Goal: Task Accomplishment & Management: Complete application form

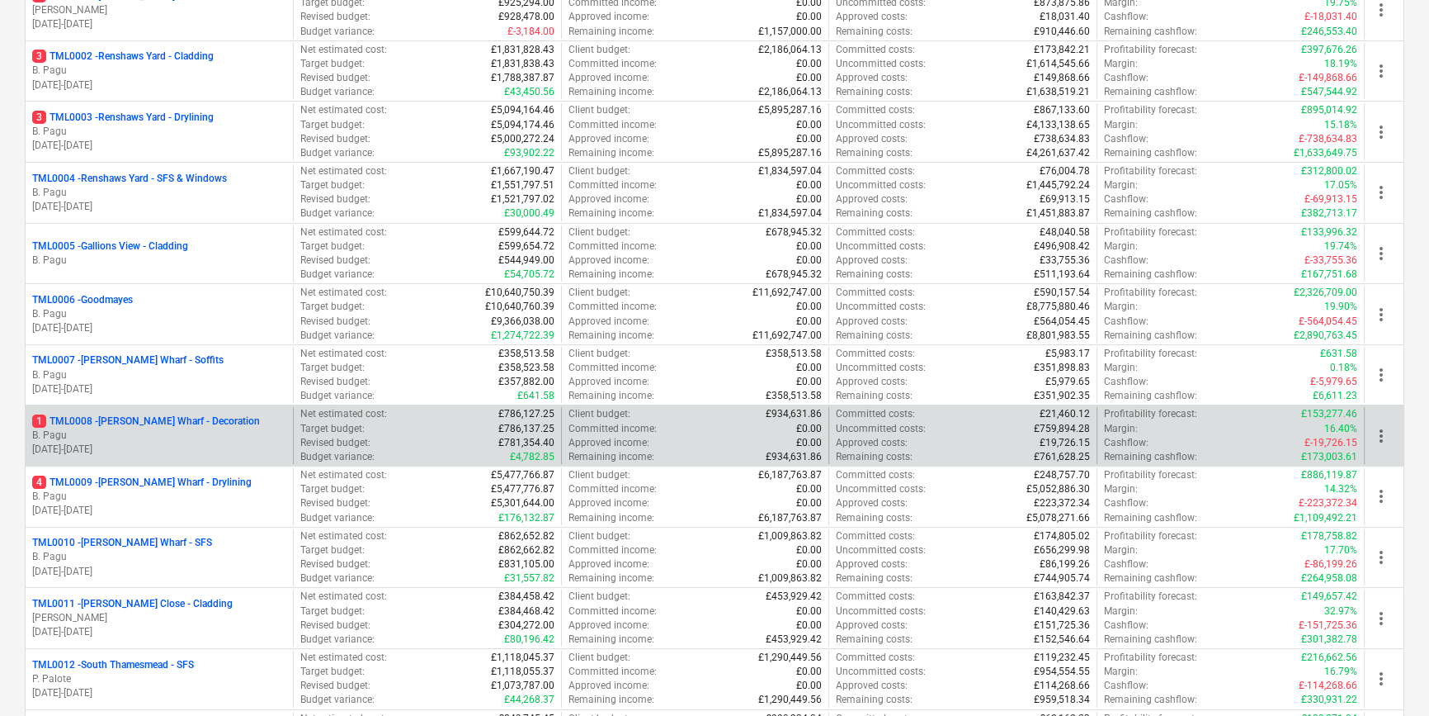
scroll to position [300, 0]
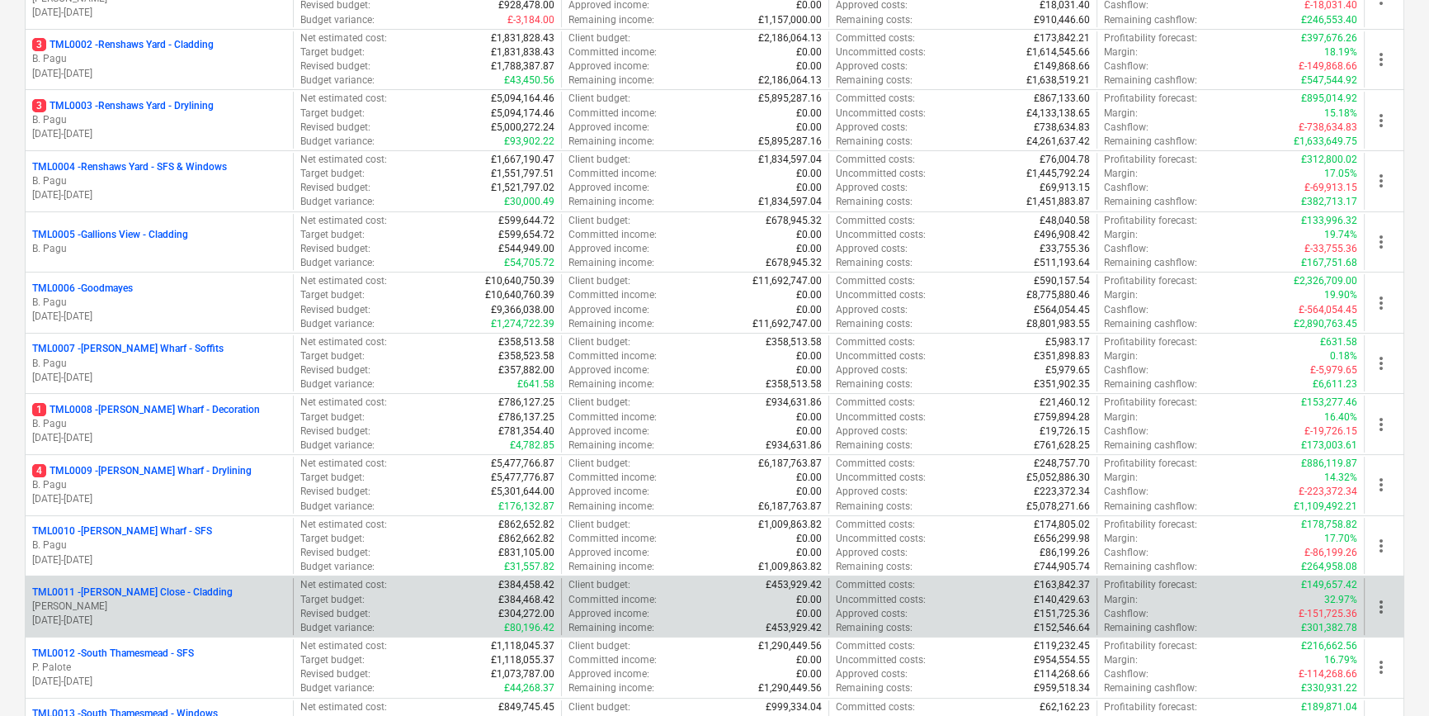
click at [174, 600] on p "[PERSON_NAME]" at bounding box center [159, 606] width 254 height 14
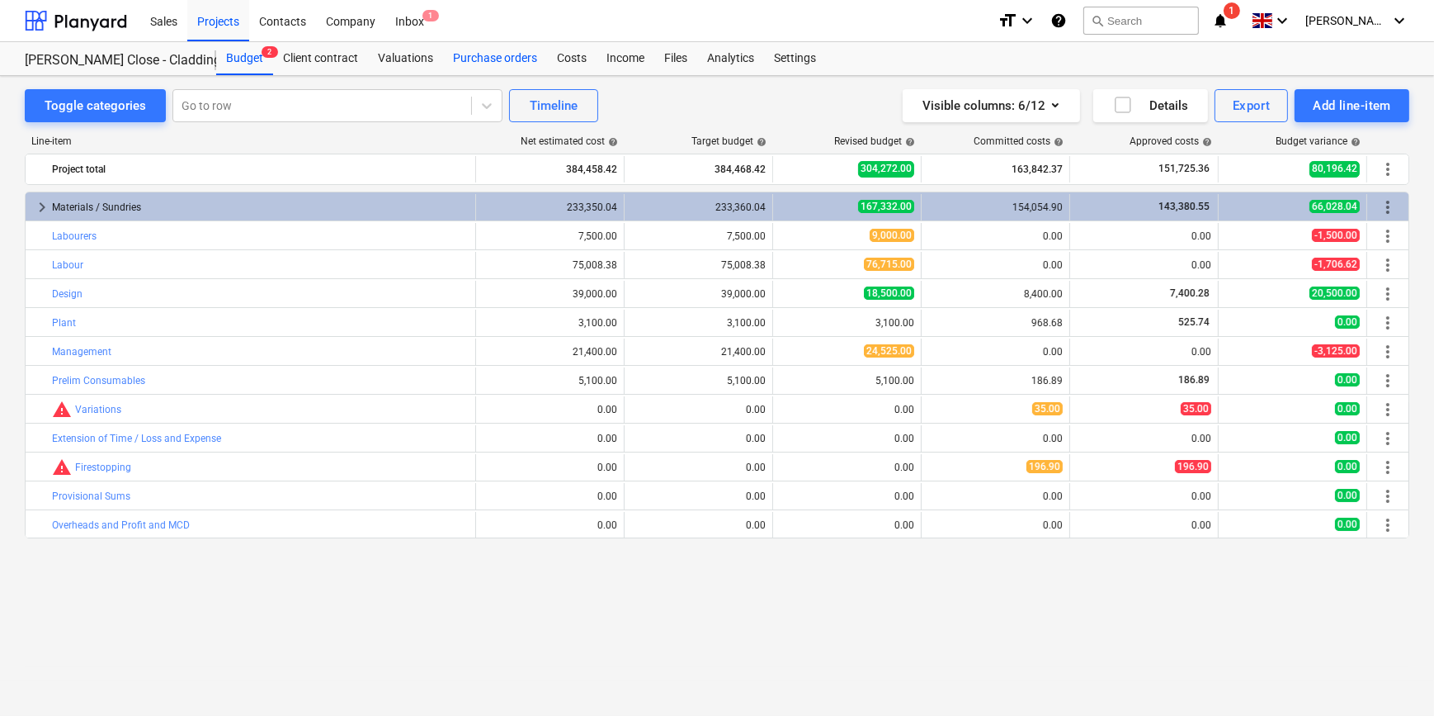
click at [466, 53] on div "Purchase orders" at bounding box center [495, 58] width 104 height 33
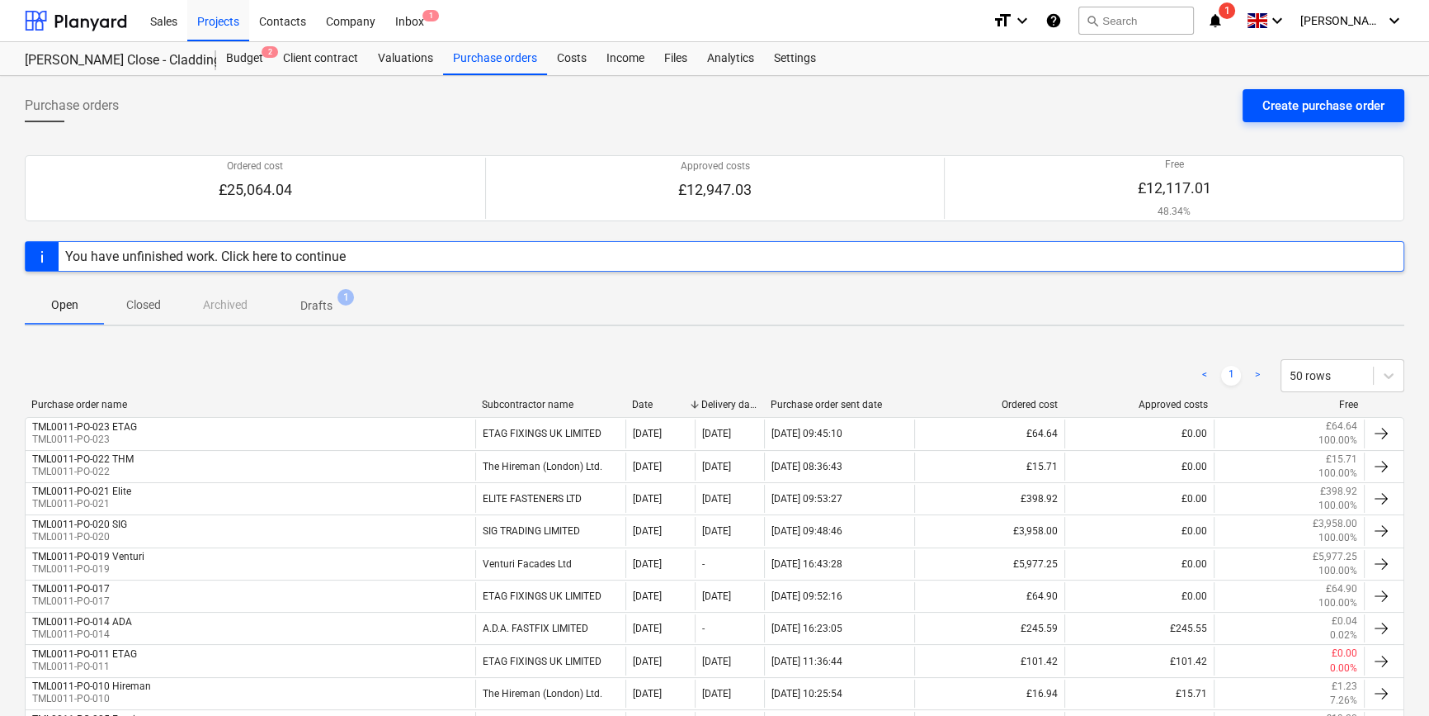
click at [1297, 106] on div "Create purchase order" at bounding box center [1324, 105] width 122 height 21
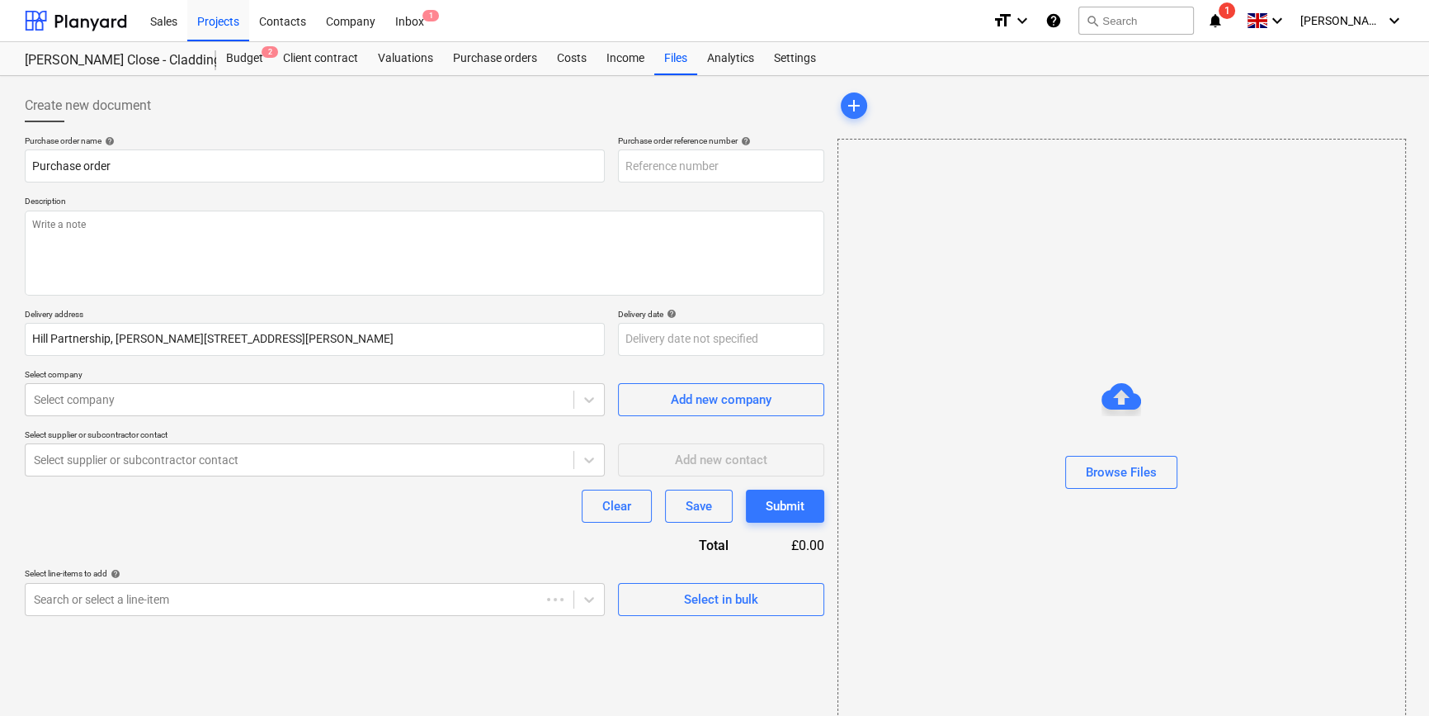
type textarea "x"
type input "TML0011-PO-024"
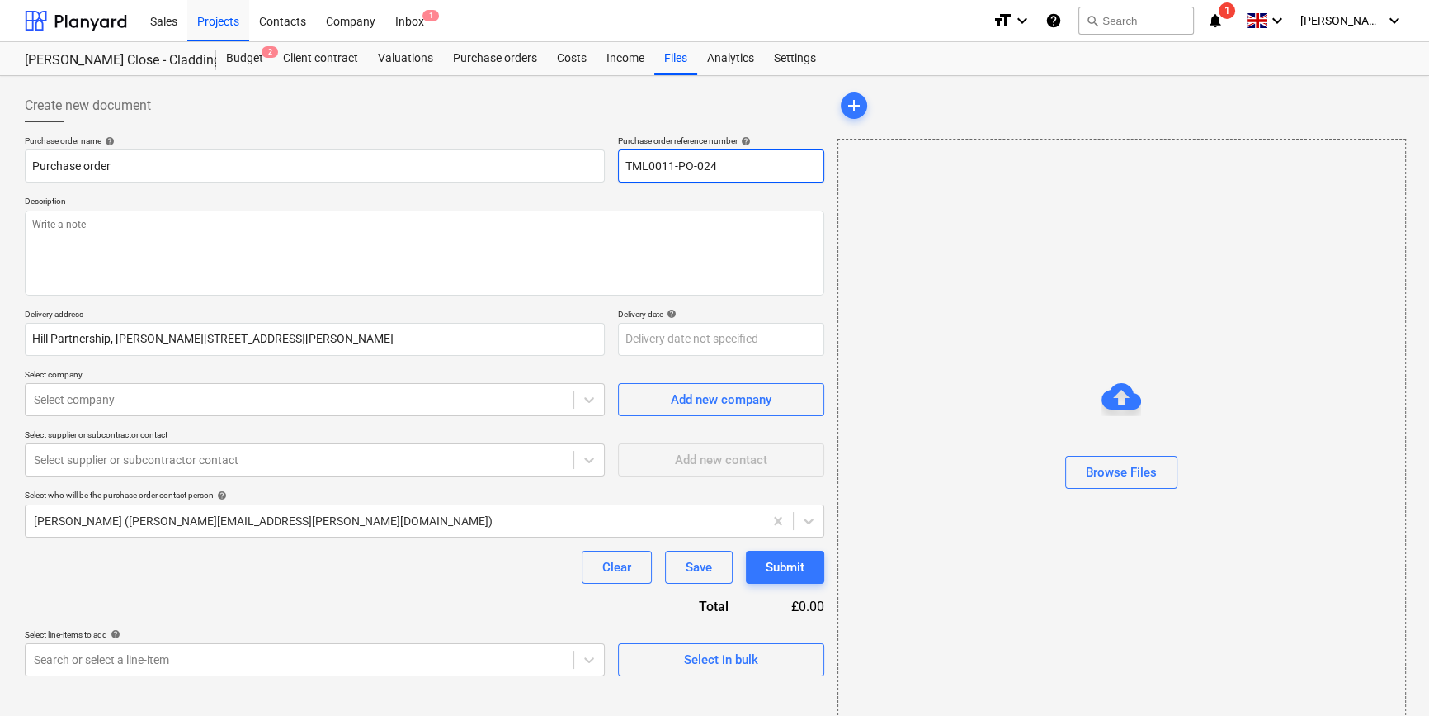
drag, startPoint x: 720, startPoint y: 165, endPoint x: 621, endPoint y: 173, distance: 99.4
click at [621, 173] on input "TML0011-PO-024" at bounding box center [721, 165] width 206 height 33
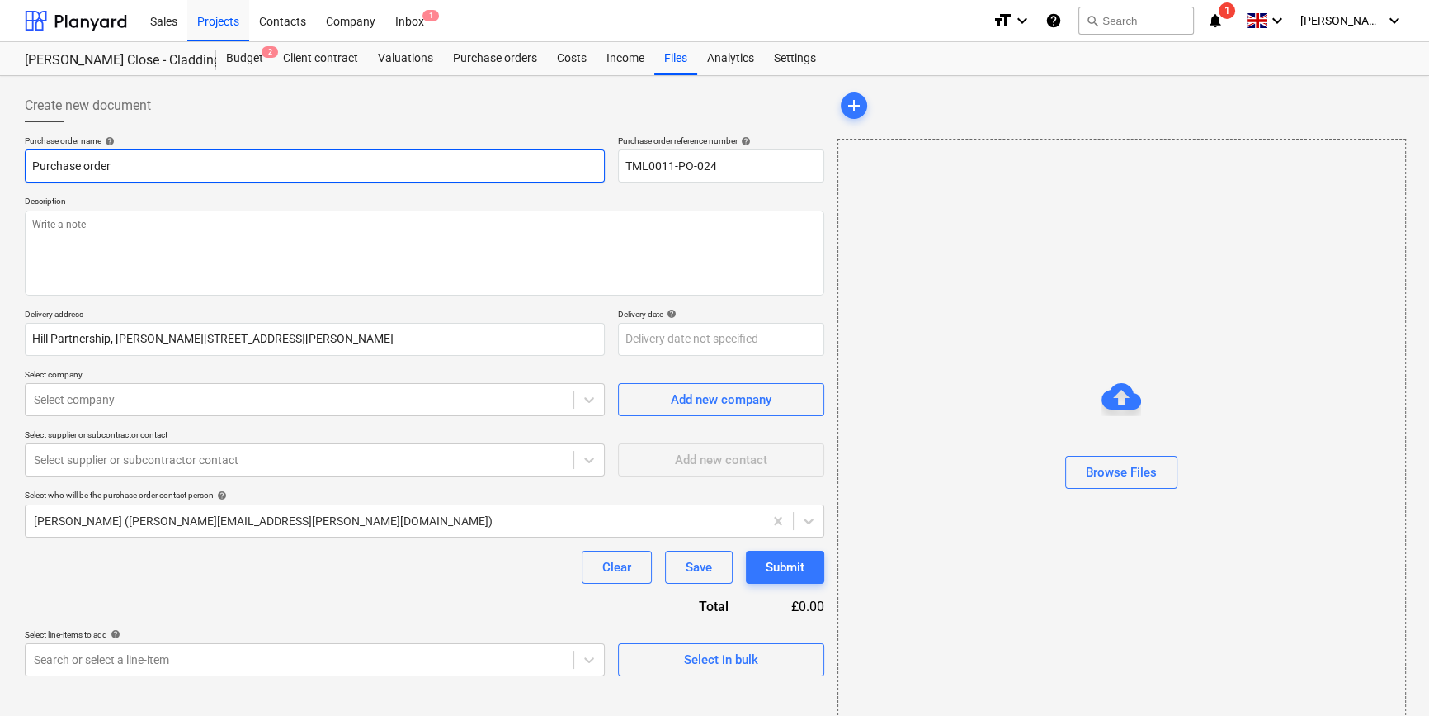
drag, startPoint x: 116, startPoint y: 166, endPoint x: 30, endPoint y: 174, distance: 86.2
click at [30, 174] on input "Purchase order" at bounding box center [315, 165] width 580 height 33
paste input "TML0011-PO-024"
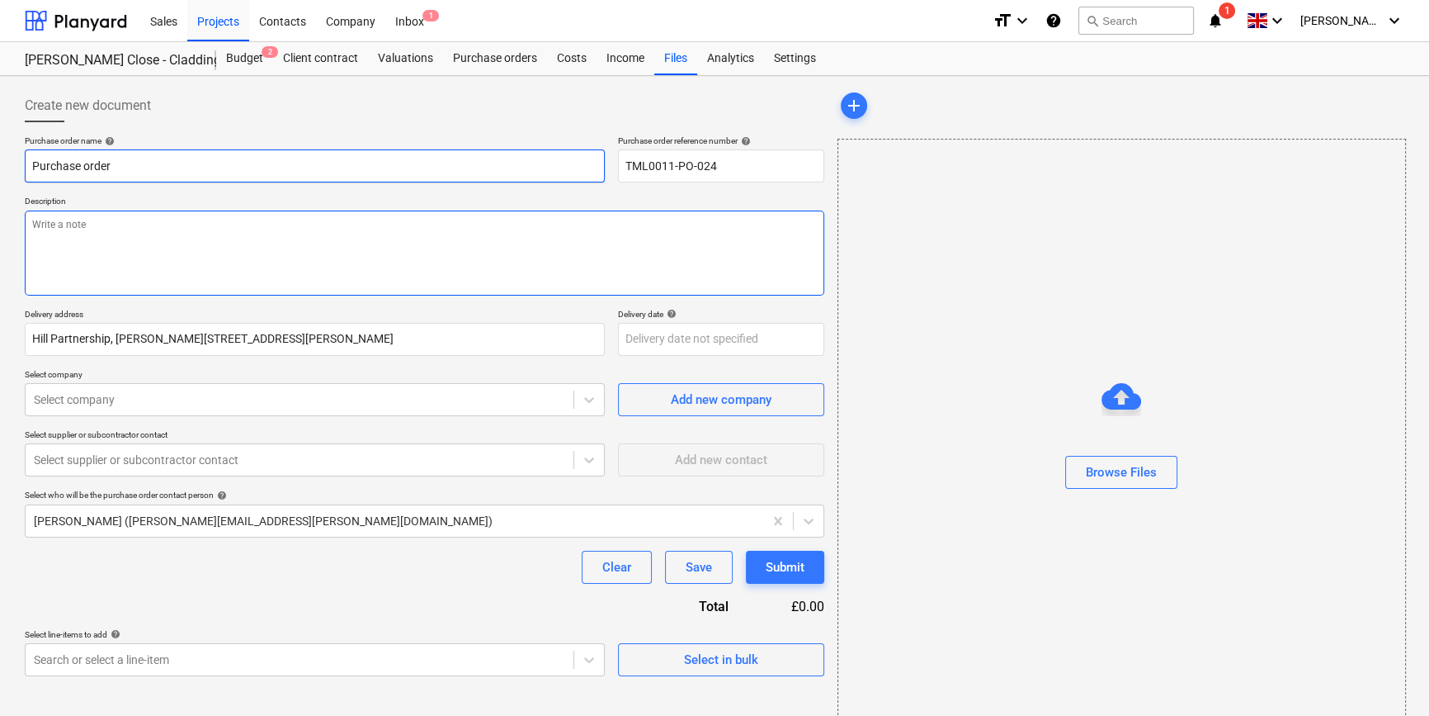
type textarea "x"
type input "TML0011-PO-024"
type textarea "x"
type input "TML0011-PO-024"
type textarea "x"
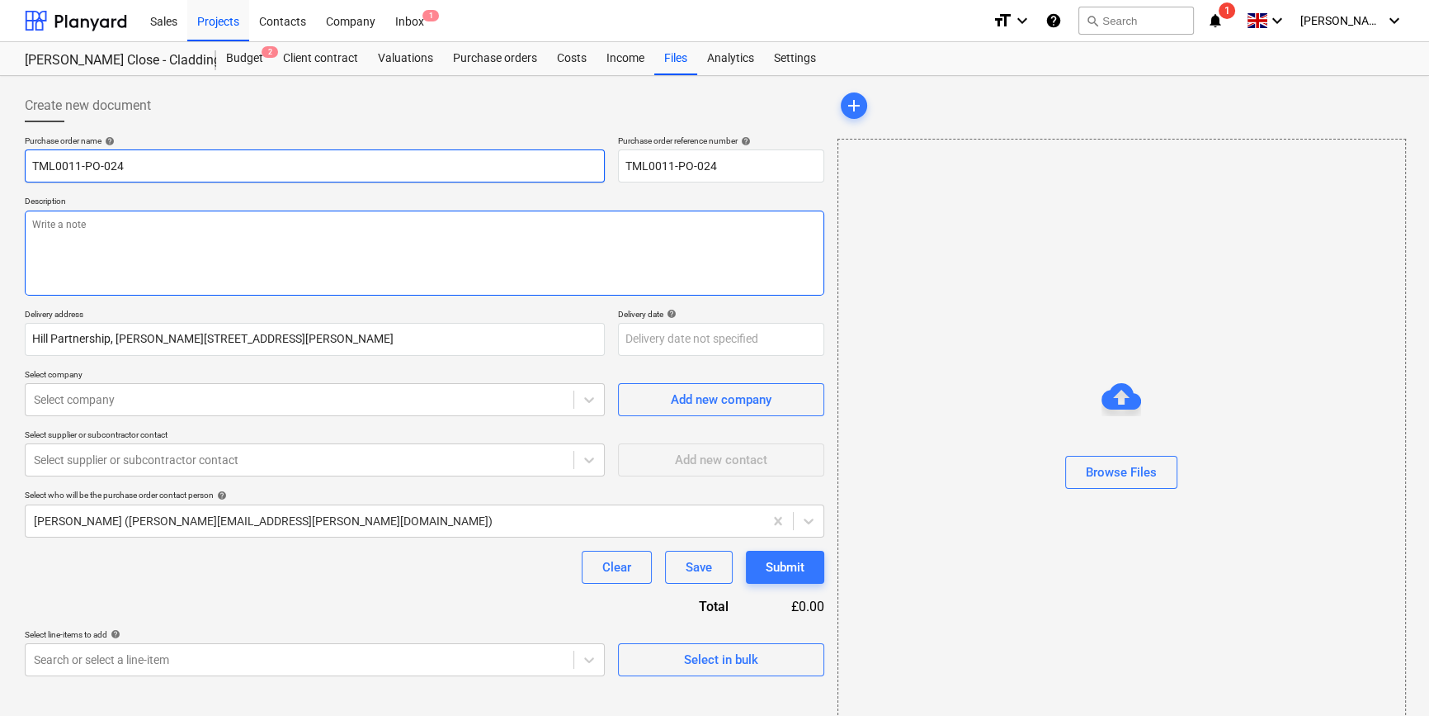
type input "TML0011-PO-024 E"
type textarea "x"
type input "TML0011-PO-024 Em"
type textarea "x"
type input "TML0011-PO-024 Emp"
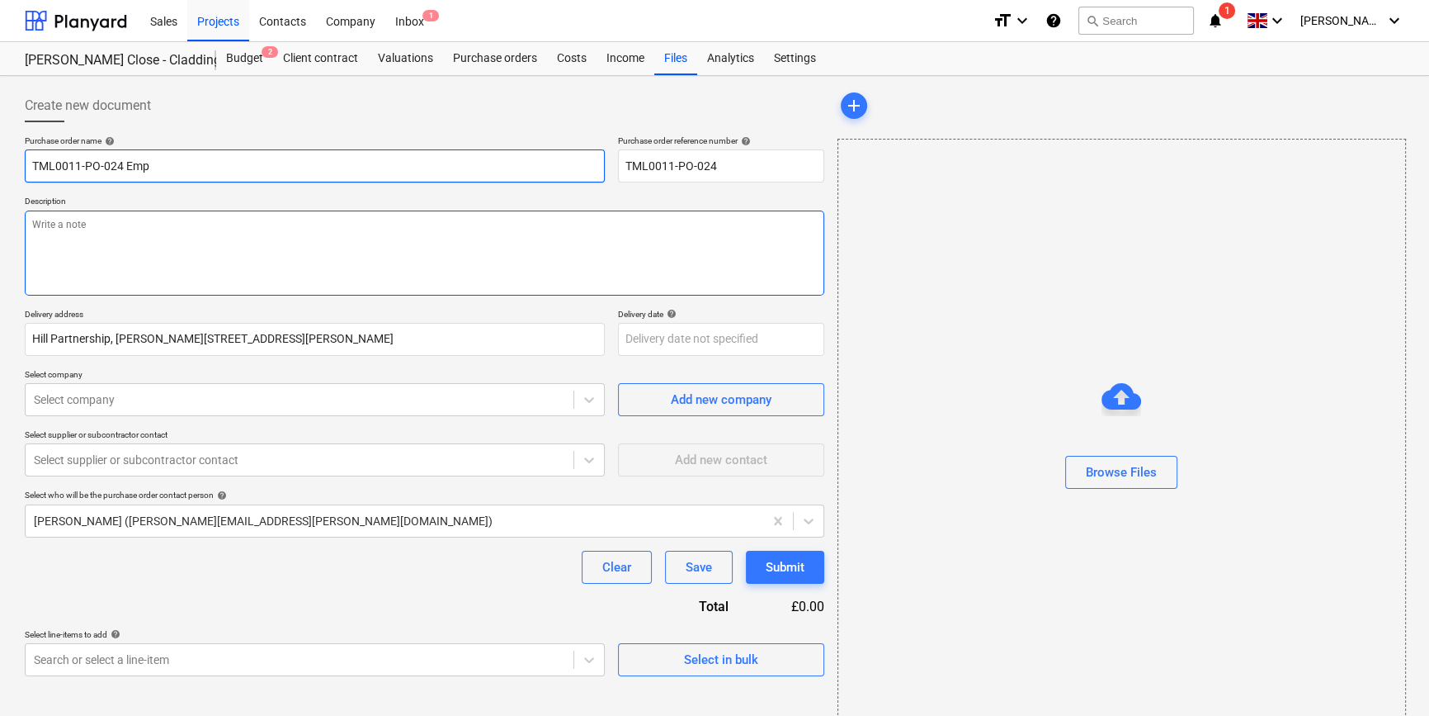
type textarea "x"
type input "TML0011-PO-024 Empu"
type textarea "x"
type input "TML0011-PO-024 Emp"
type textarea "x"
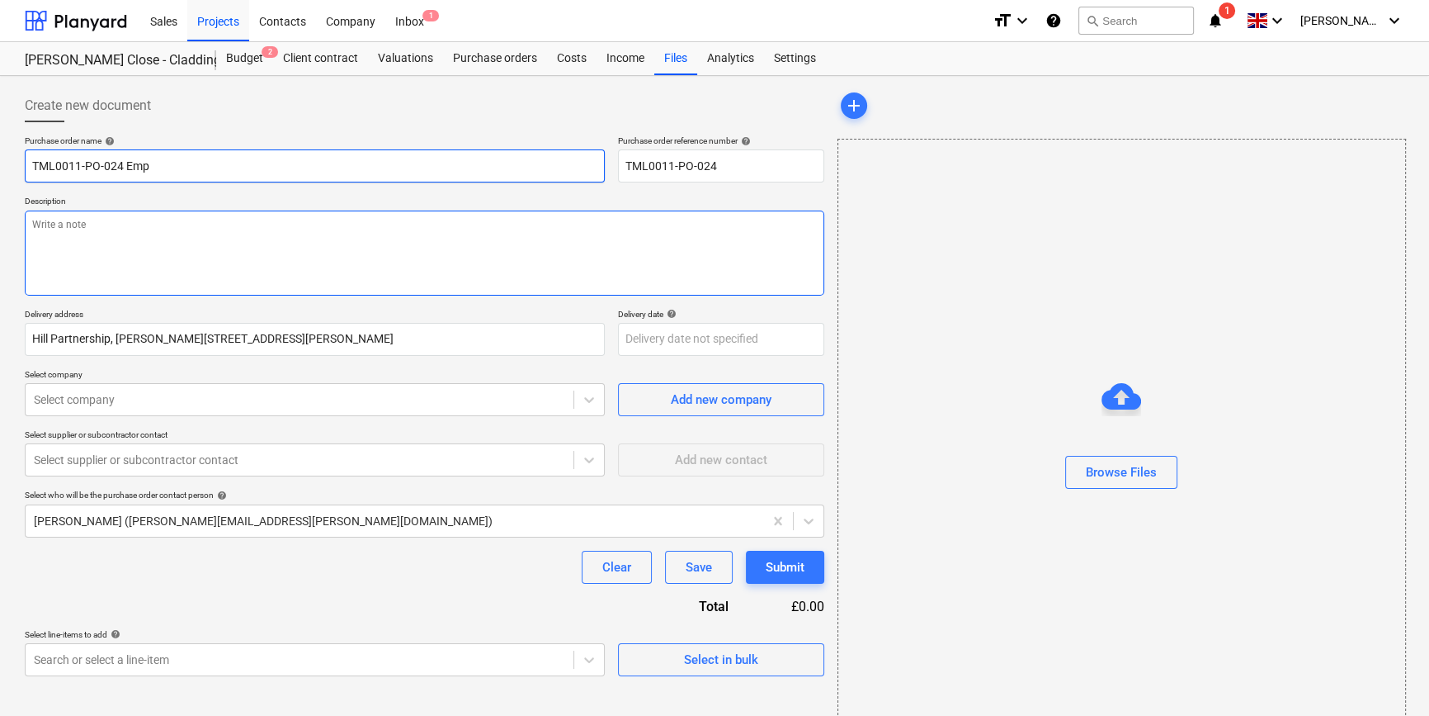
type input "TML0011-PO-024 Empi"
type textarea "x"
type input "TML0011-PO-024 [PERSON_NAME]"
type textarea "x"
type input "TML0011-PO-024 Empi"
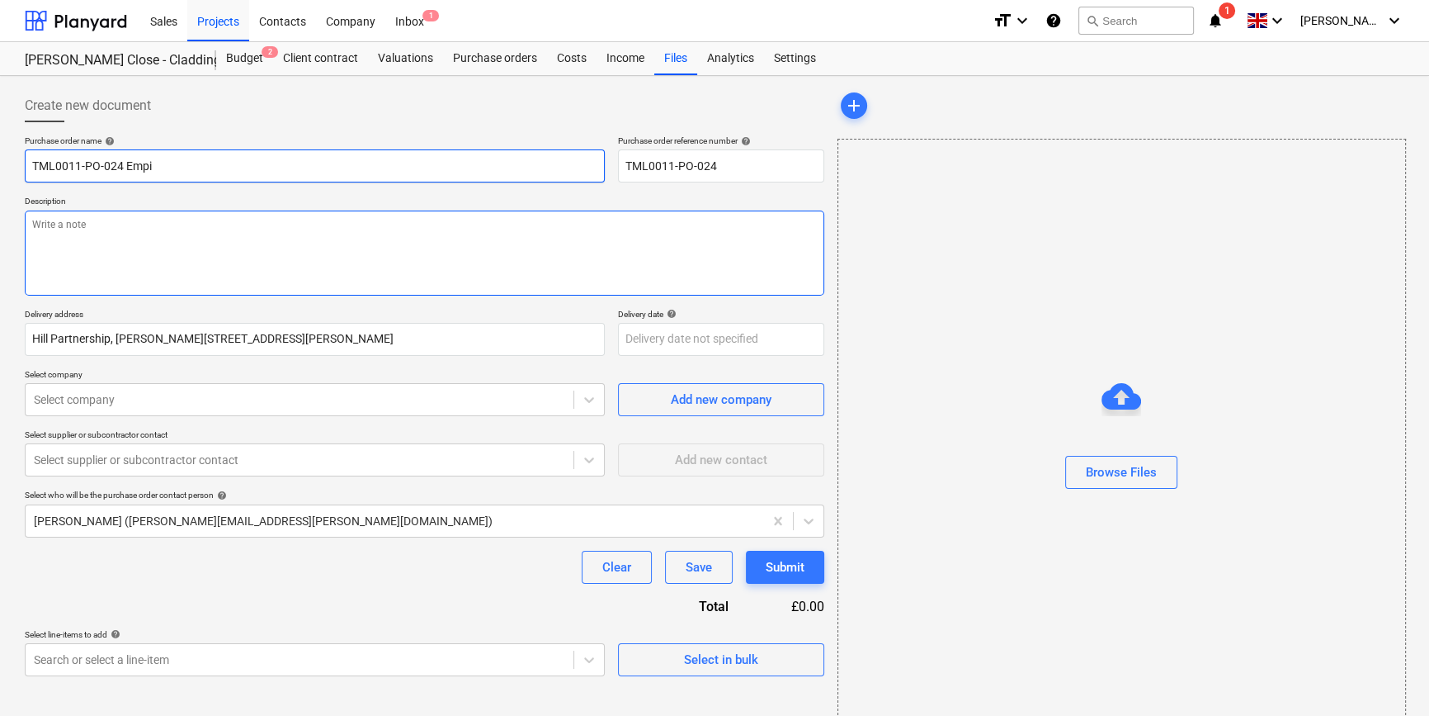
type textarea "x"
type input "TML0011-PO-024 Empir"
type textarea "x"
type input "TML0011-PO-024 Empire"
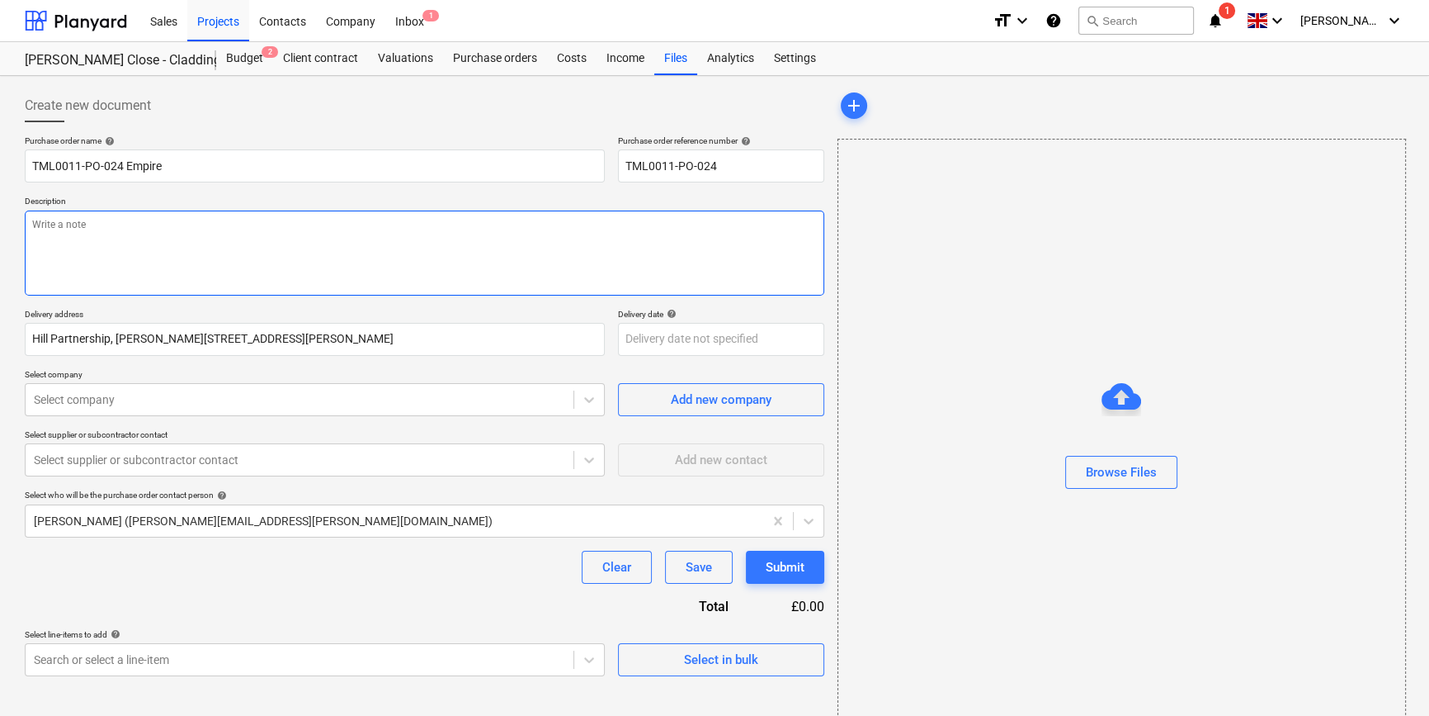
click at [91, 251] on textarea at bounding box center [425, 252] width 800 height 85
type textarea "x"
type textarea "S"
type textarea "x"
type textarea "Si"
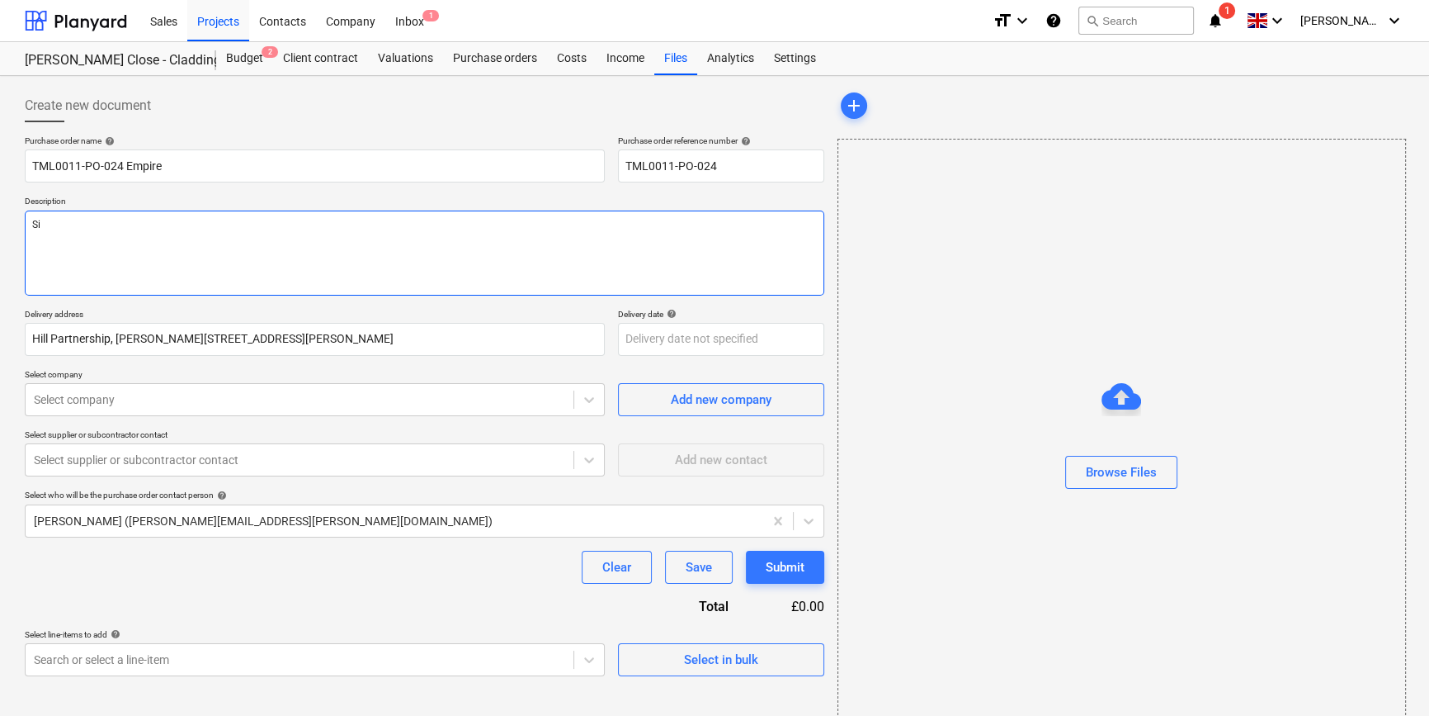
type textarea "x"
type textarea "Sit"
type textarea "x"
type textarea "Site"
type textarea "x"
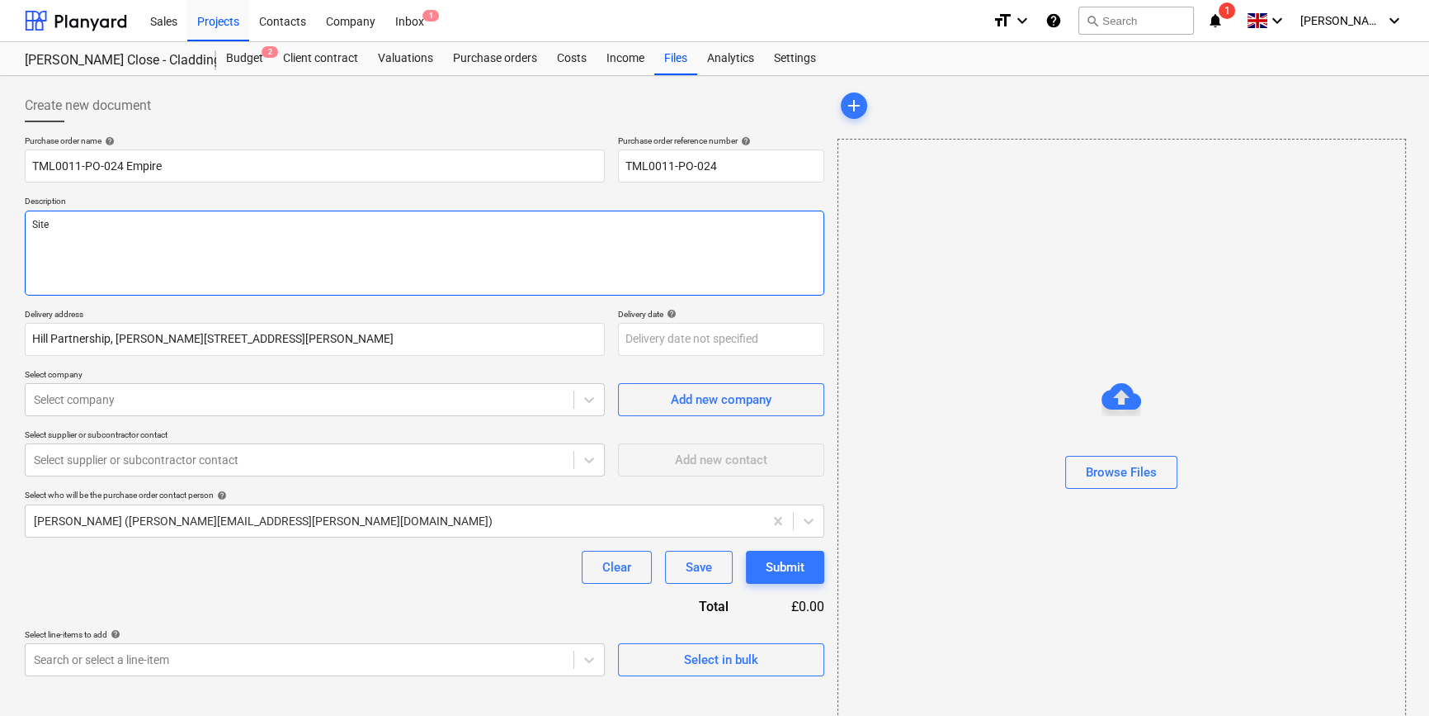
type textarea "Site"
type textarea "x"
type textarea "Site c"
type textarea "x"
type textarea "Site co"
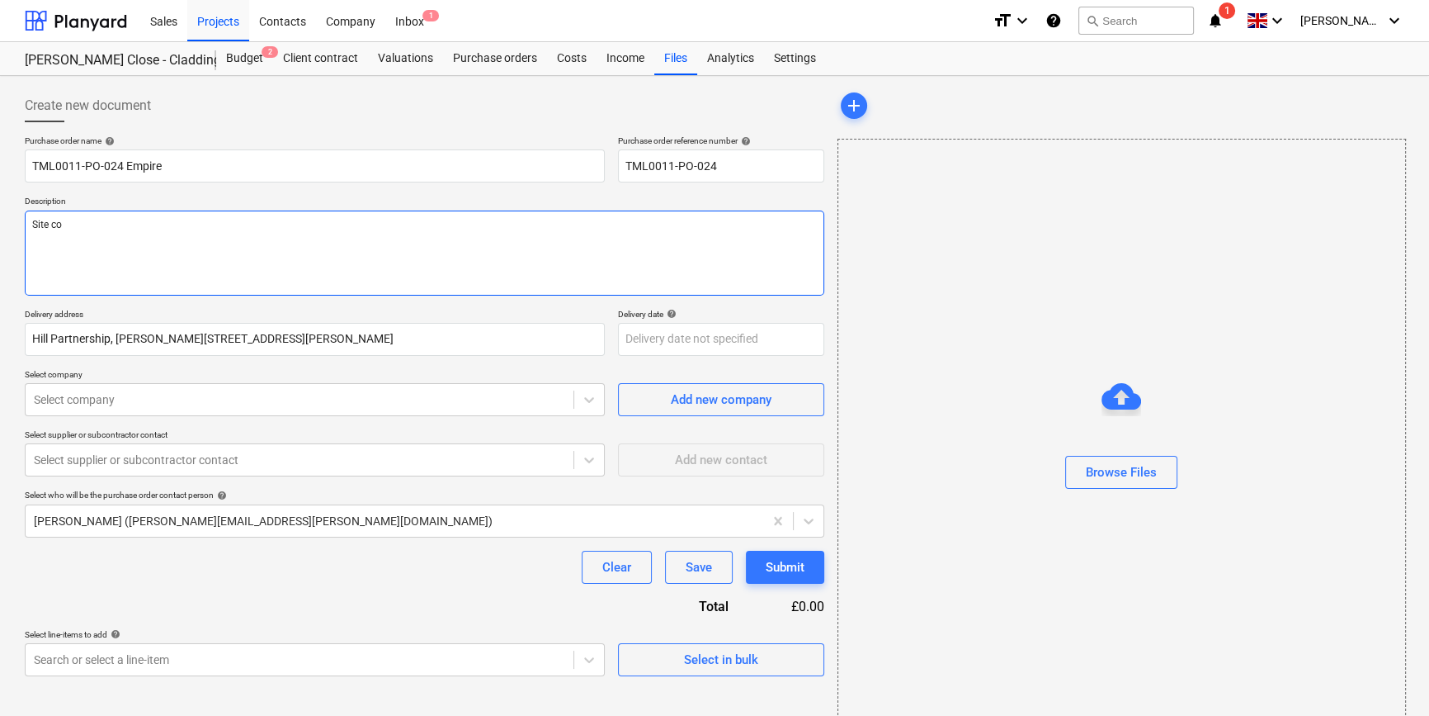
type textarea "x"
type textarea "Site con"
type textarea "x"
type textarea "Site cont"
type textarea "x"
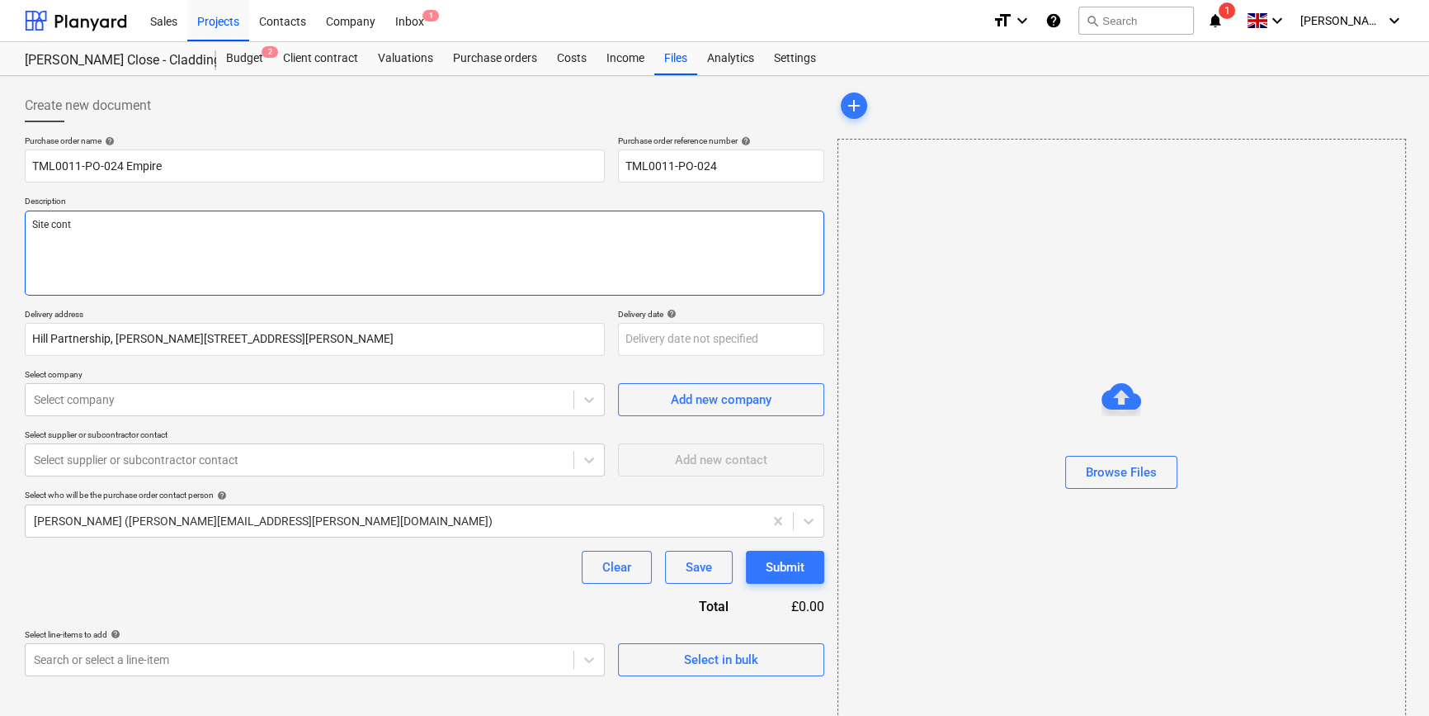
type textarea "Site conta"
type textarea "x"
type textarea "Site contac"
type textarea "x"
type textarea "Site contact"
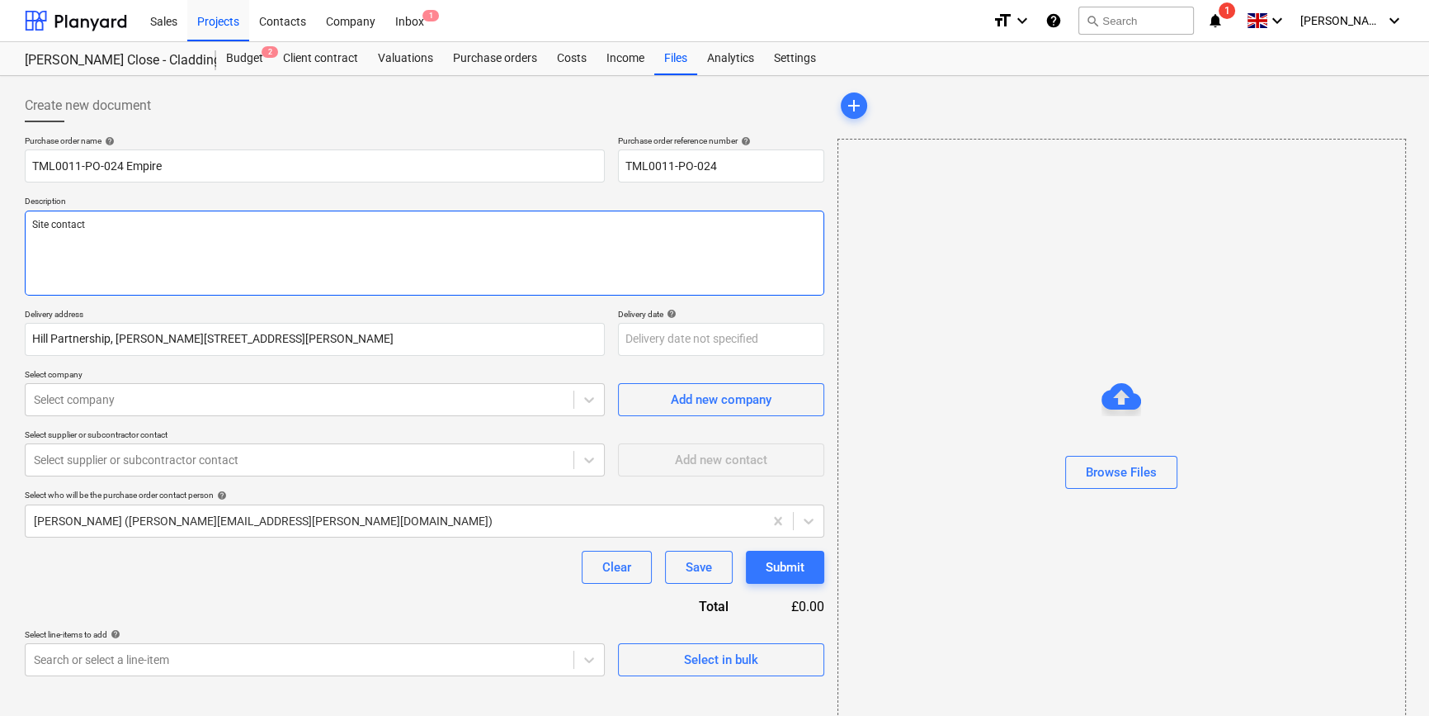
type textarea "x"
type textarea "Site contact"
type textarea "x"
type textarea "Site contact C"
type textarea "x"
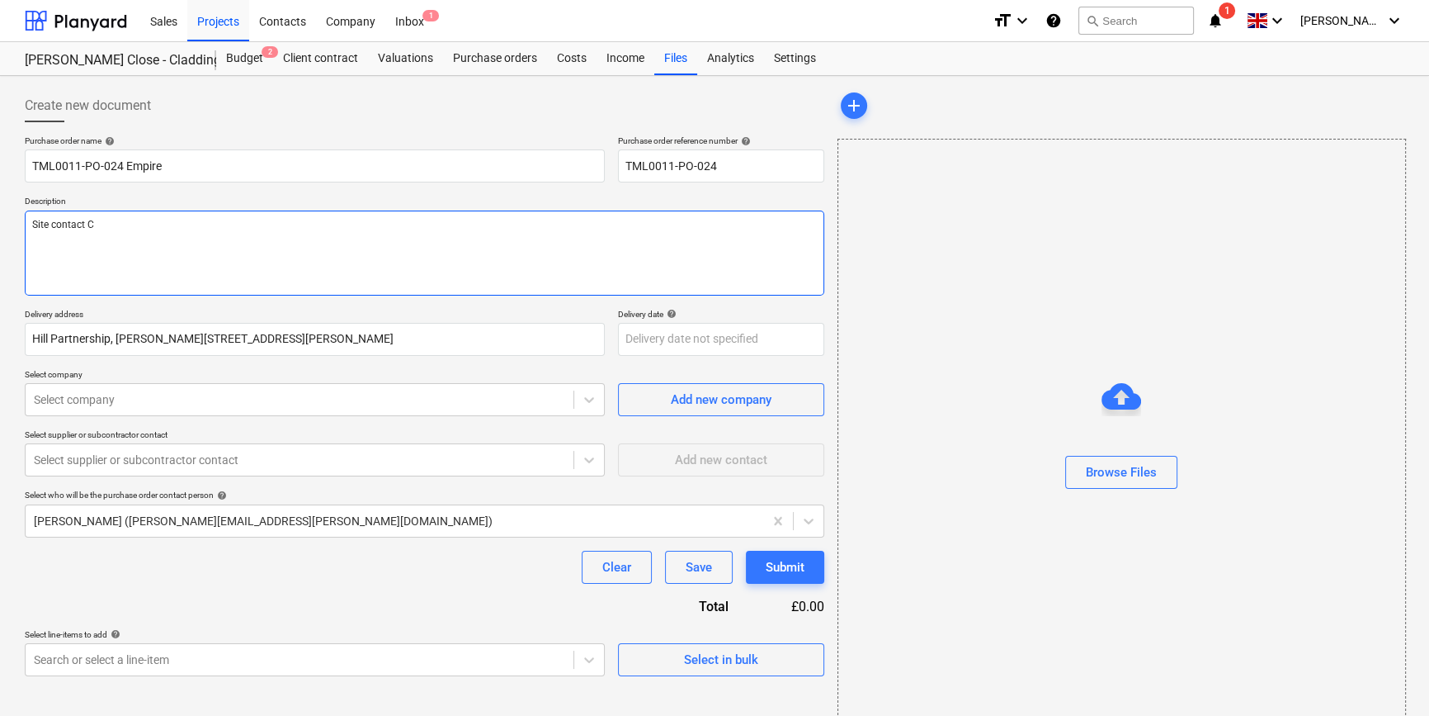
type textarea "Site contact Co"
type textarea "x"
type textarea "Site contact Con"
type textarea "x"
type textarea "Site contact Cons"
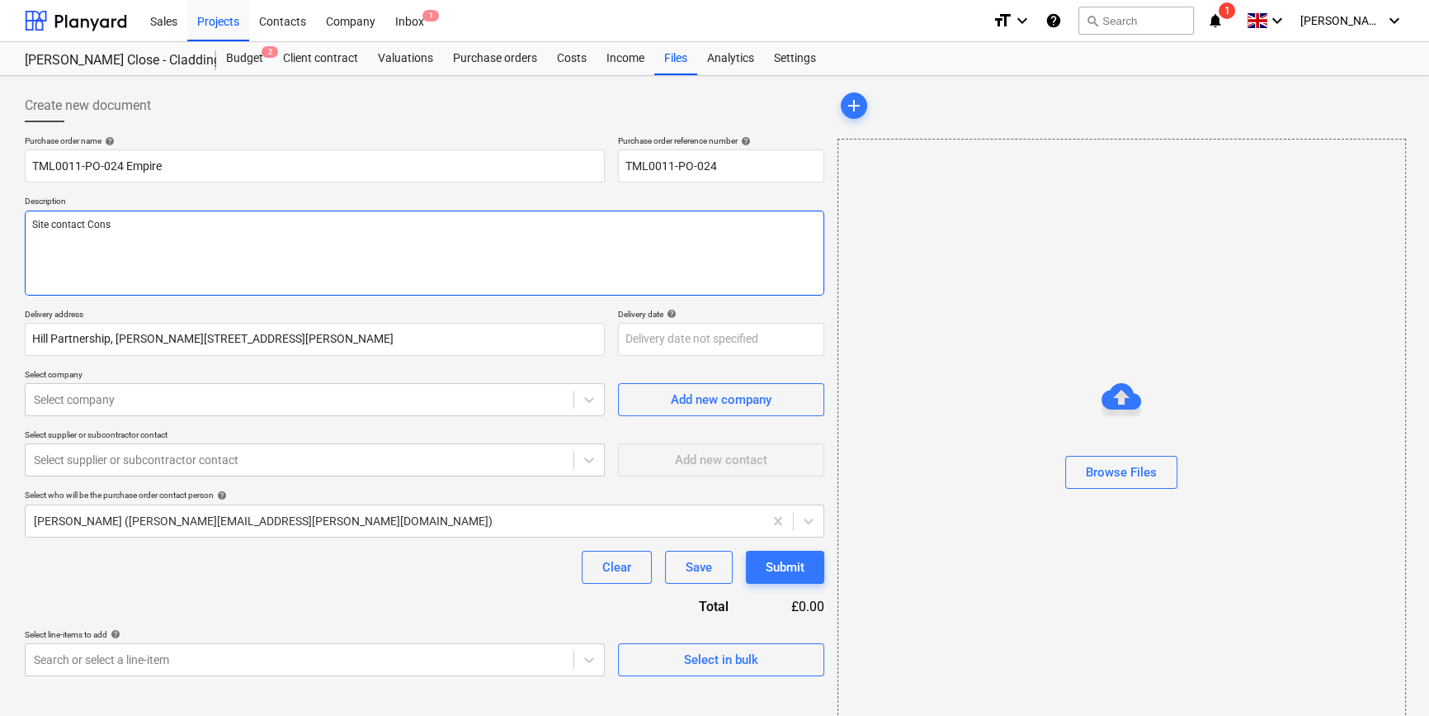
type textarea "x"
type textarea "Site contact Const"
type textarea "x"
type textarea "Site contact Consta"
type textarea "x"
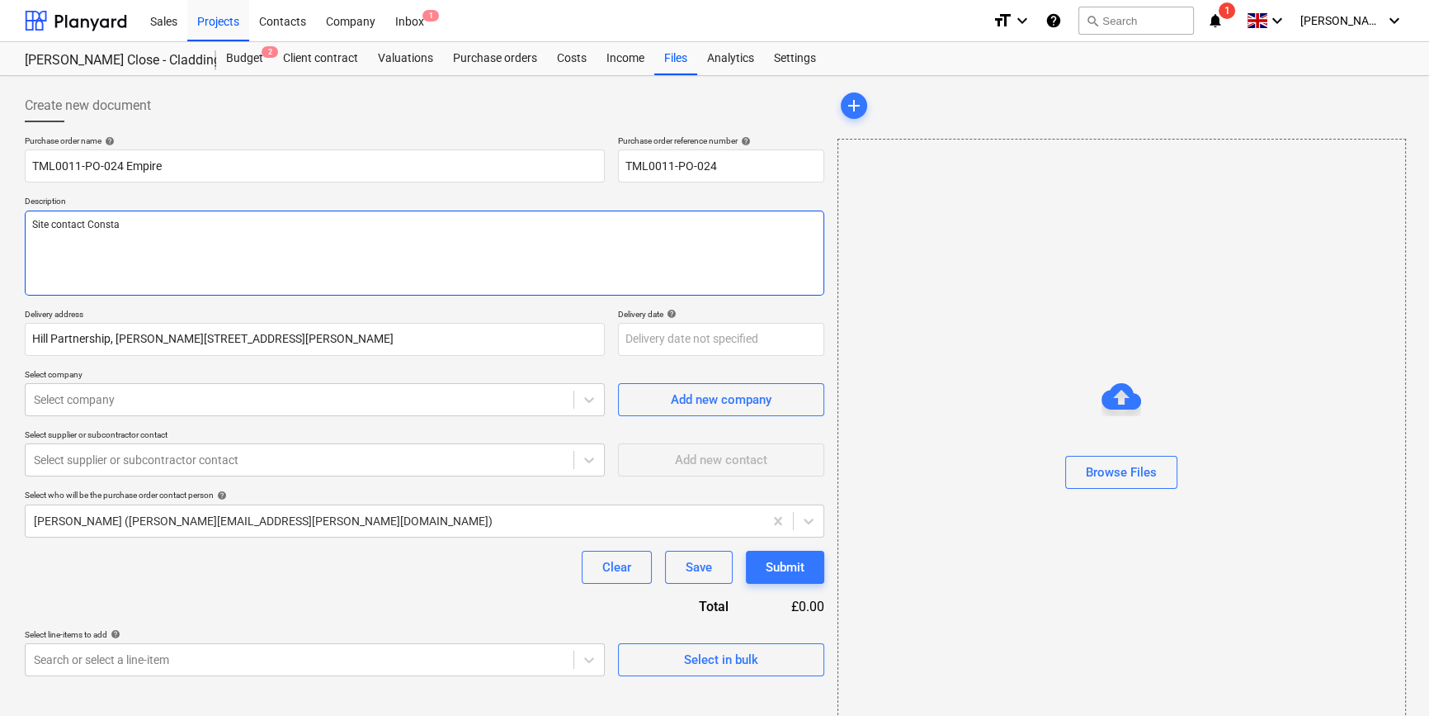
type textarea "Site contact Constan"
type textarea "x"
type textarea "Site contact Constant"
type textarea "x"
type textarea "Site contact [PERSON_NAME]"
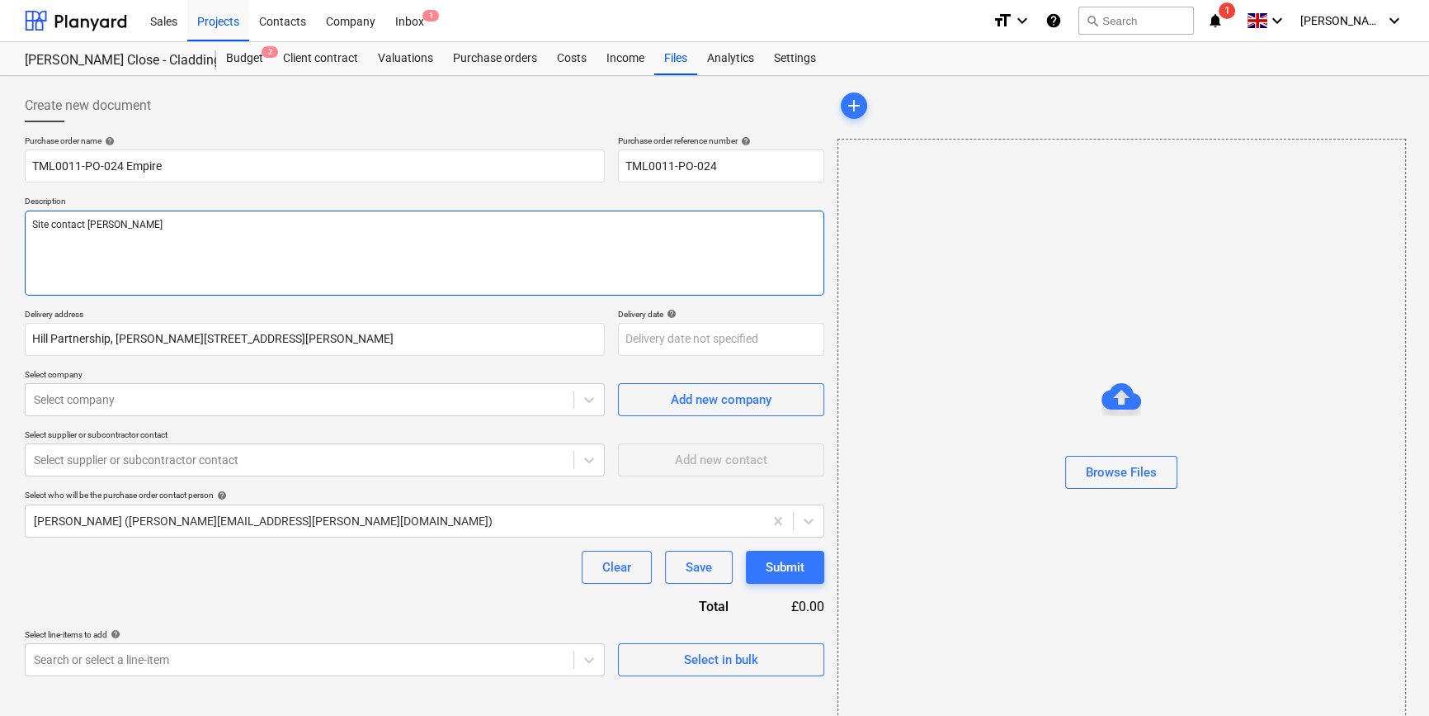
type textarea "x"
type textarea "Site contact [PERSON_NAME]"
type textarea "x"
type textarea "Site contact [PERSON_NAME]"
click at [173, 226] on textarea "Site contact [PERSON_NAME]" at bounding box center [425, 252] width 800 height 85
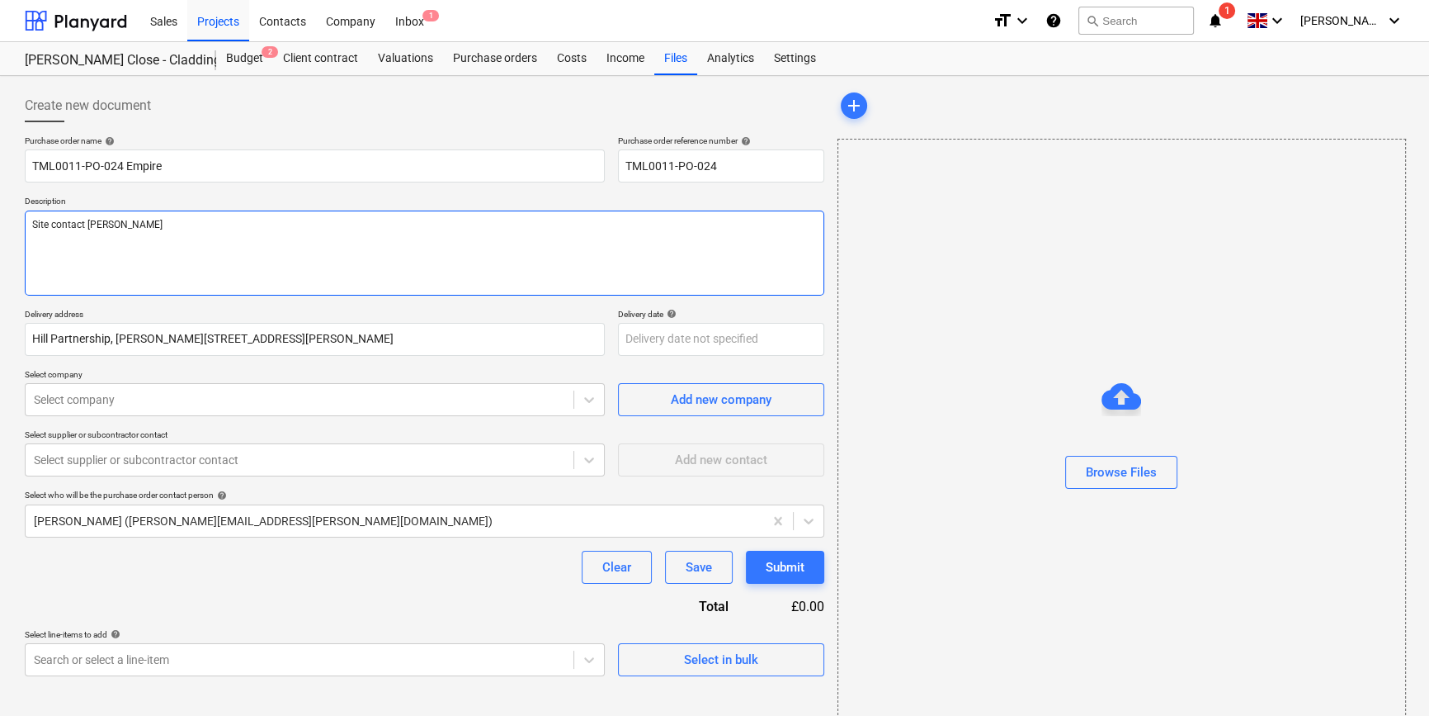
paste textarea "07869 747 487"
type textarea "x"
type textarea "Site contact [PERSON_NAME] [PHONE_NUMBER]"
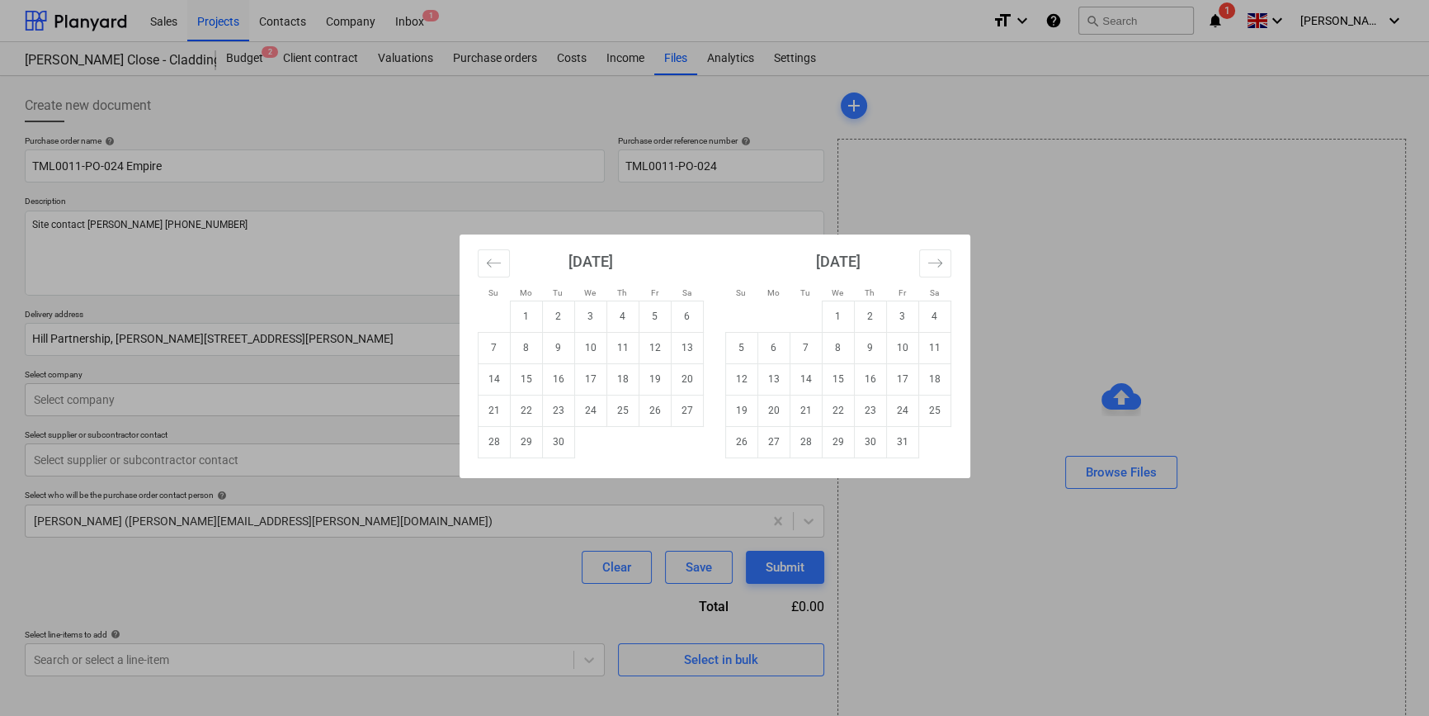
click at [643, 341] on body "Sales Projects Contacts Company Inbox 1 format_size keyboard_arrow_down help se…" at bounding box center [714, 358] width 1429 height 716
click at [875, 316] on td "2" at bounding box center [870, 315] width 32 height 31
type textarea "x"
type input "[DATE]"
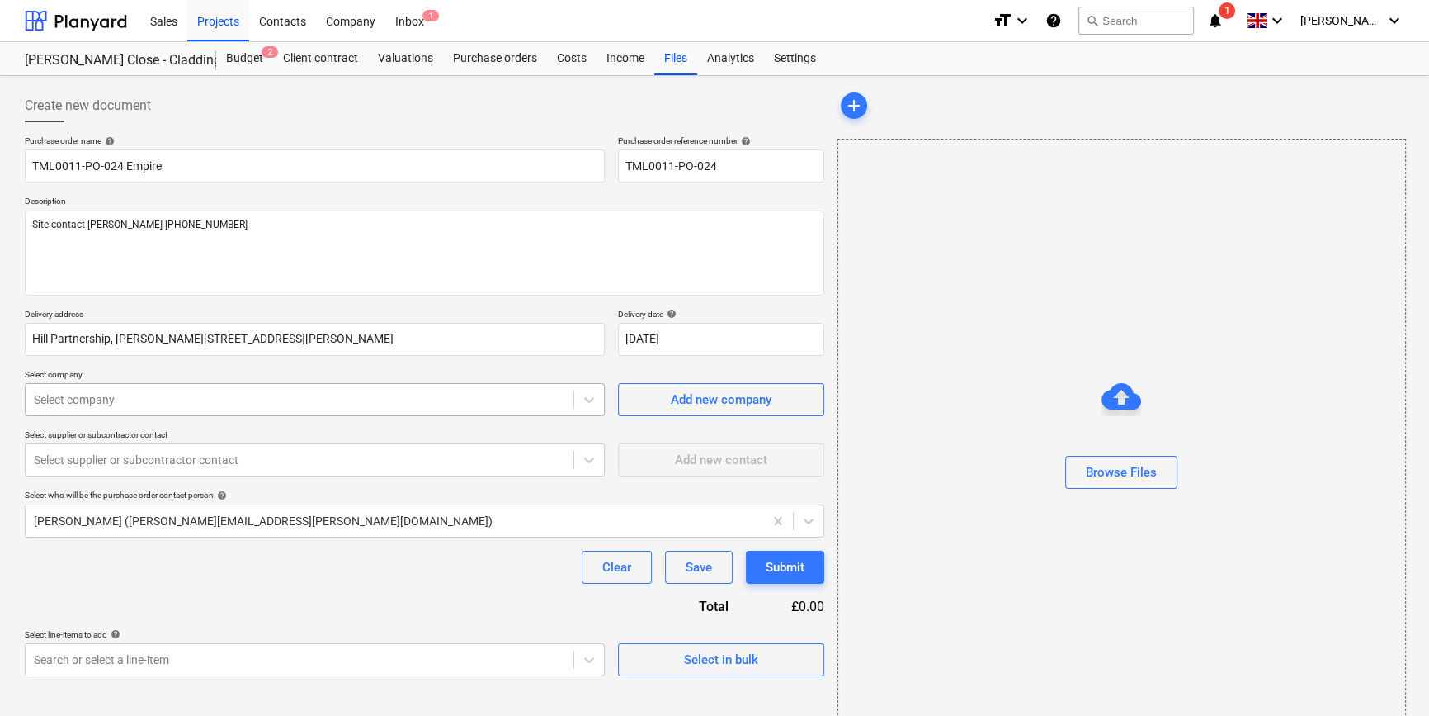
click at [111, 396] on div at bounding box center [299, 399] width 531 height 17
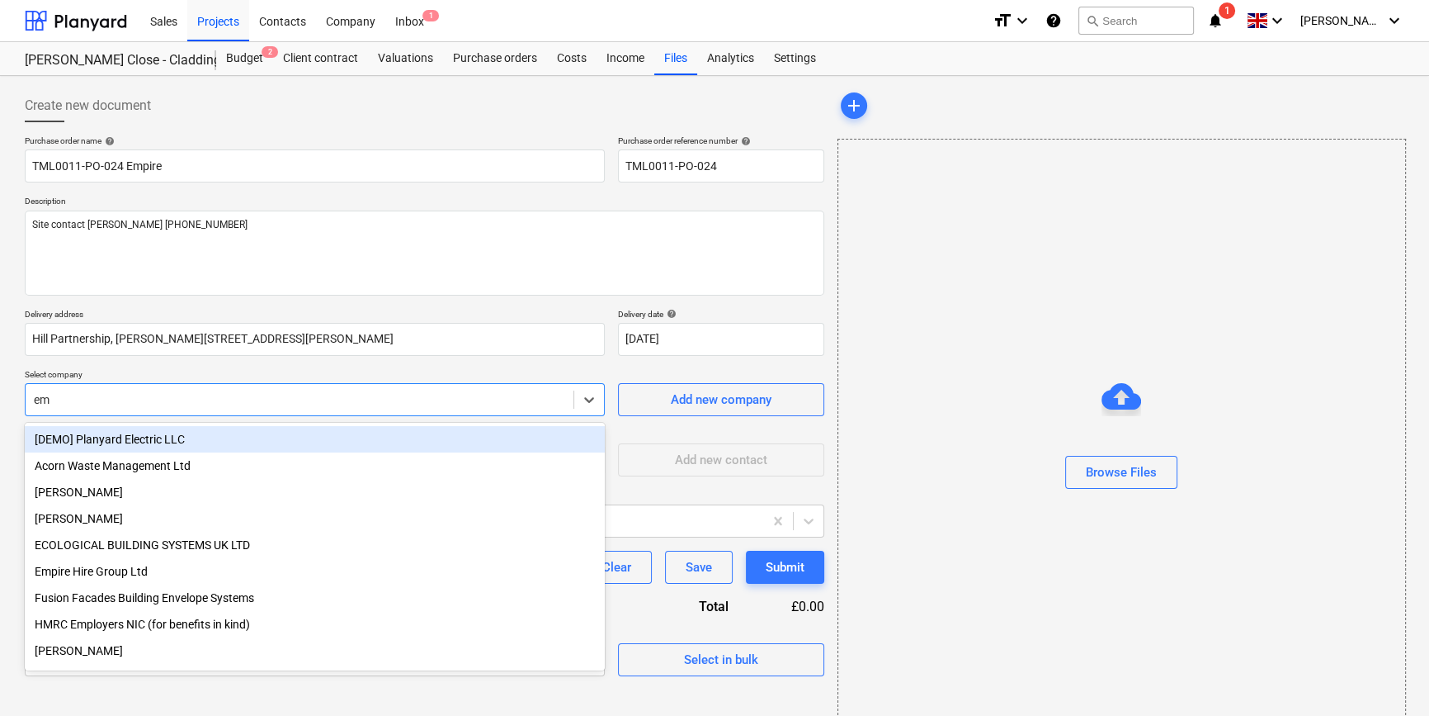
type input "emp"
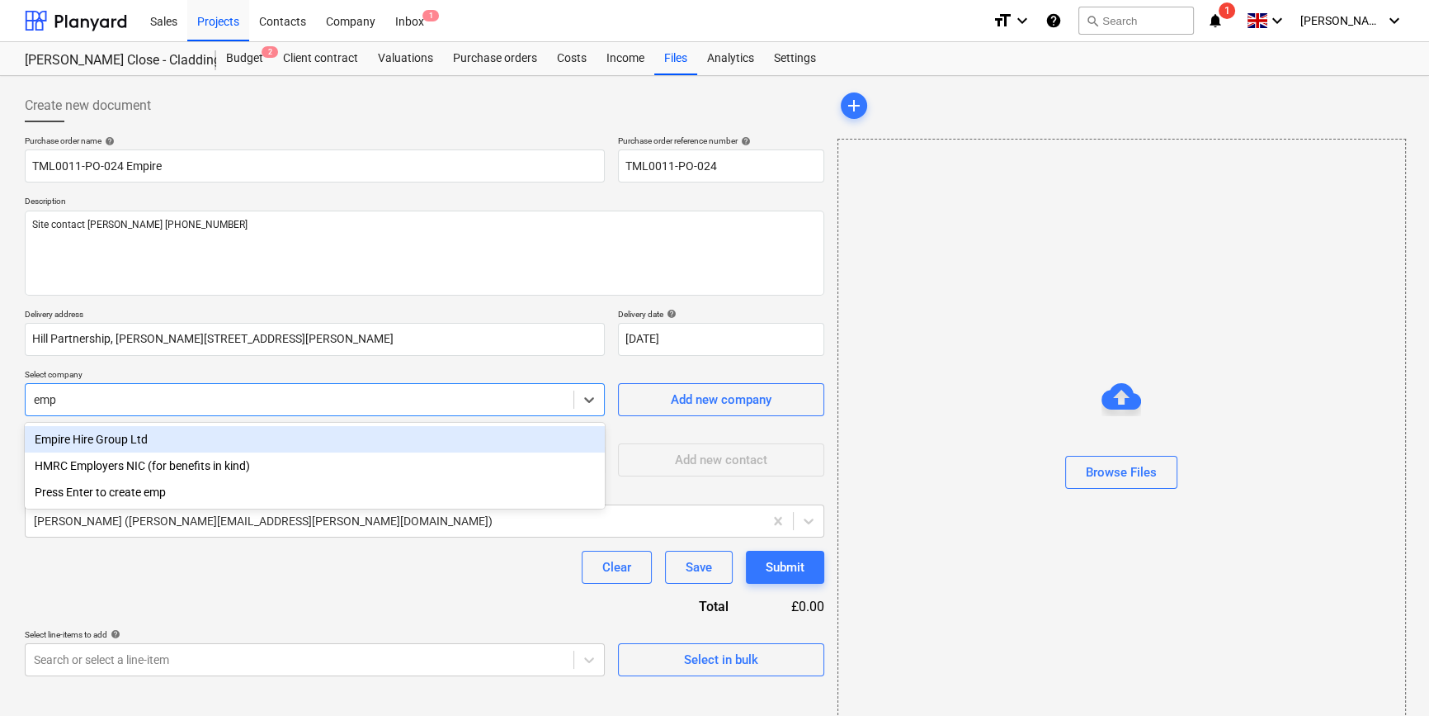
click at [121, 439] on div "Empire Hire Group Ltd" at bounding box center [315, 439] width 580 height 26
type textarea "x"
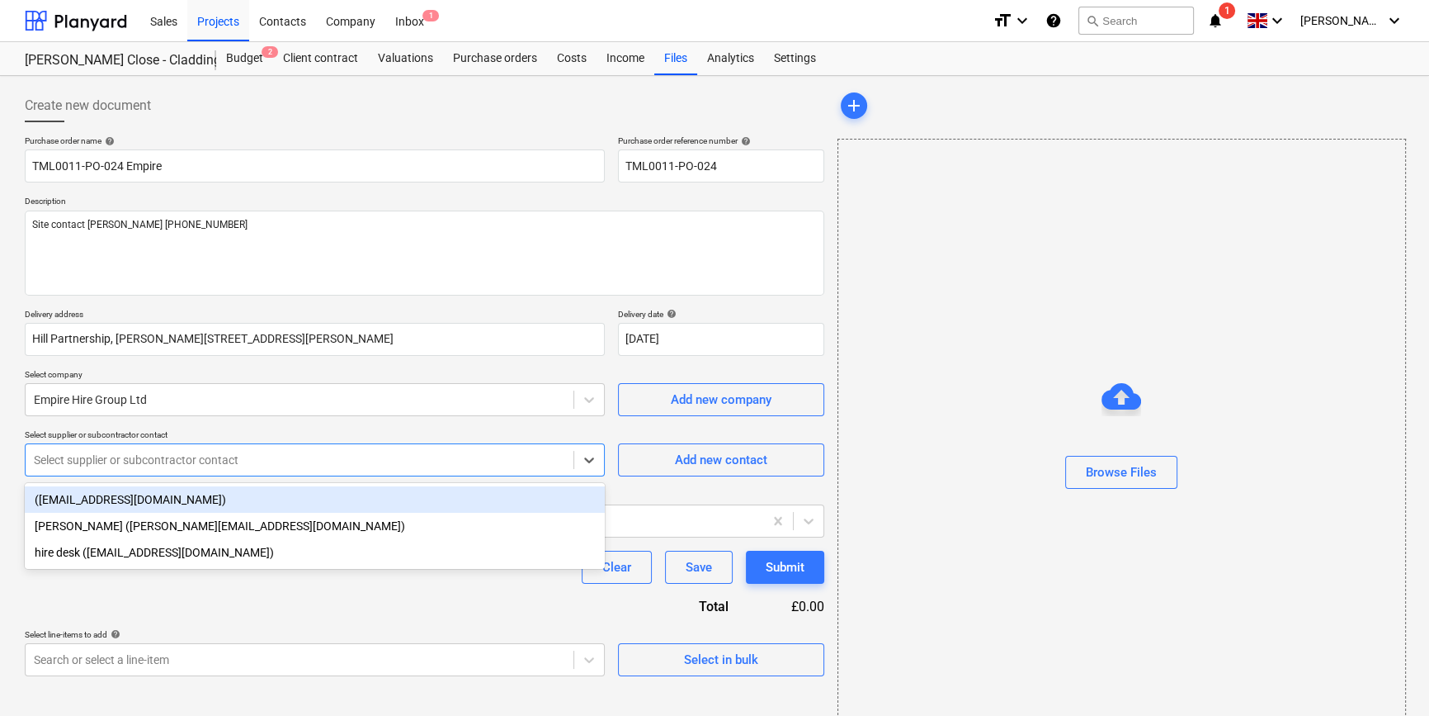
click at [268, 460] on div at bounding box center [299, 459] width 531 height 17
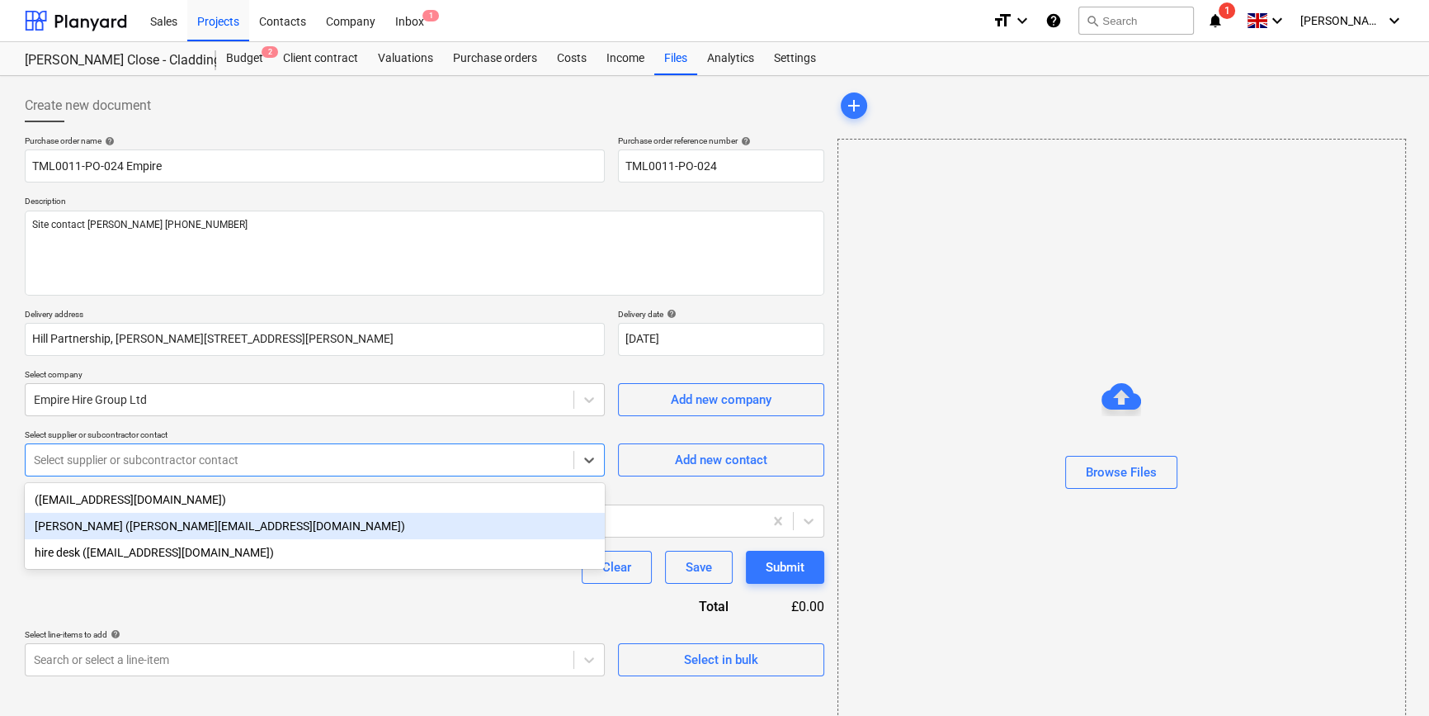
click at [127, 523] on div "[PERSON_NAME] ([PERSON_NAME][EMAIL_ADDRESS][DOMAIN_NAME])" at bounding box center [315, 526] width 580 height 26
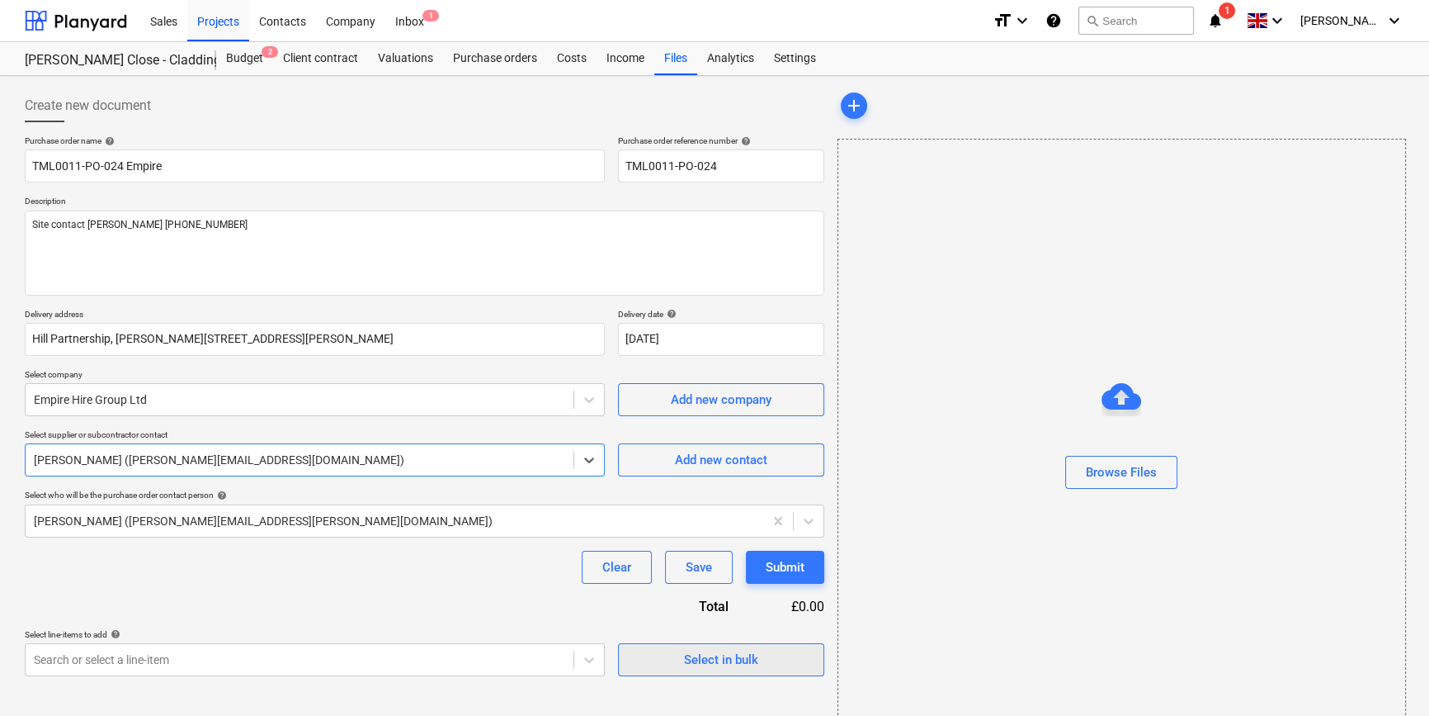
click at [690, 659] on div "Select in bulk" at bounding box center [721, 659] width 74 height 21
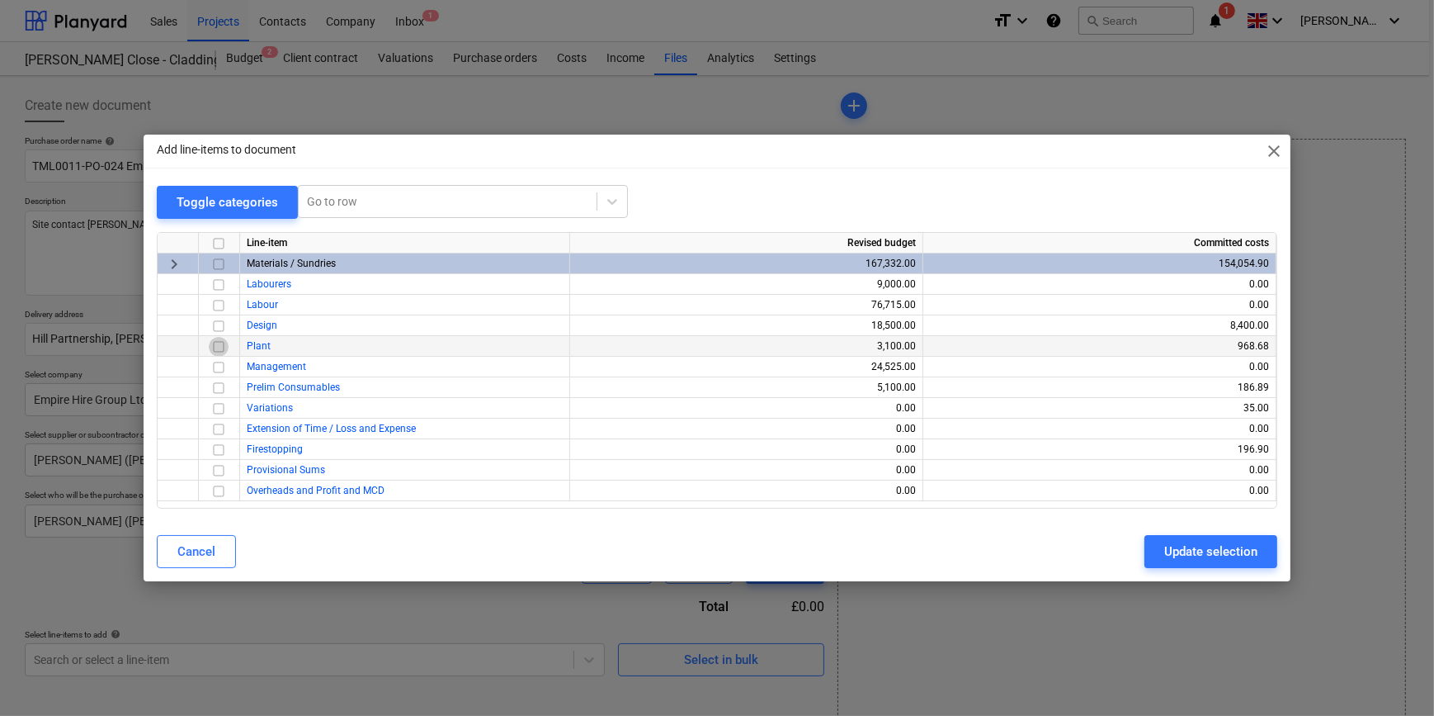
click at [216, 345] on input "checkbox" at bounding box center [219, 347] width 20 height 20
click at [1210, 553] on div "Update selection" at bounding box center [1211, 551] width 93 height 21
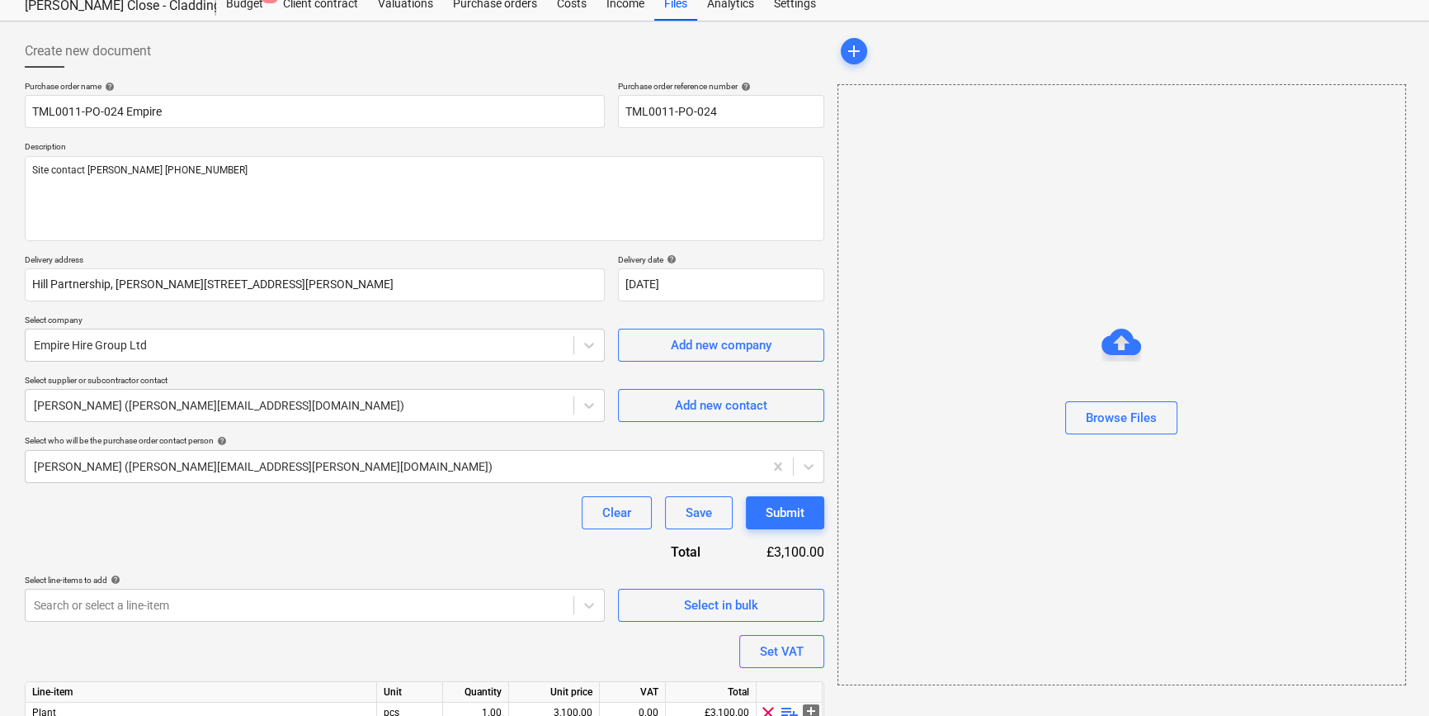
scroll to position [128, 0]
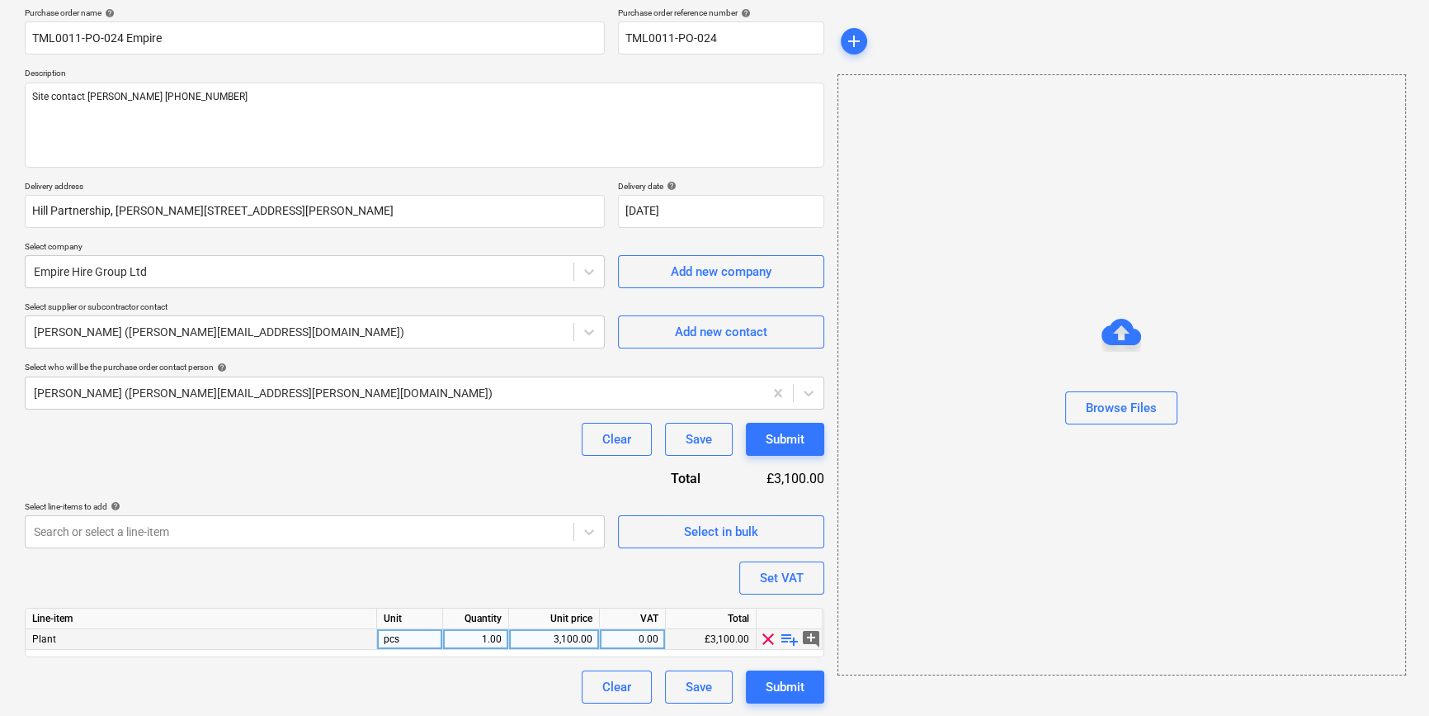
click at [787, 635] on span "playlist_add" at bounding box center [790, 639] width 20 height 20
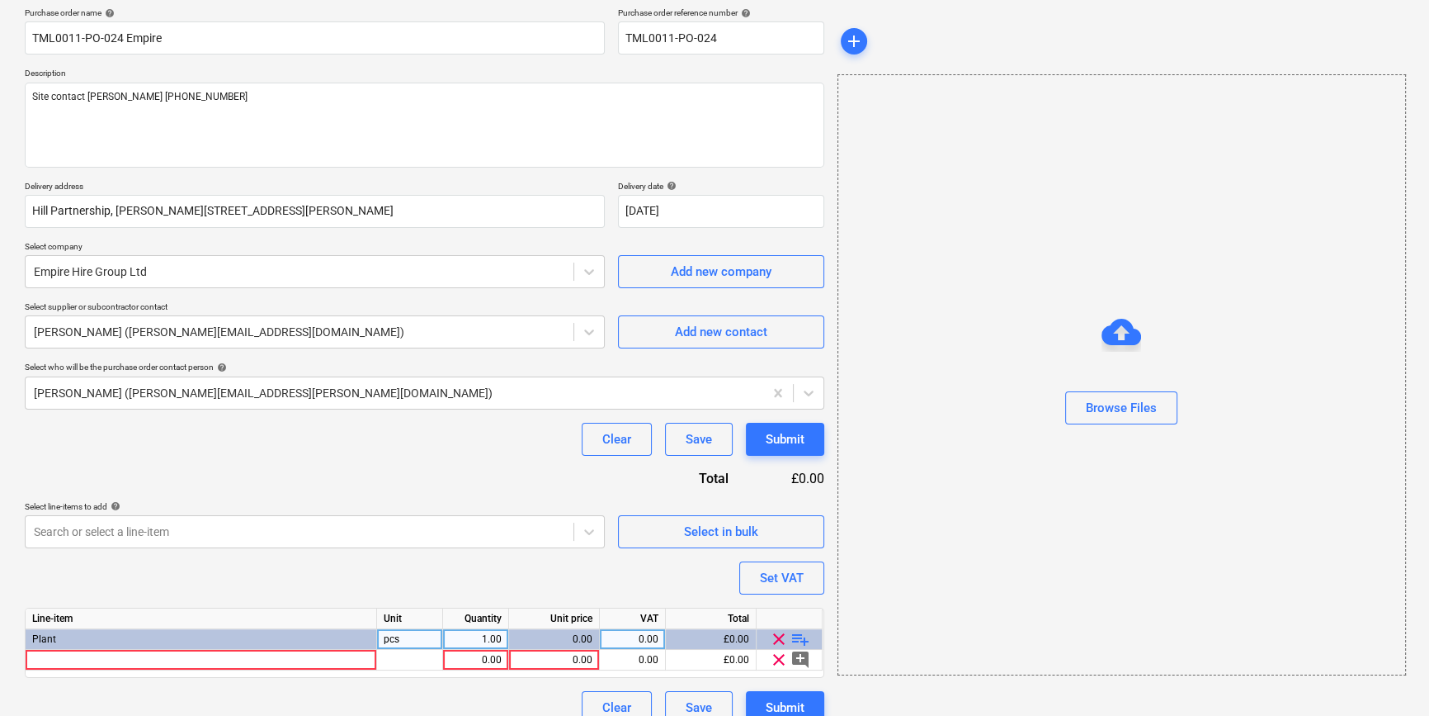
type textarea "x"
click at [66, 658] on div at bounding box center [202, 660] width 352 height 21
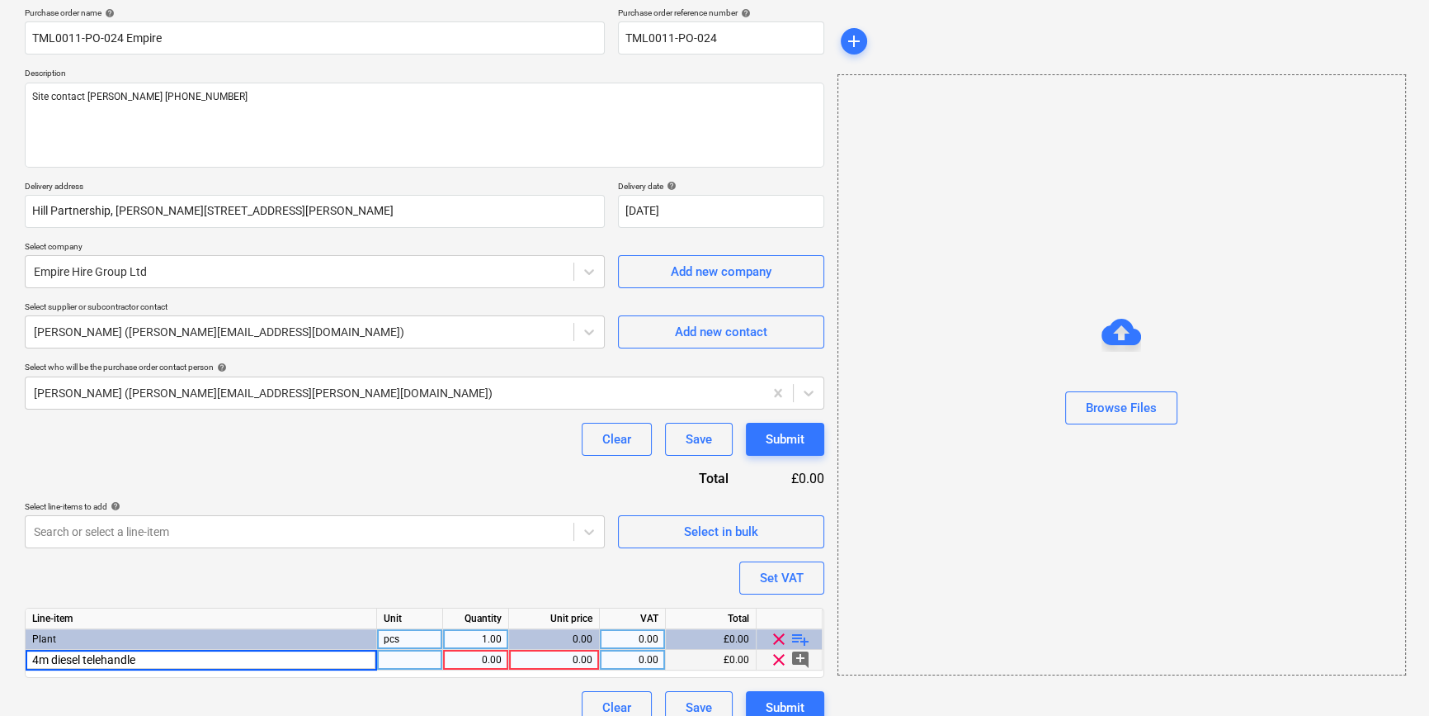
type input "4m diesel telehandler"
type textarea "x"
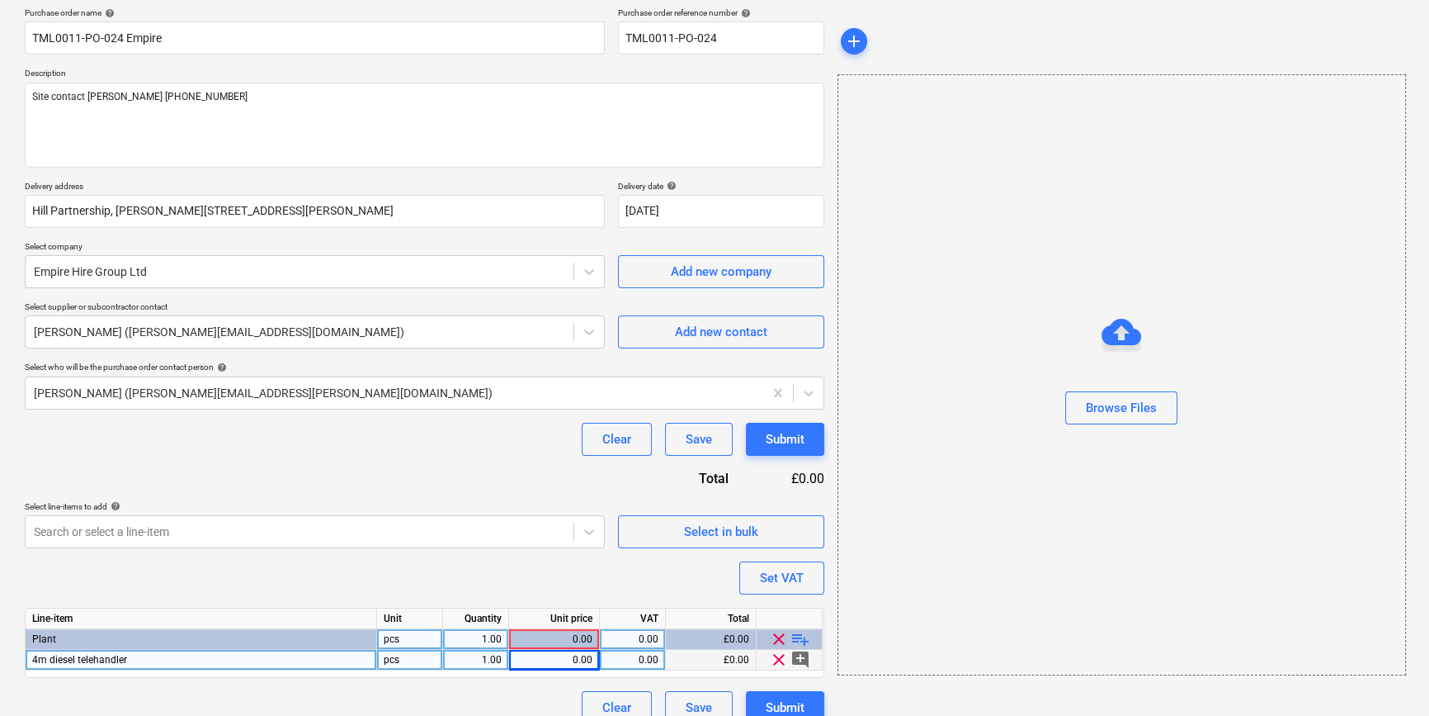
click at [395, 659] on div "pcs" at bounding box center [410, 660] width 66 height 21
type input "hire"
type textarea "x"
type input "360"
type textarea "x"
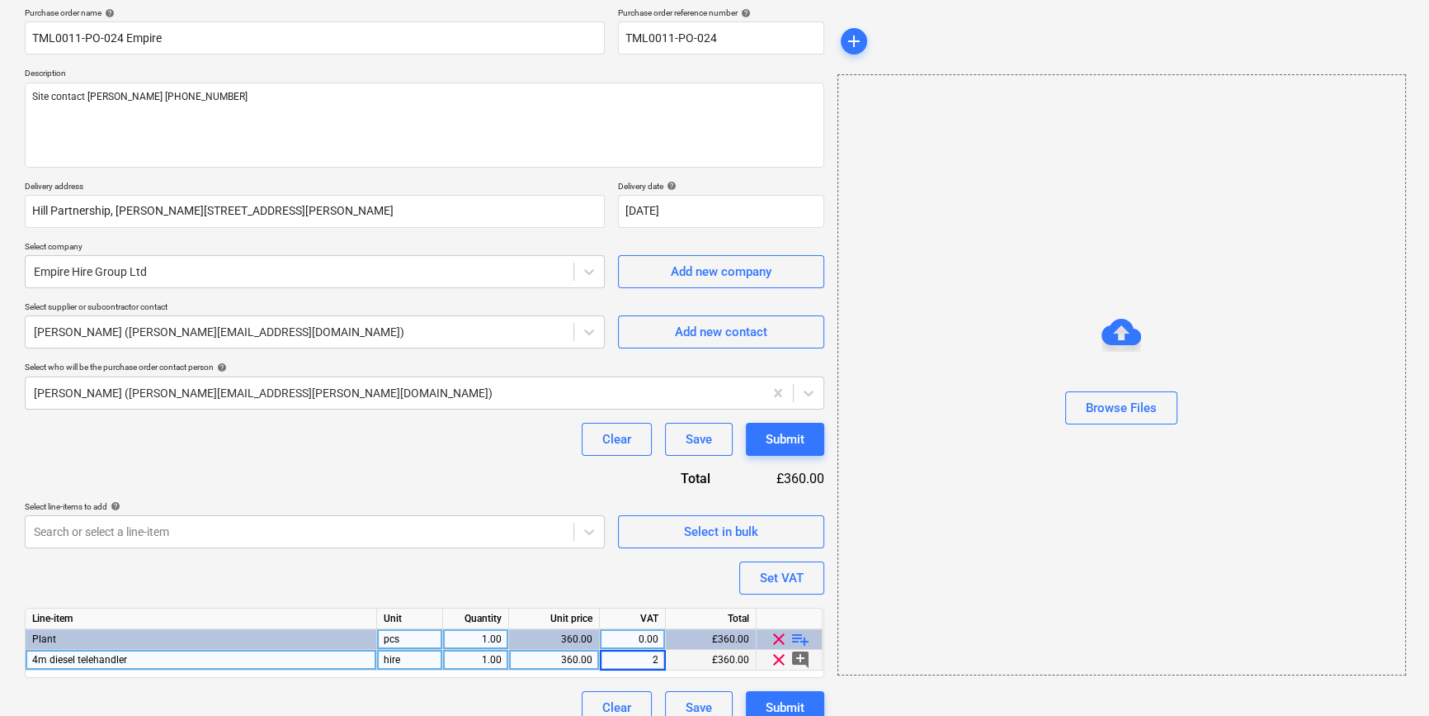
type input "20"
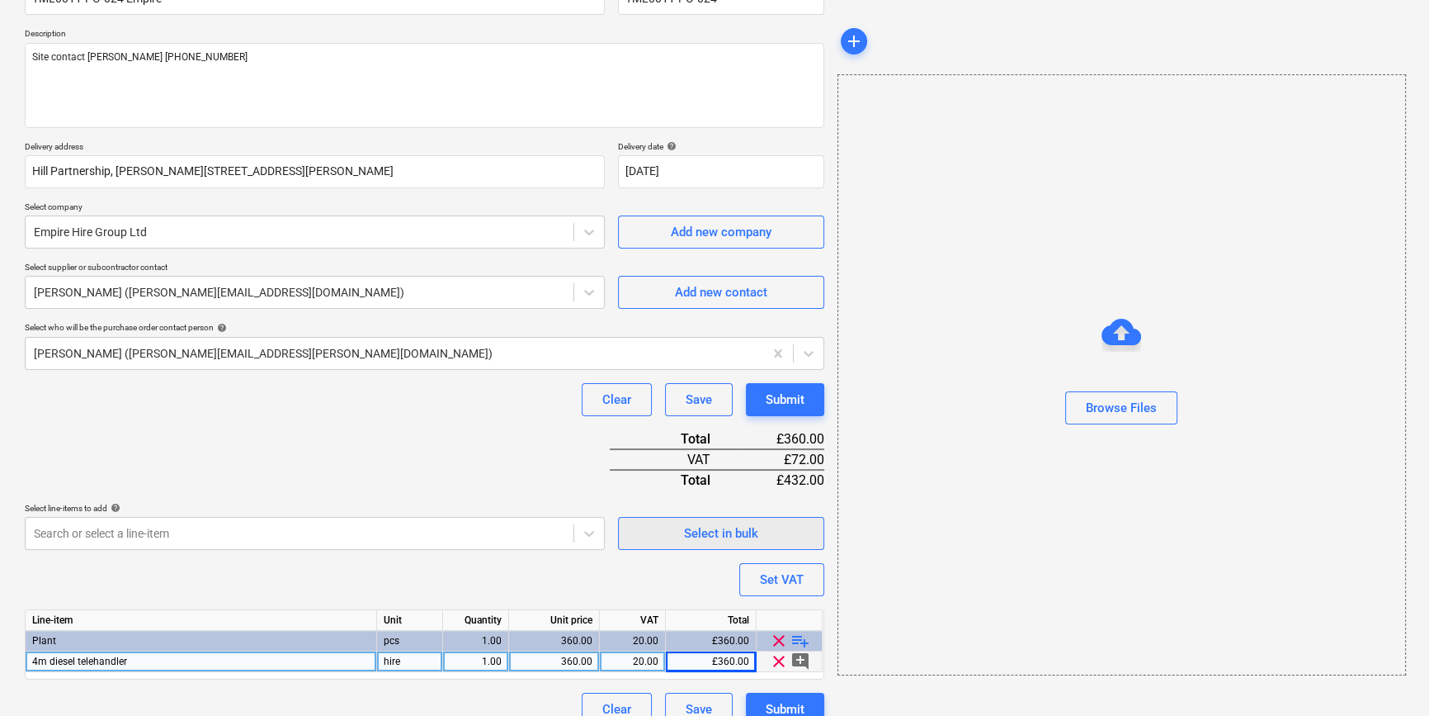
scroll to position [190, 0]
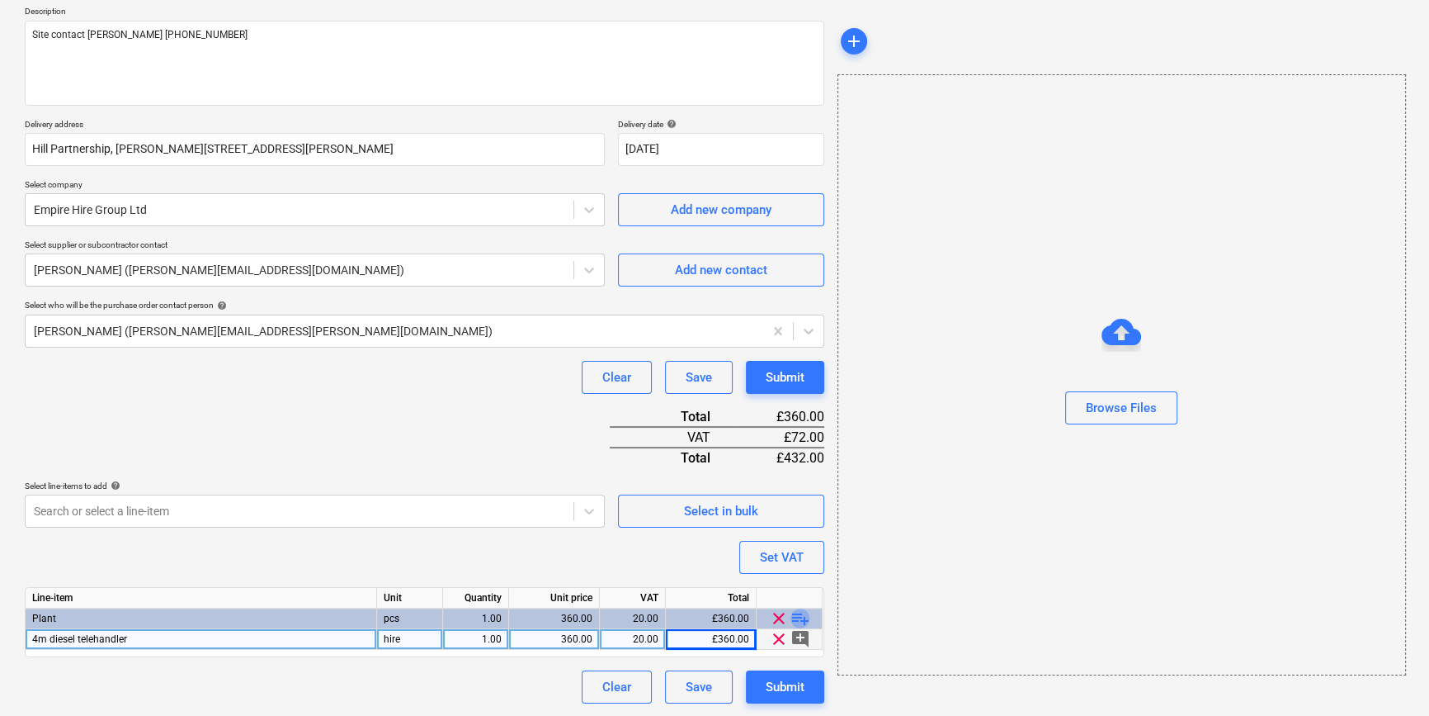
click at [804, 617] on span "playlist_add" at bounding box center [801, 618] width 20 height 20
type textarea "x"
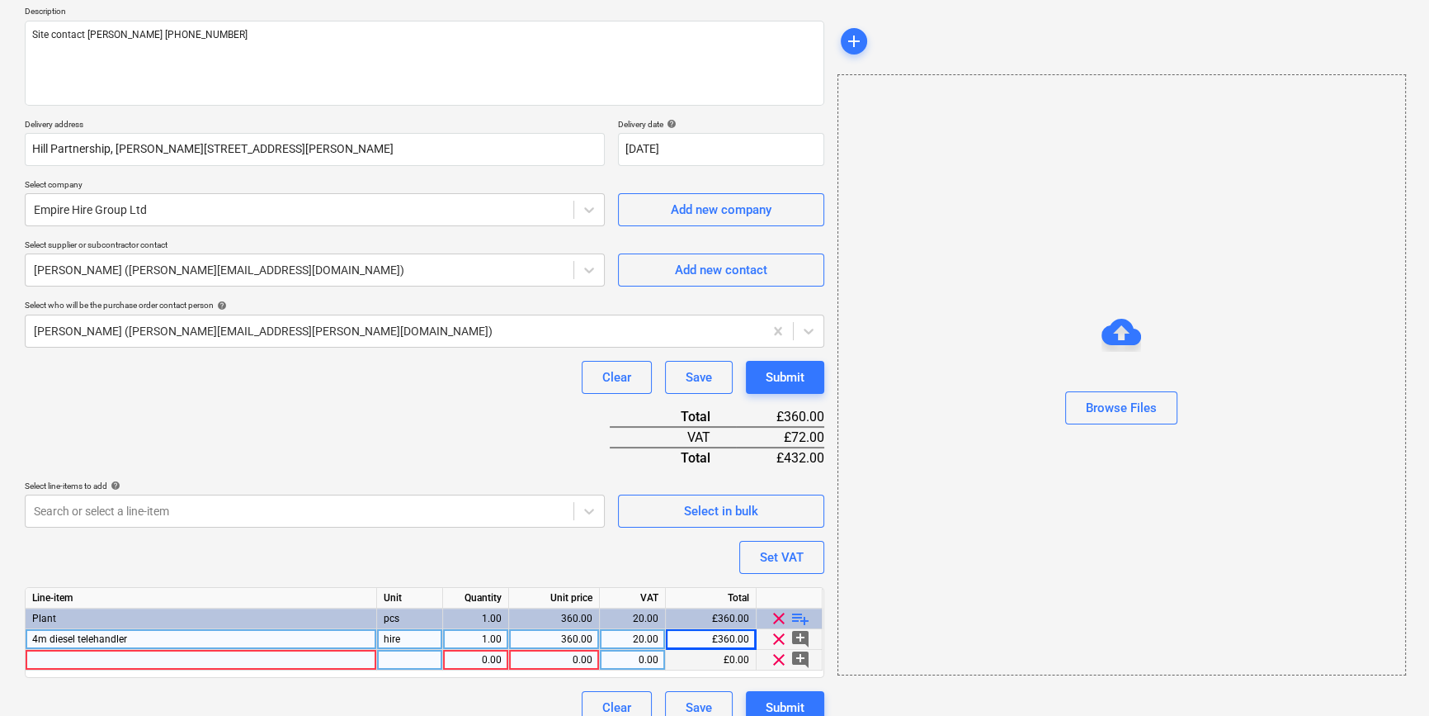
click at [74, 663] on div at bounding box center [202, 660] width 352 height 21
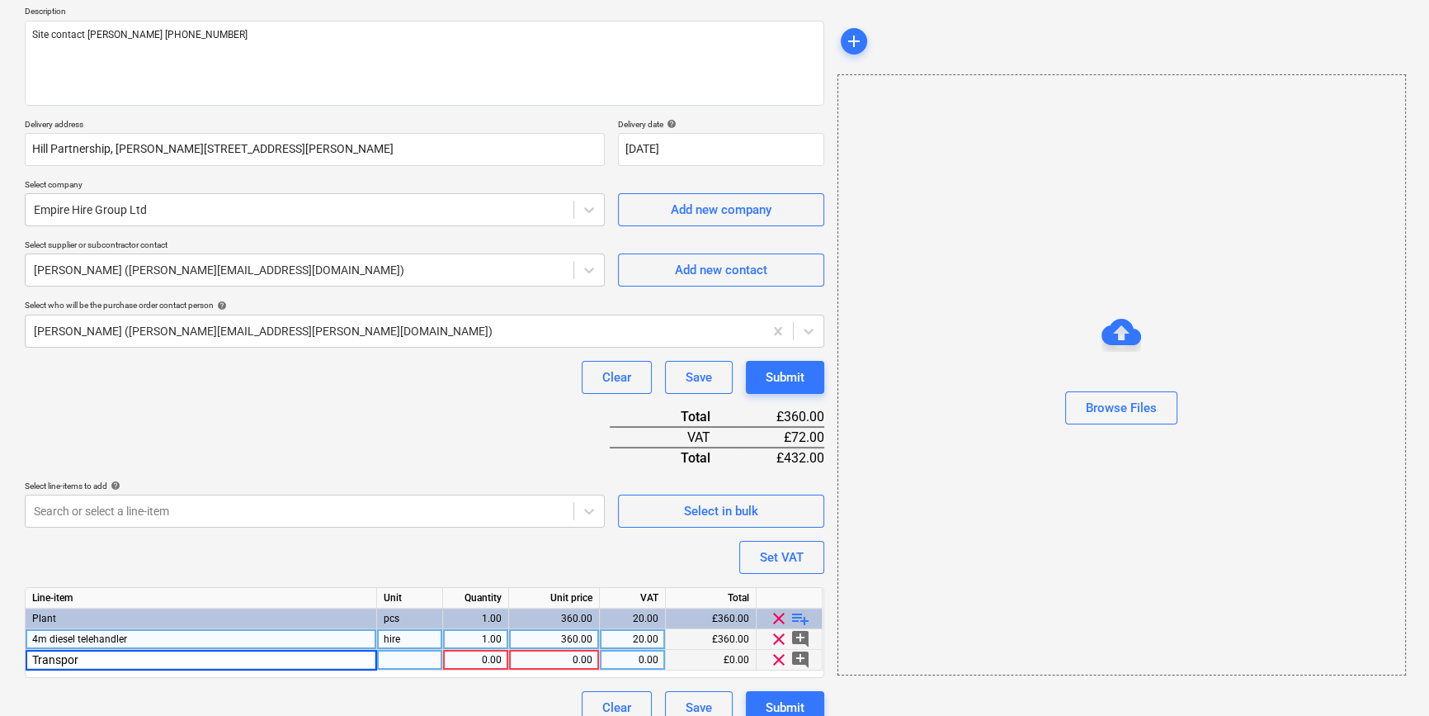
type input "Transport"
type textarea "x"
type input "95"
type textarea "x"
type input "20"
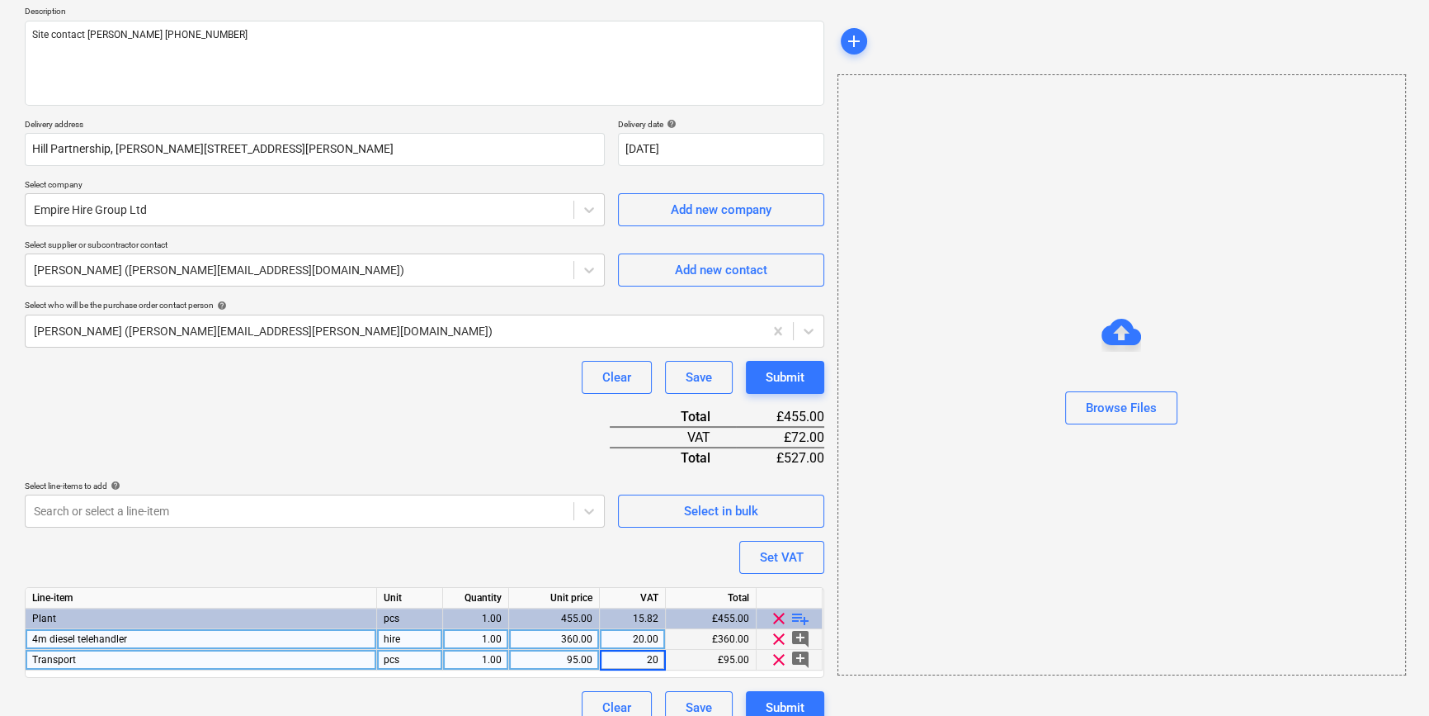
type textarea "x"
click at [77, 659] on div "Transport" at bounding box center [202, 660] width 352 height 21
type input "Delivery"
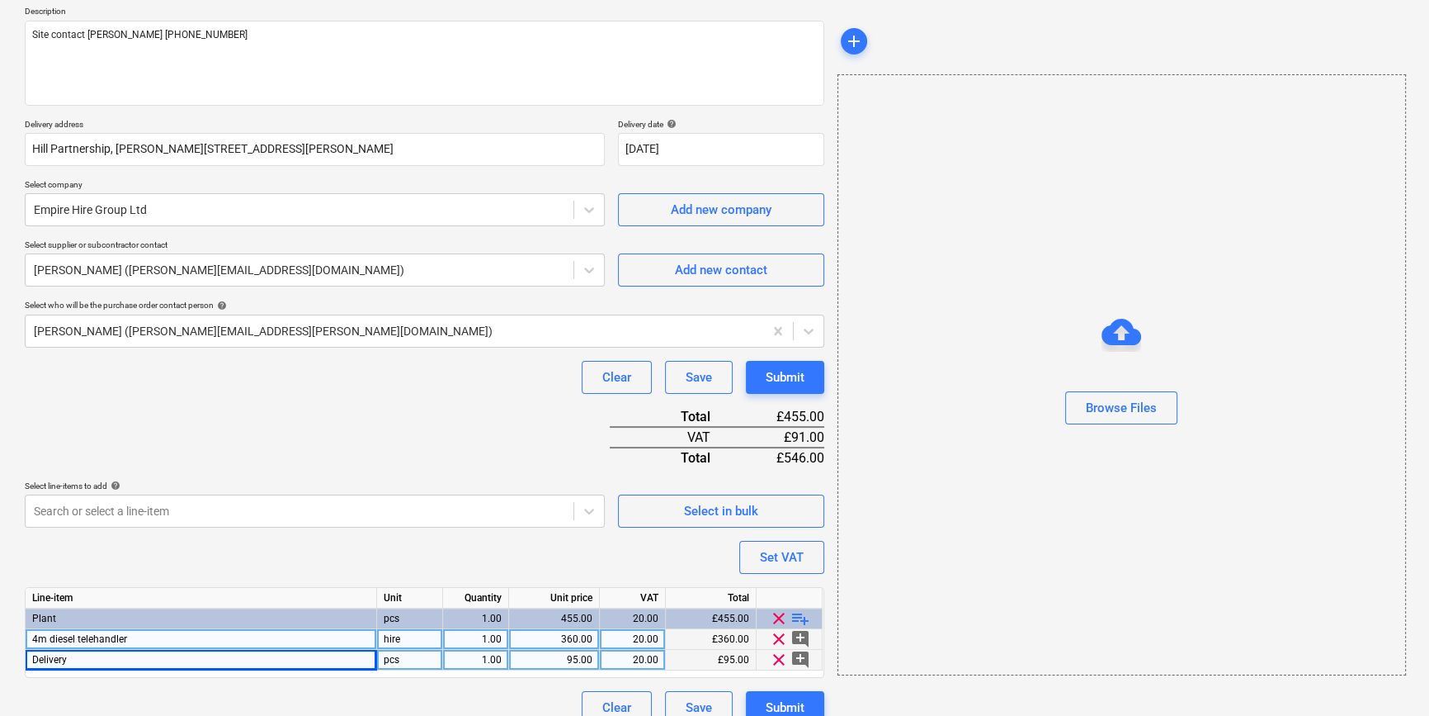
click at [801, 612] on span "playlist_add" at bounding box center [801, 618] width 20 height 20
type textarea "x"
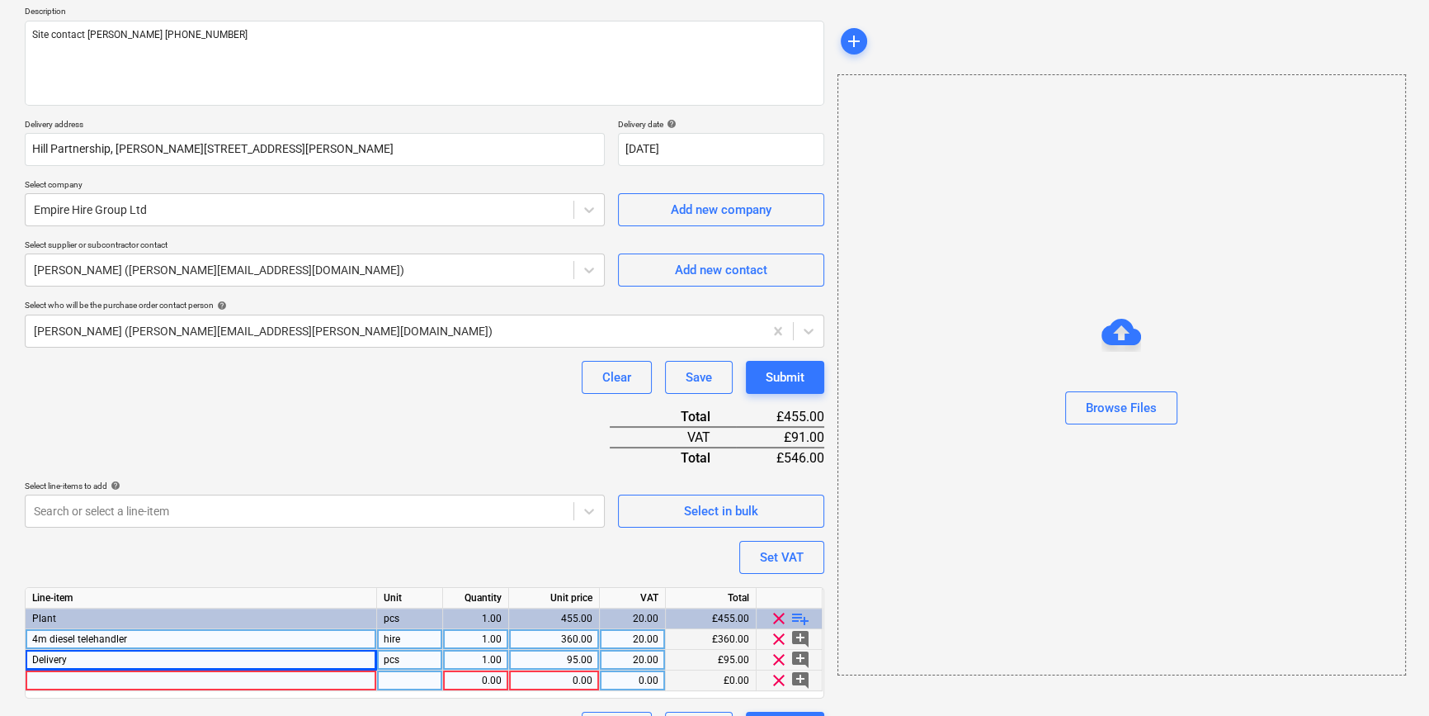
click at [99, 678] on div at bounding box center [202, 680] width 352 height 21
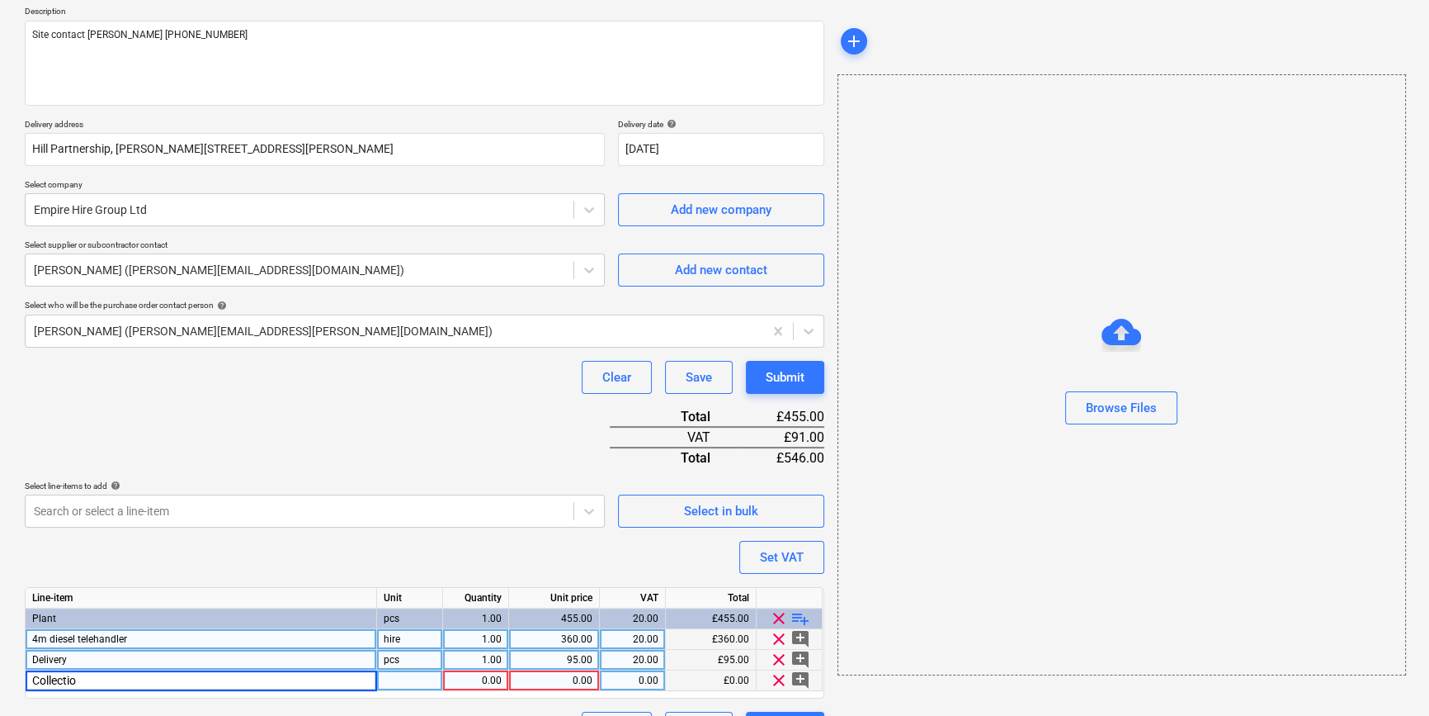
type input "Collection"
type textarea "x"
type input "95"
type textarea "x"
type input "20"
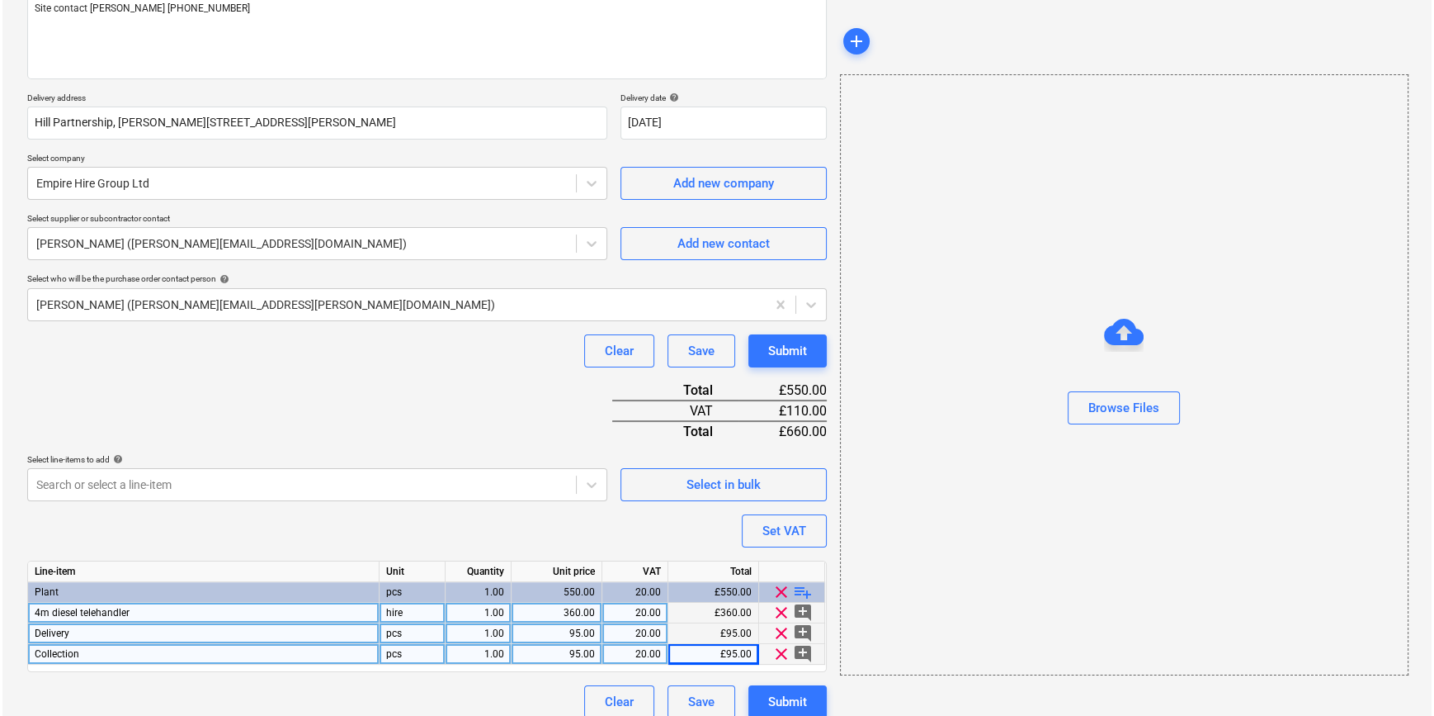
scroll to position [231, 0]
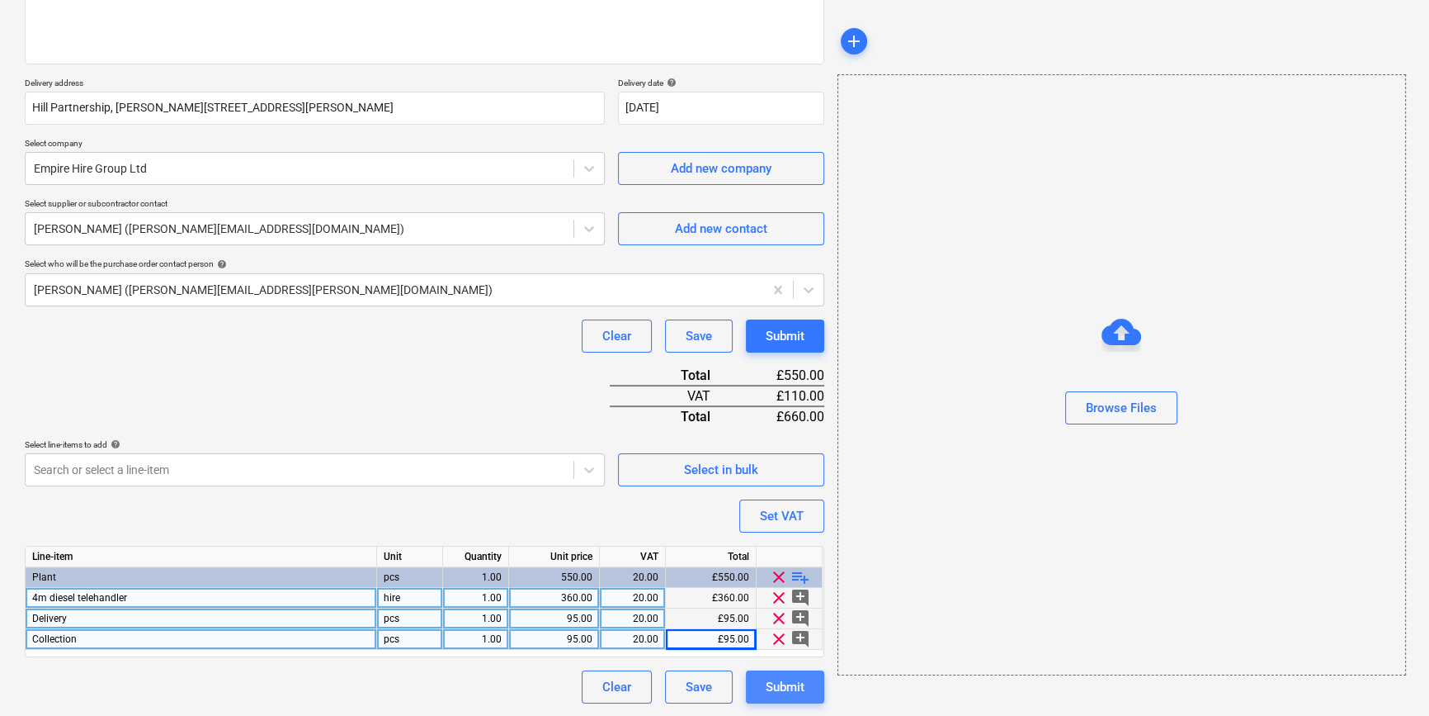
click at [782, 686] on div "Submit" at bounding box center [785, 686] width 39 height 21
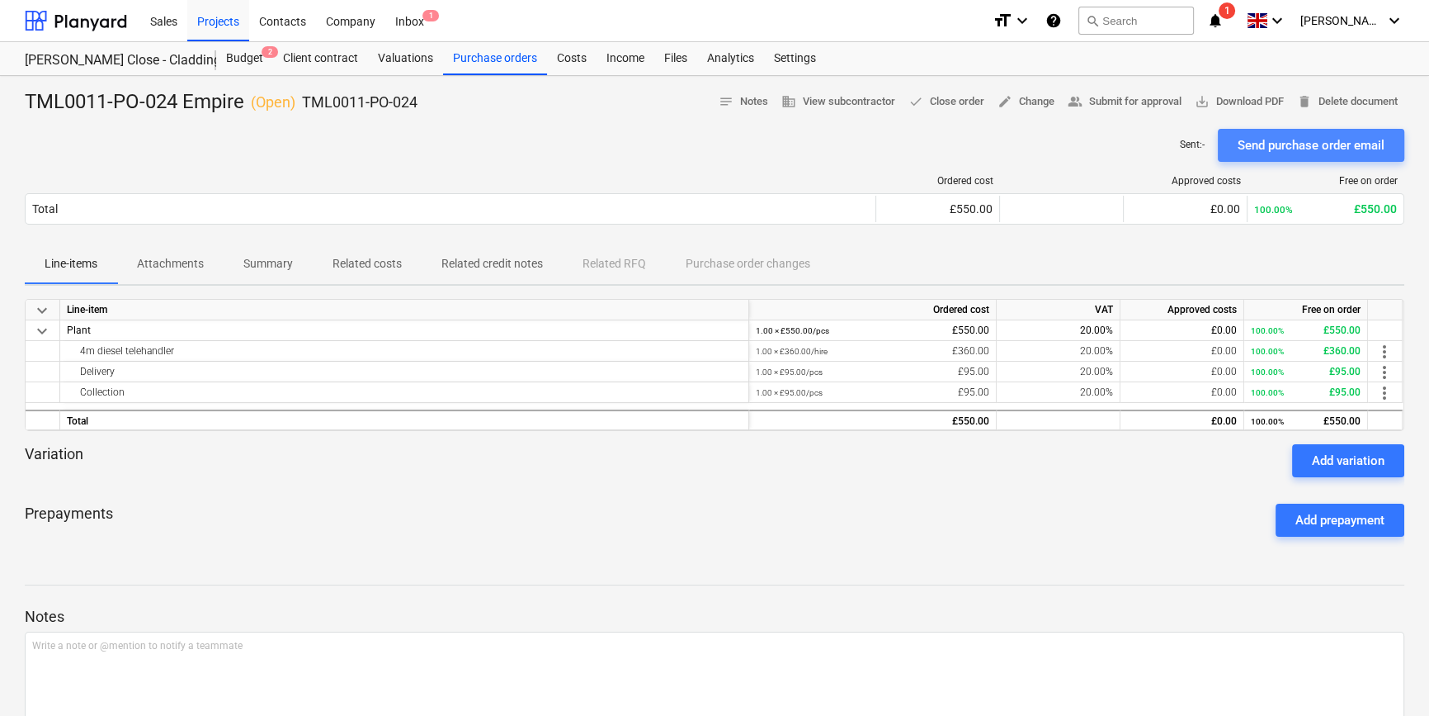
click at [1266, 149] on div "Send purchase order email" at bounding box center [1311, 145] width 147 height 21
click at [210, 21] on div "Projects" at bounding box center [218, 20] width 62 height 42
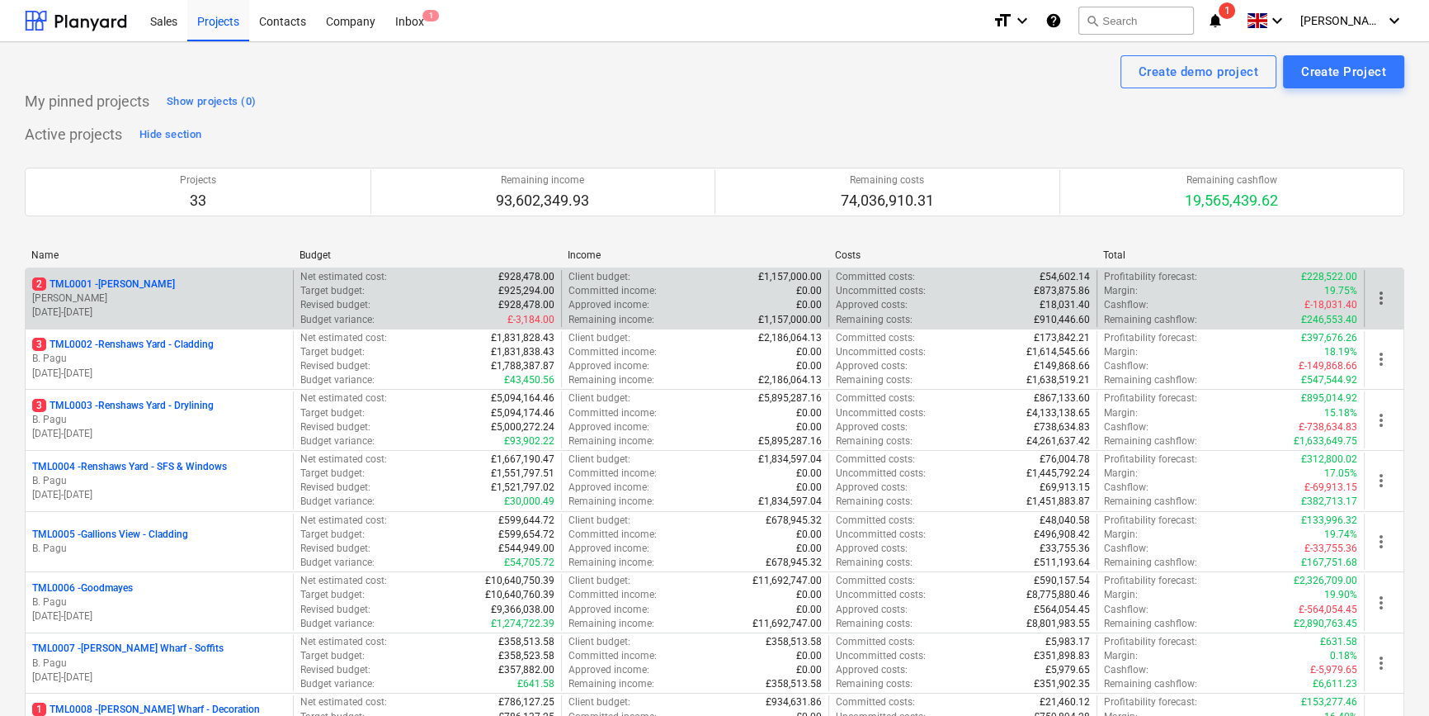
click at [168, 300] on p "[PERSON_NAME]" at bounding box center [159, 298] width 254 height 14
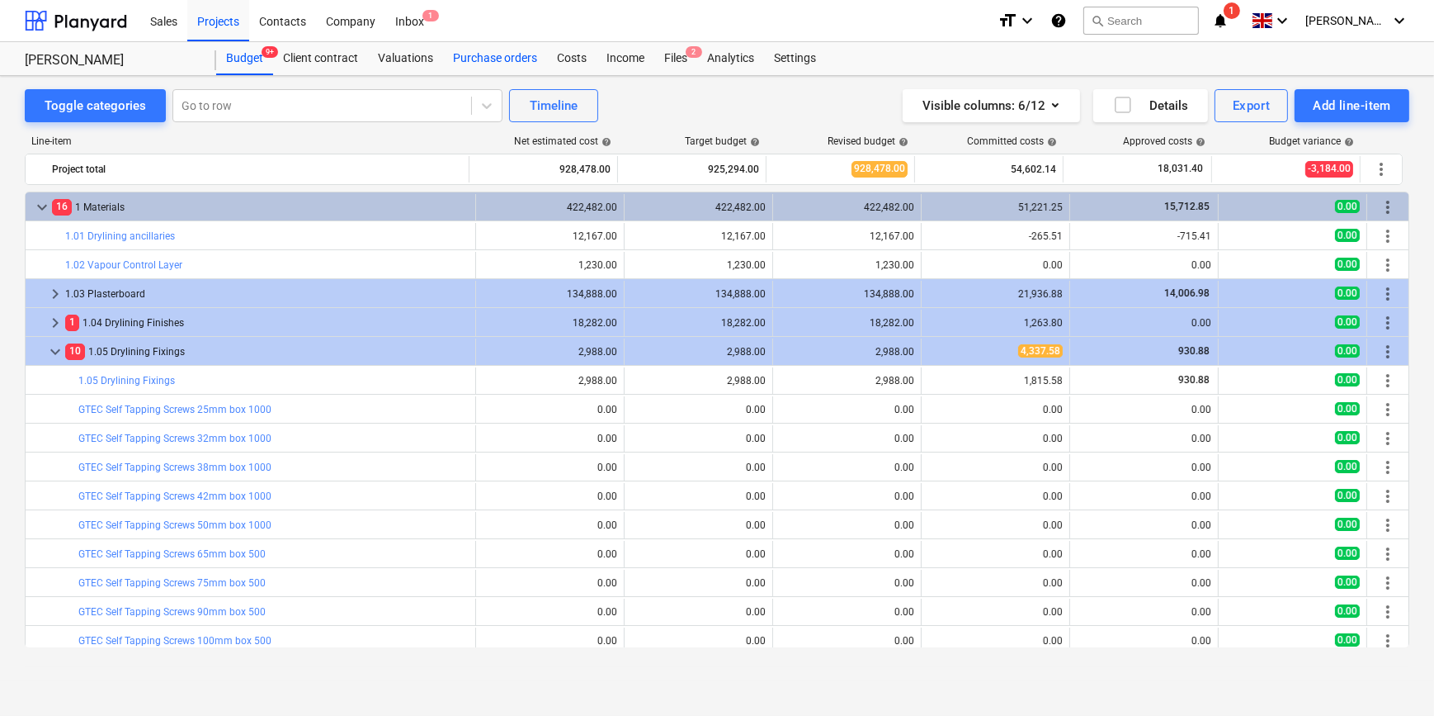
click at [489, 55] on div "Purchase orders" at bounding box center [495, 58] width 104 height 33
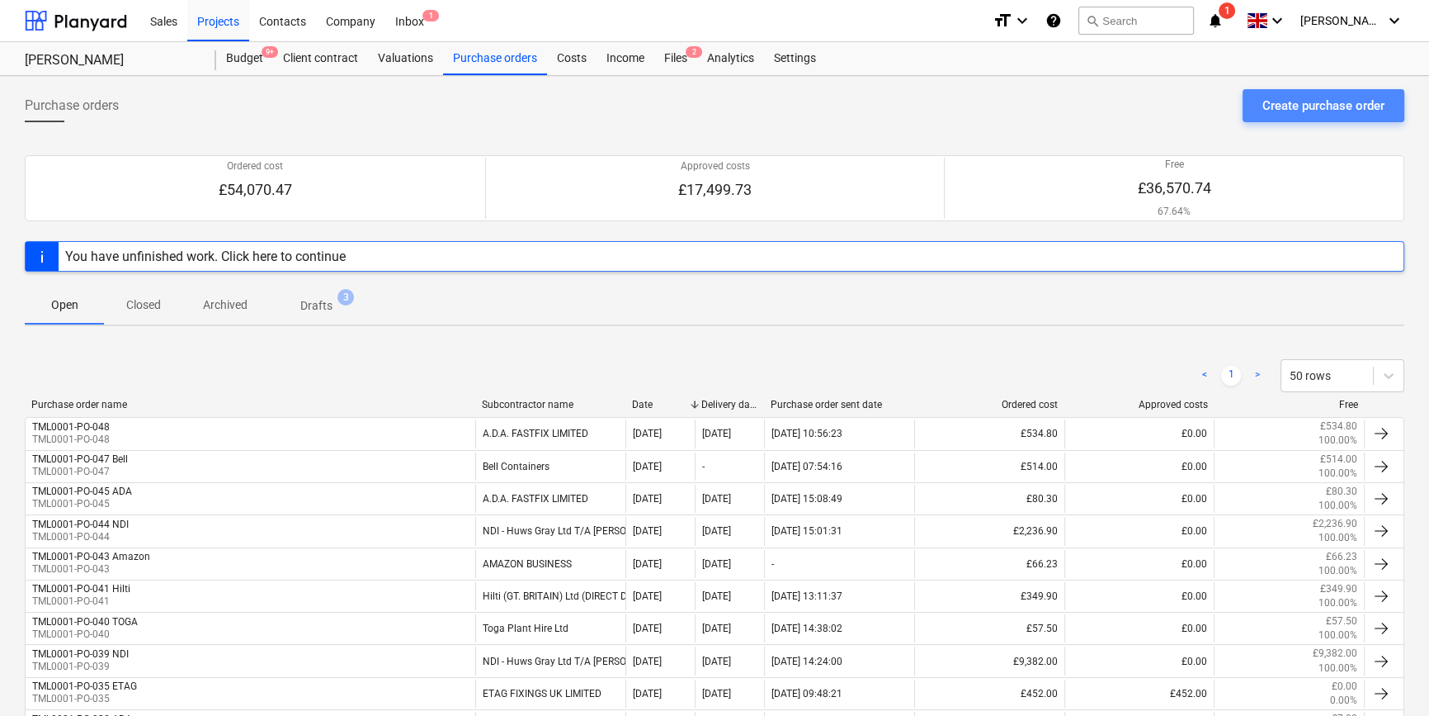
click at [1311, 106] on div "Create purchase order" at bounding box center [1324, 105] width 122 height 21
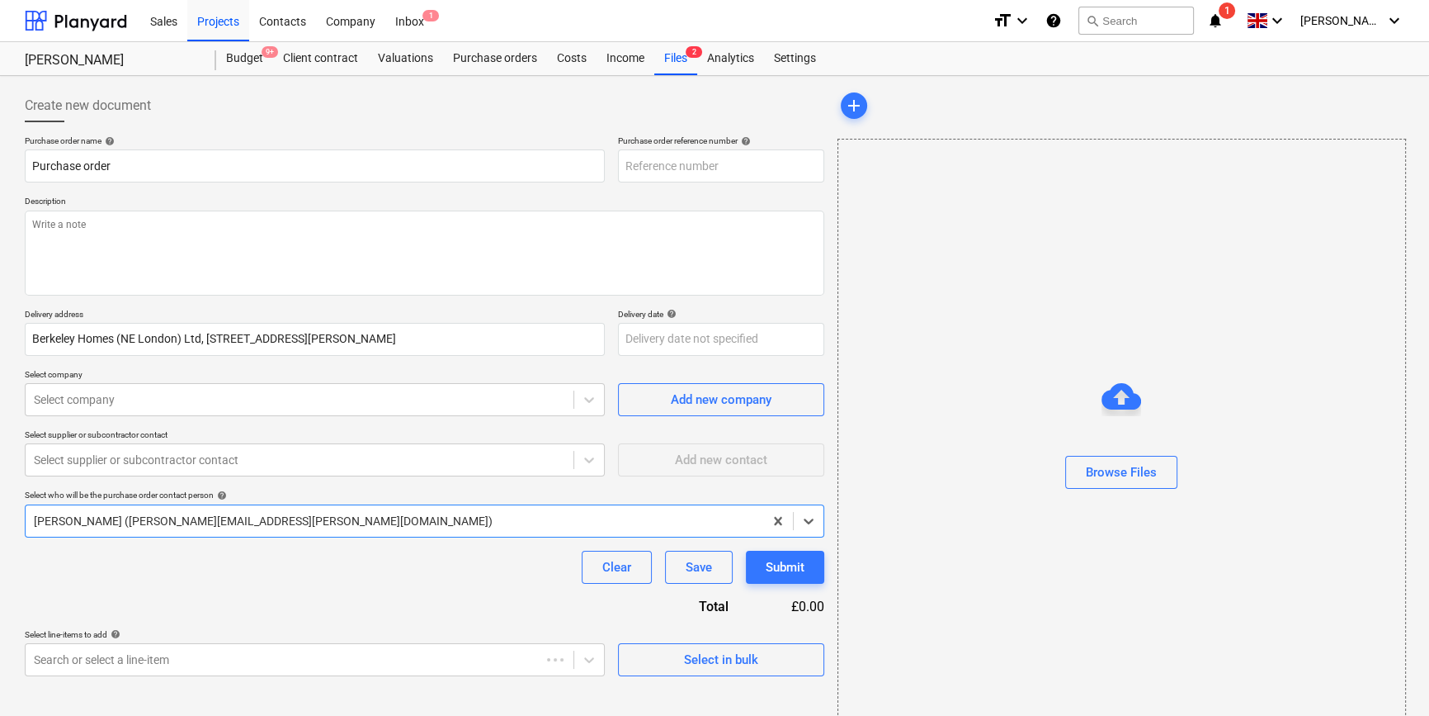
type textarea "x"
type input "TML0001-PO-049"
click at [730, 653] on div "Select in bulk" at bounding box center [721, 659] width 74 height 21
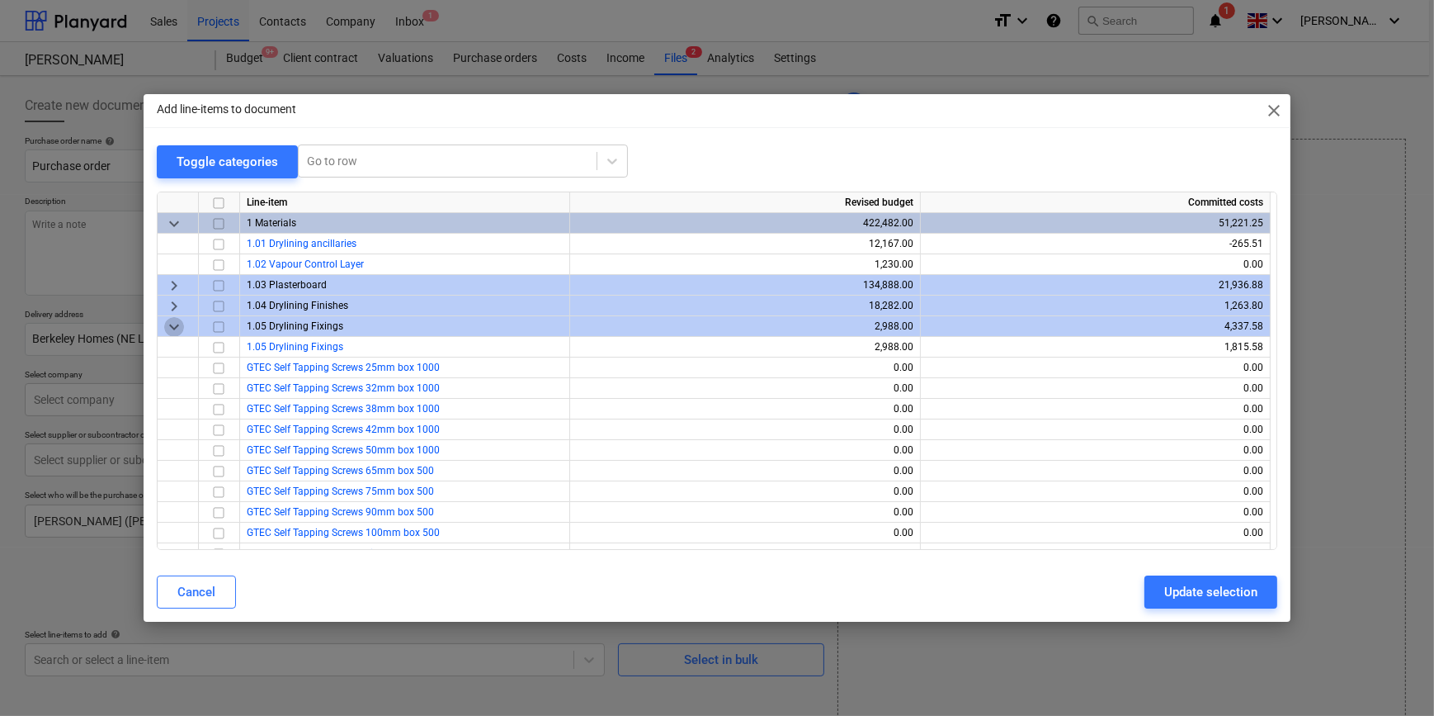
click at [169, 322] on span "keyboard_arrow_down" at bounding box center [174, 326] width 20 height 20
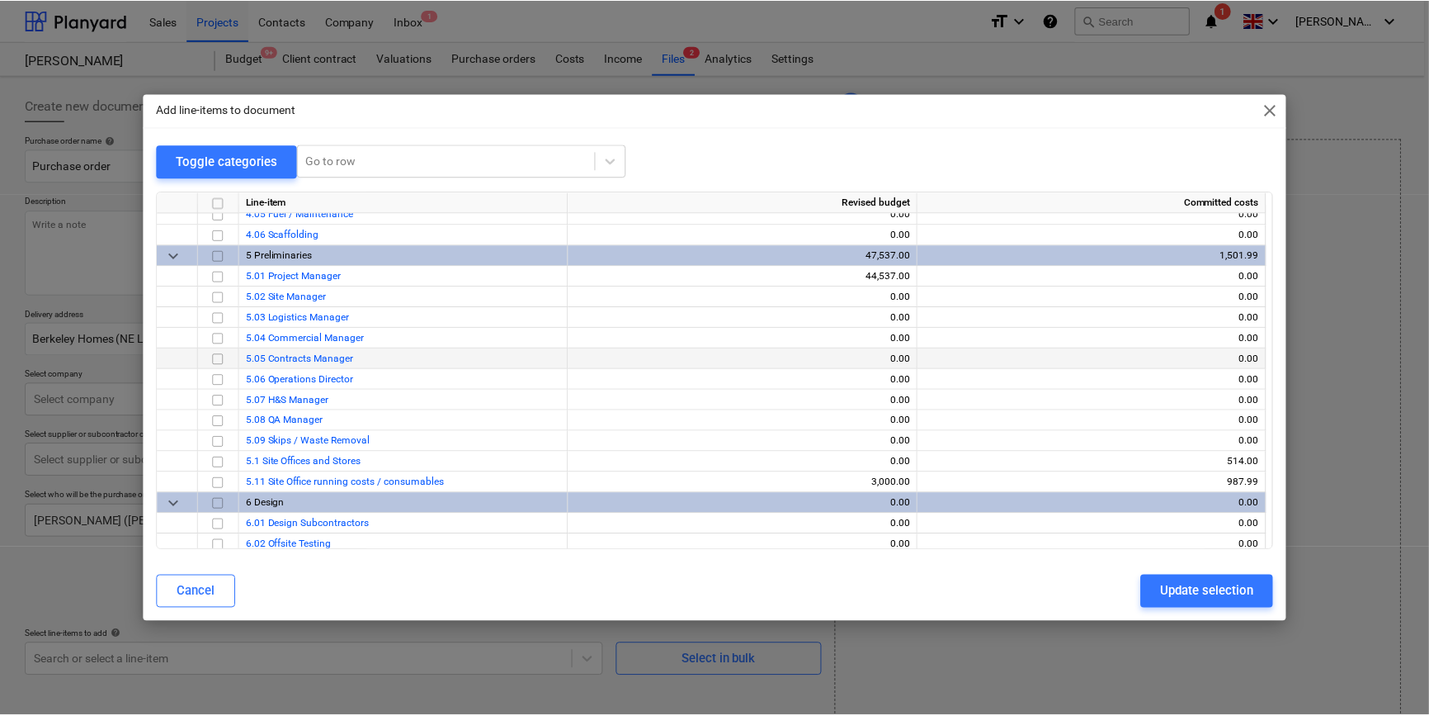
scroll to position [900, 0]
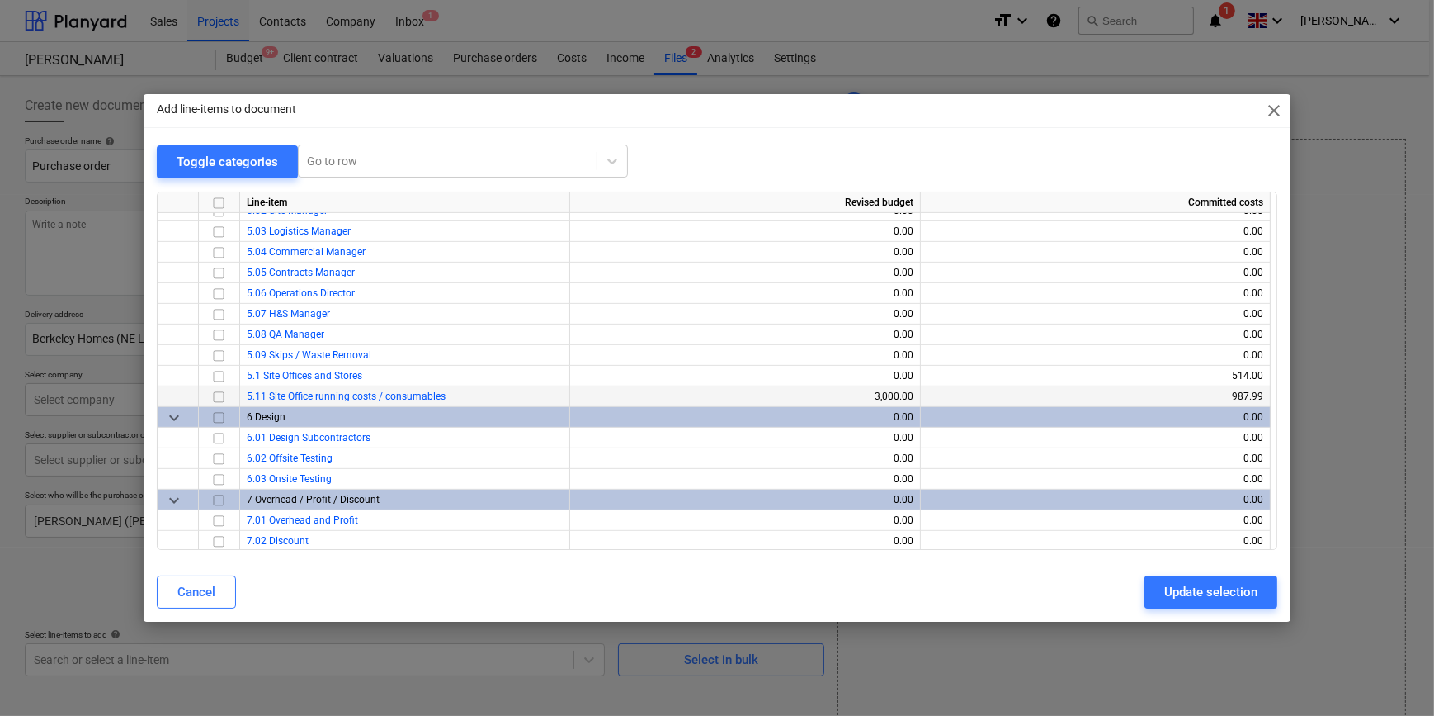
click at [216, 395] on input "checkbox" at bounding box center [219, 396] width 20 height 20
click at [1193, 595] on div "Update selection" at bounding box center [1211, 591] width 93 height 21
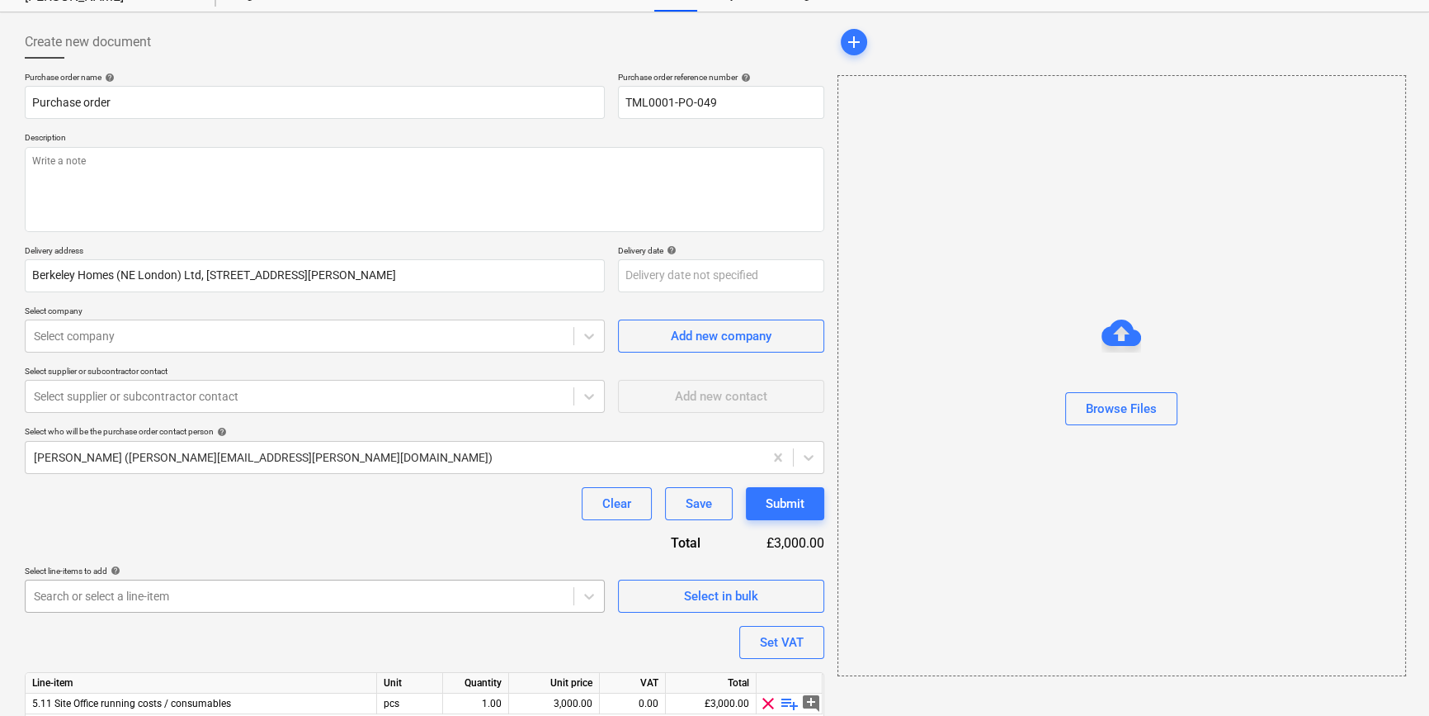
scroll to position [0, 0]
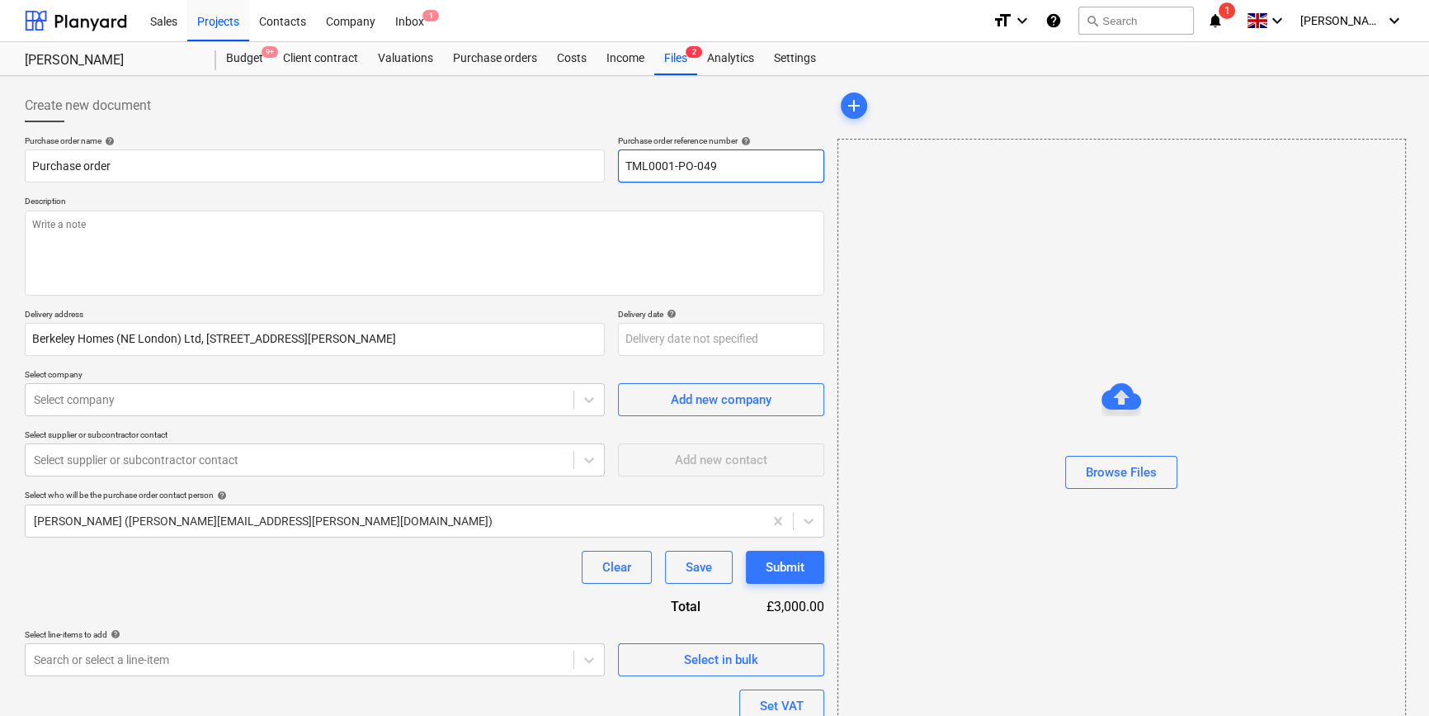
drag, startPoint x: 719, startPoint y: 168, endPoint x: 627, endPoint y: 165, distance: 91.6
click at [627, 165] on input "TML0001-PO-049" at bounding box center [721, 165] width 206 height 33
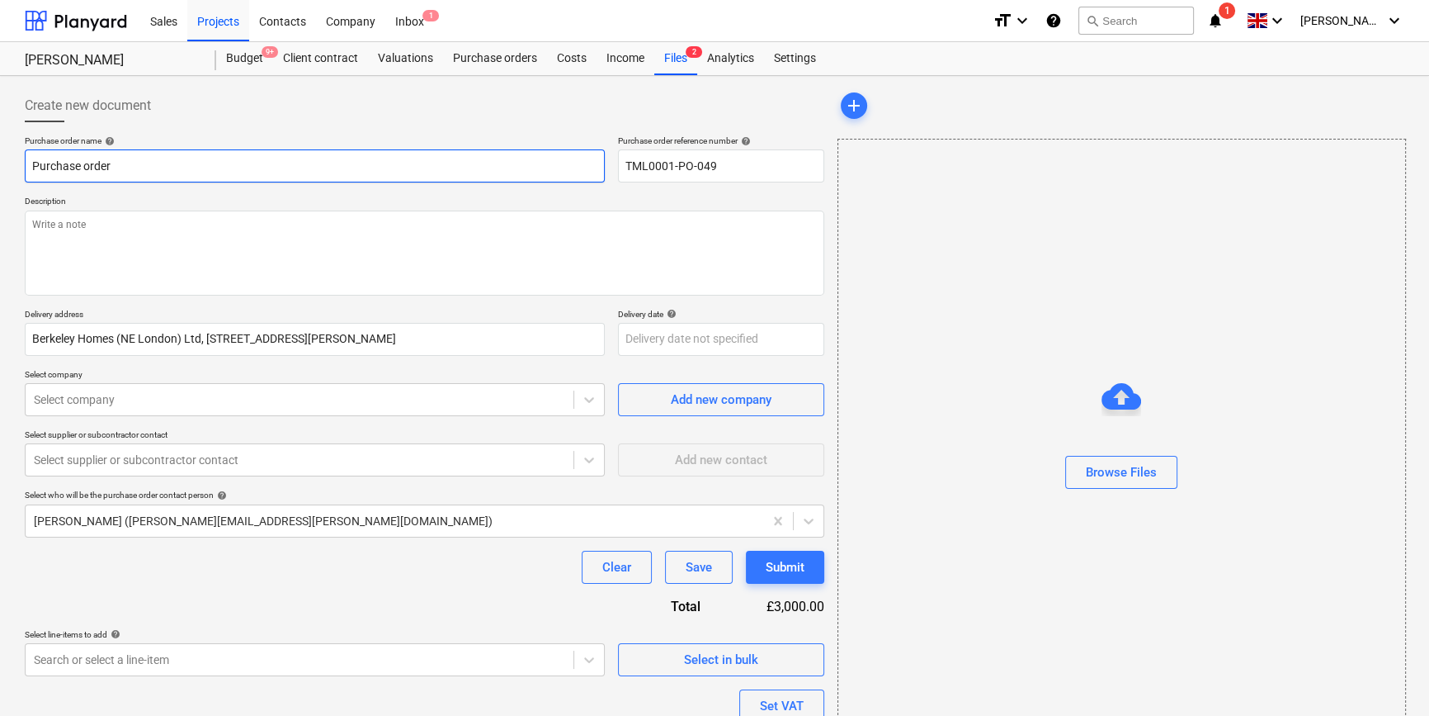
drag, startPoint x: 116, startPoint y: 163, endPoint x: 33, endPoint y: 166, distance: 82.6
click at [33, 166] on input "Purchase order" at bounding box center [315, 165] width 580 height 33
paste input "TML0001-PO-049"
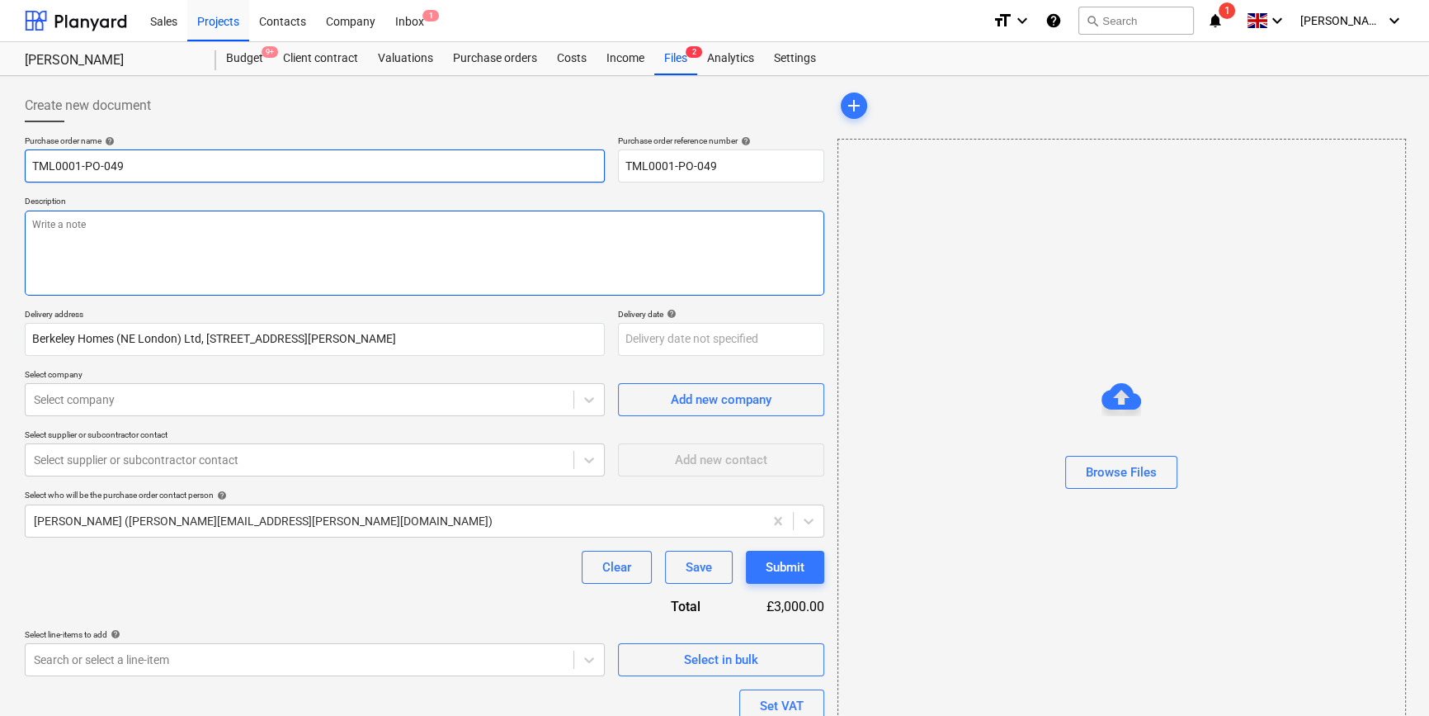
type textarea "x"
type input "TML0001-PO-049"
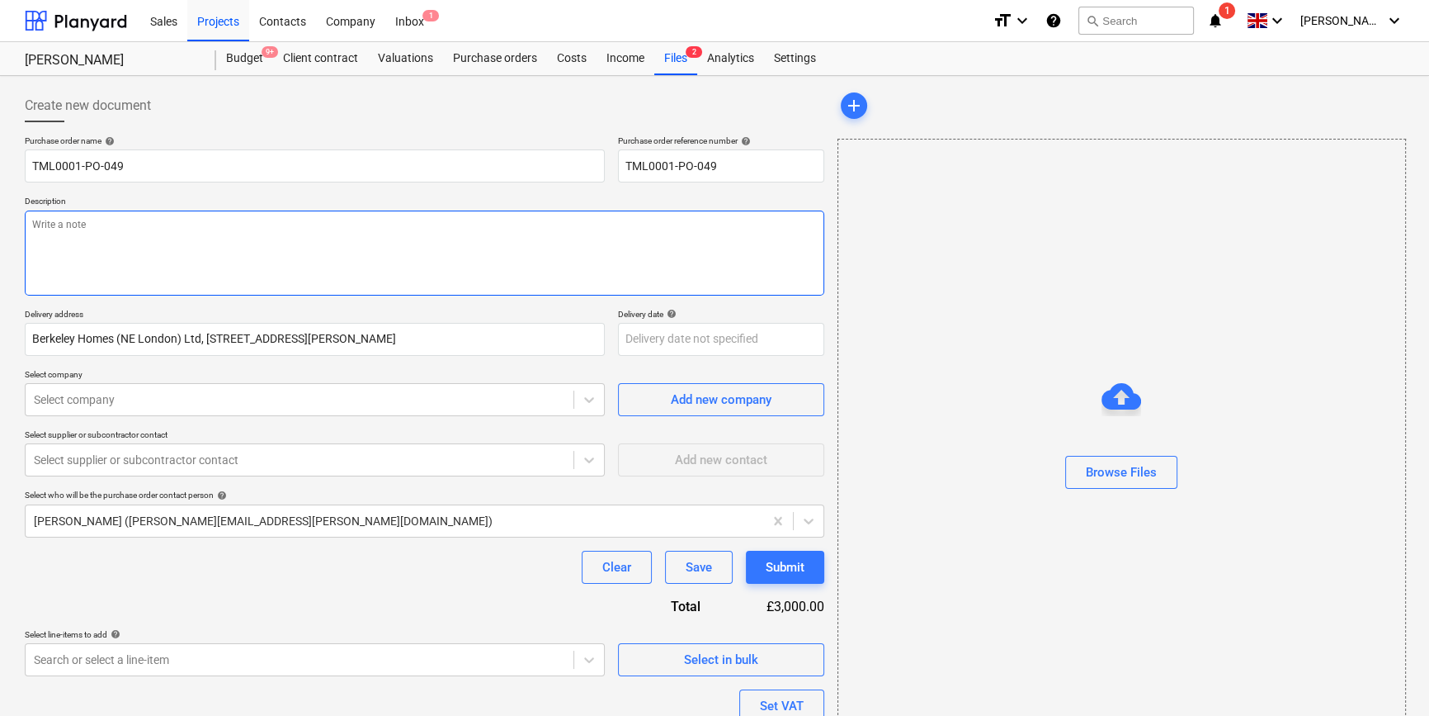
click at [79, 253] on textarea at bounding box center [425, 252] width 800 height 85
type textarea "x"
type textarea "S"
type textarea "x"
type textarea "Si"
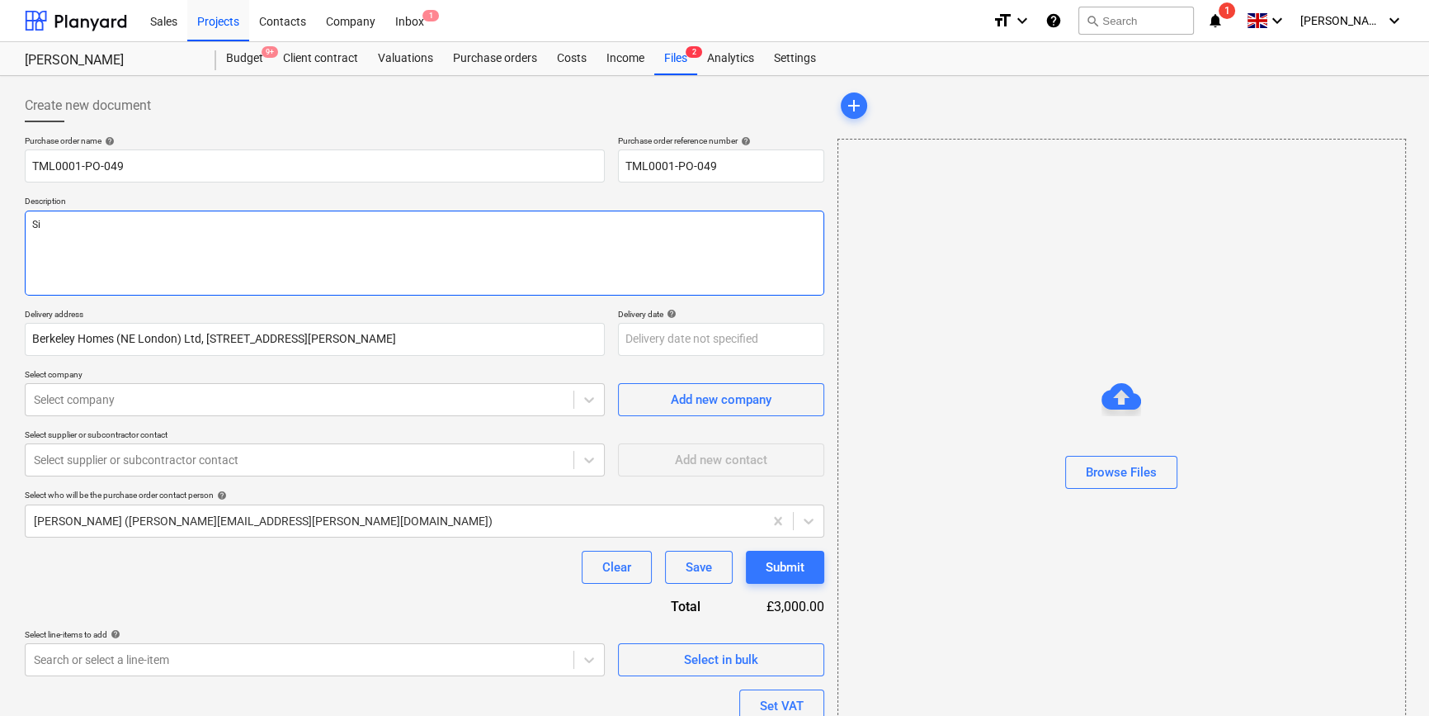
type textarea "x"
type textarea "Sit"
type textarea "x"
type textarea "Site"
type textarea "x"
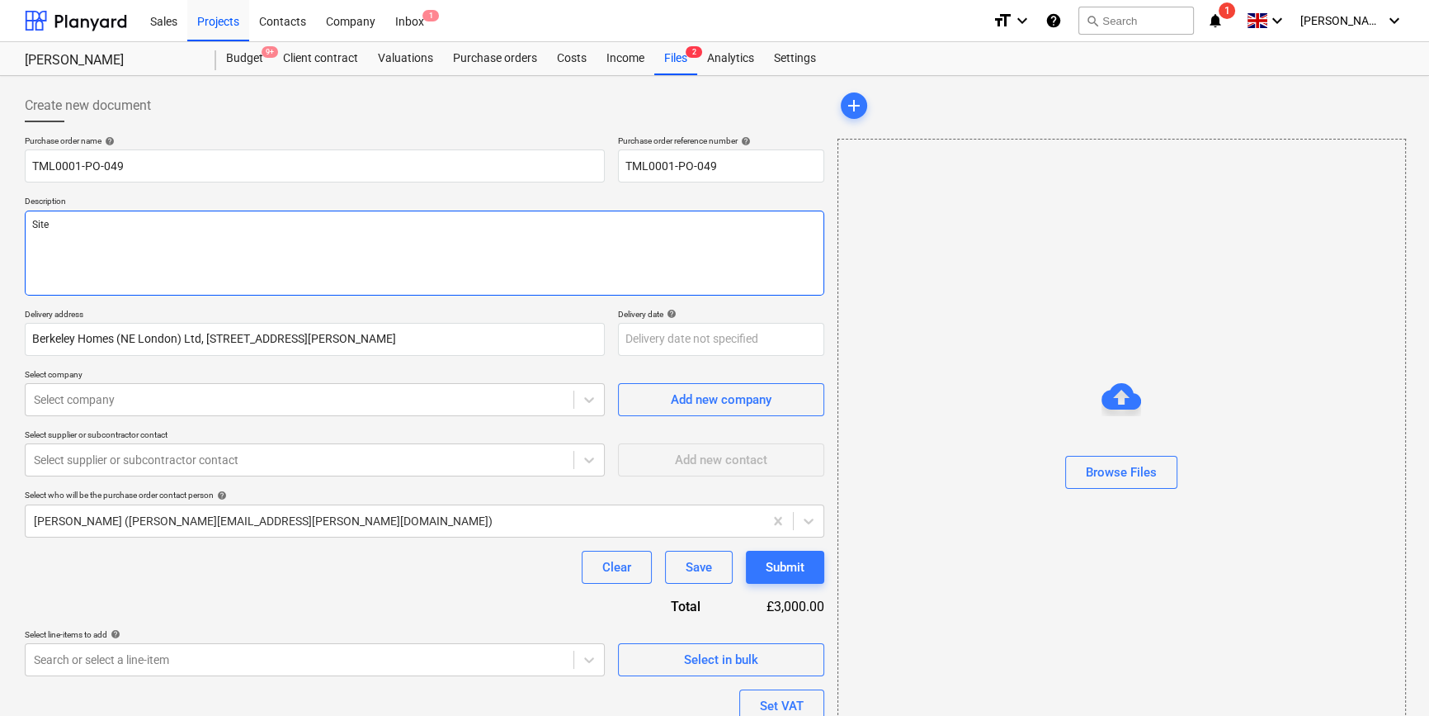
type textarea "Site"
type textarea "x"
type textarea "Site c"
type textarea "x"
type textarea "Site co"
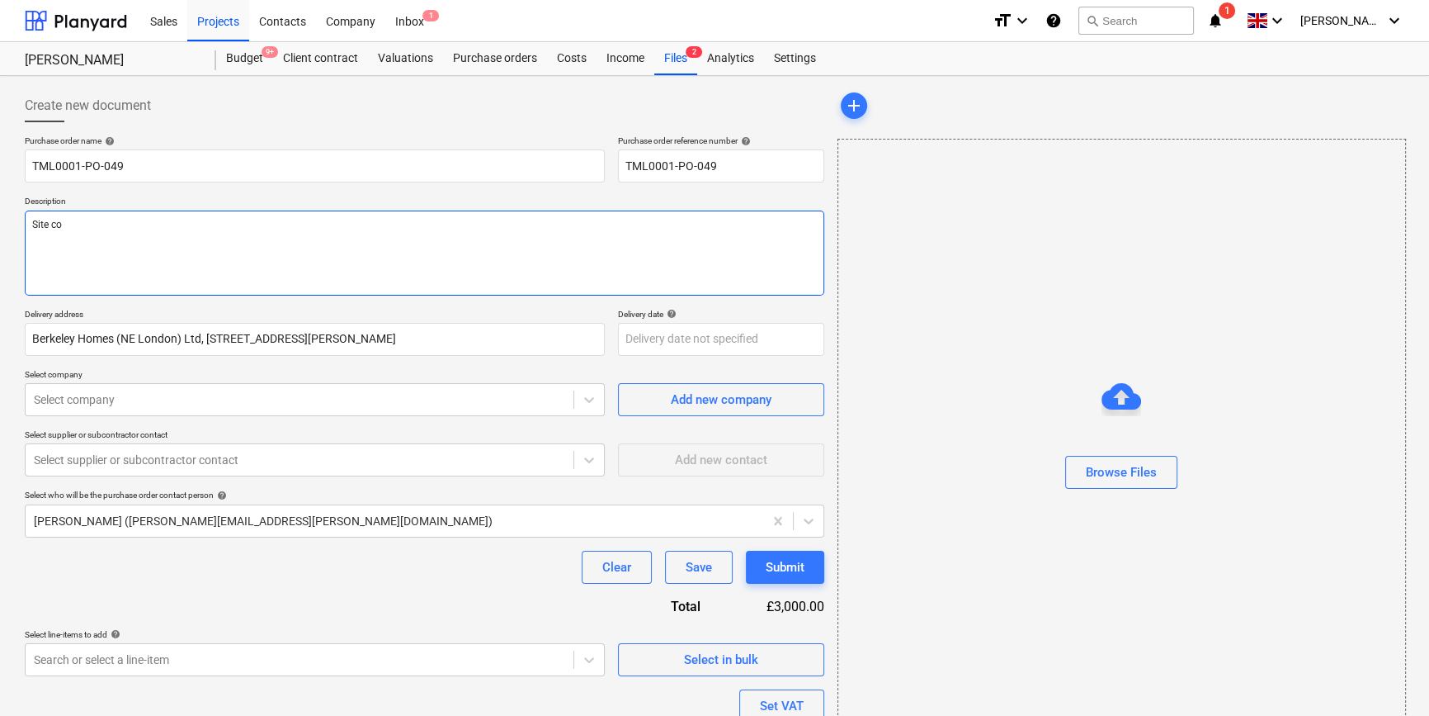
type textarea "x"
type textarea "Site con"
type textarea "x"
type textarea "Site cont"
type textarea "x"
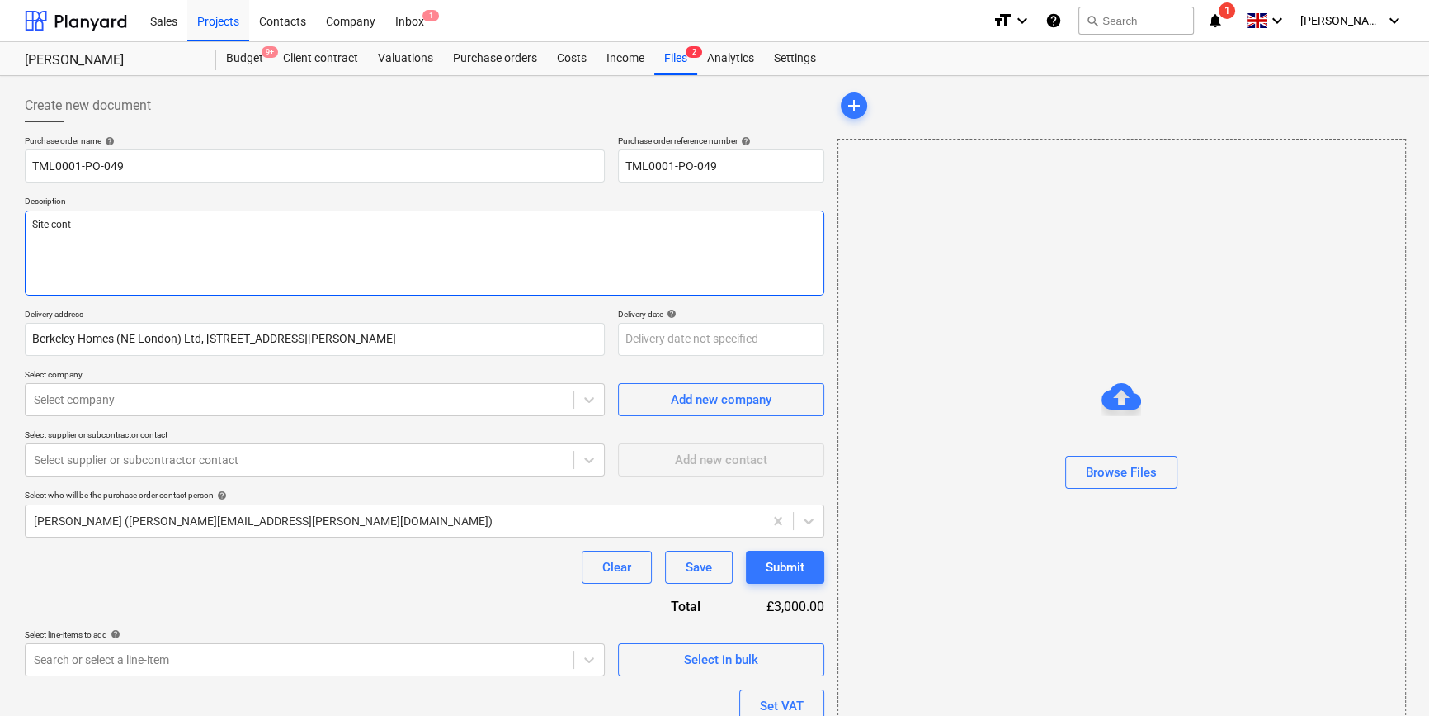
type textarea "Site conta"
type textarea "x"
type textarea "Site contac"
type textarea "x"
type textarea "Site contact"
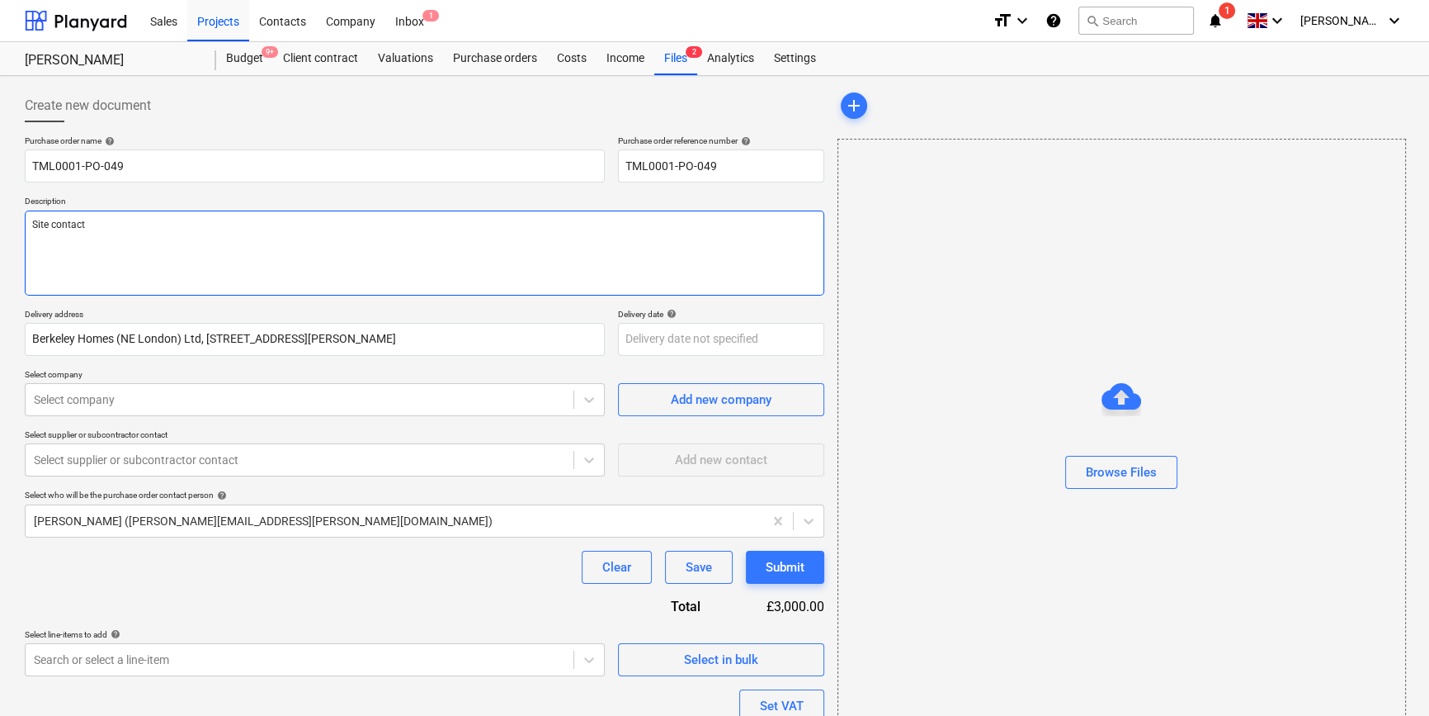
type textarea "x"
type textarea "Site contact"
type textarea "x"
type textarea "Site contact M"
type textarea "x"
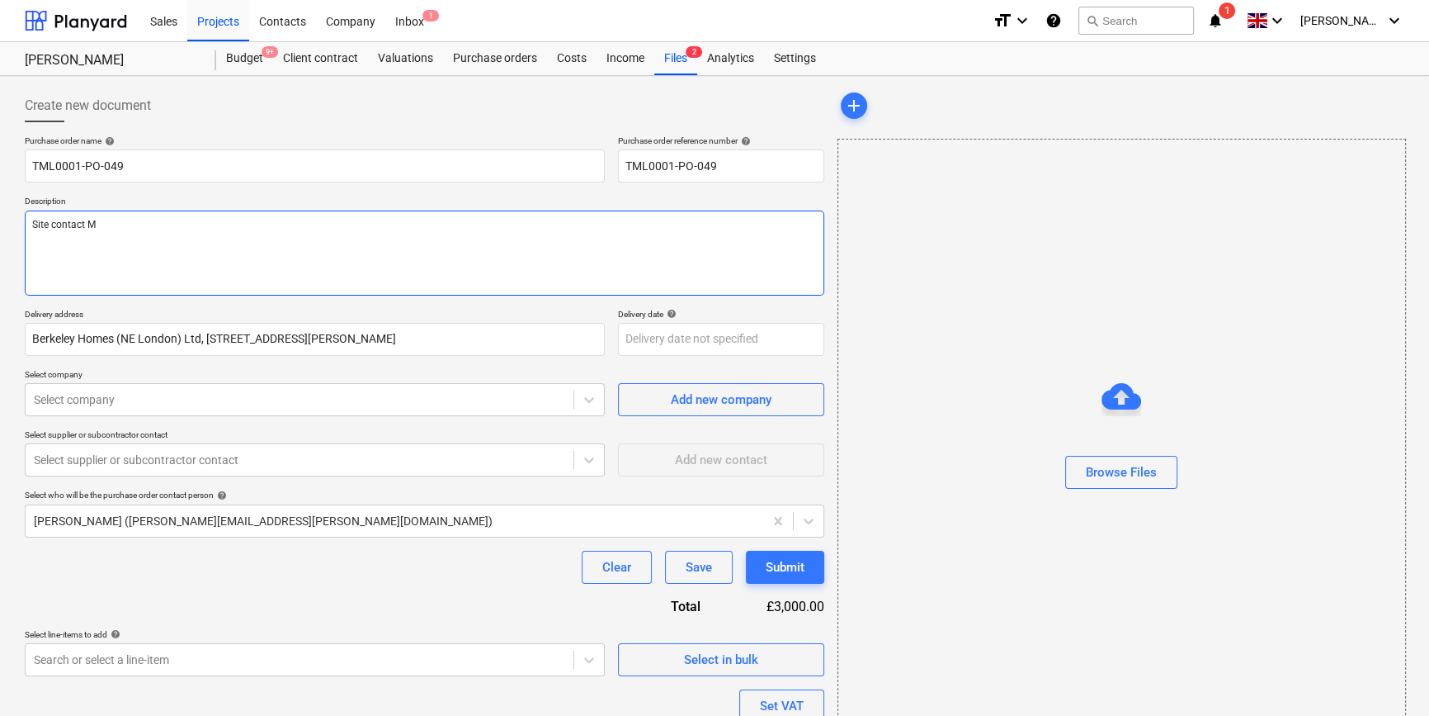
type textarea "Site contact [PERSON_NAME]"
type textarea "x"
type textarea "Site contact [PERSON_NAME]"
type textarea "x"
type textarea "Site contact Malc"
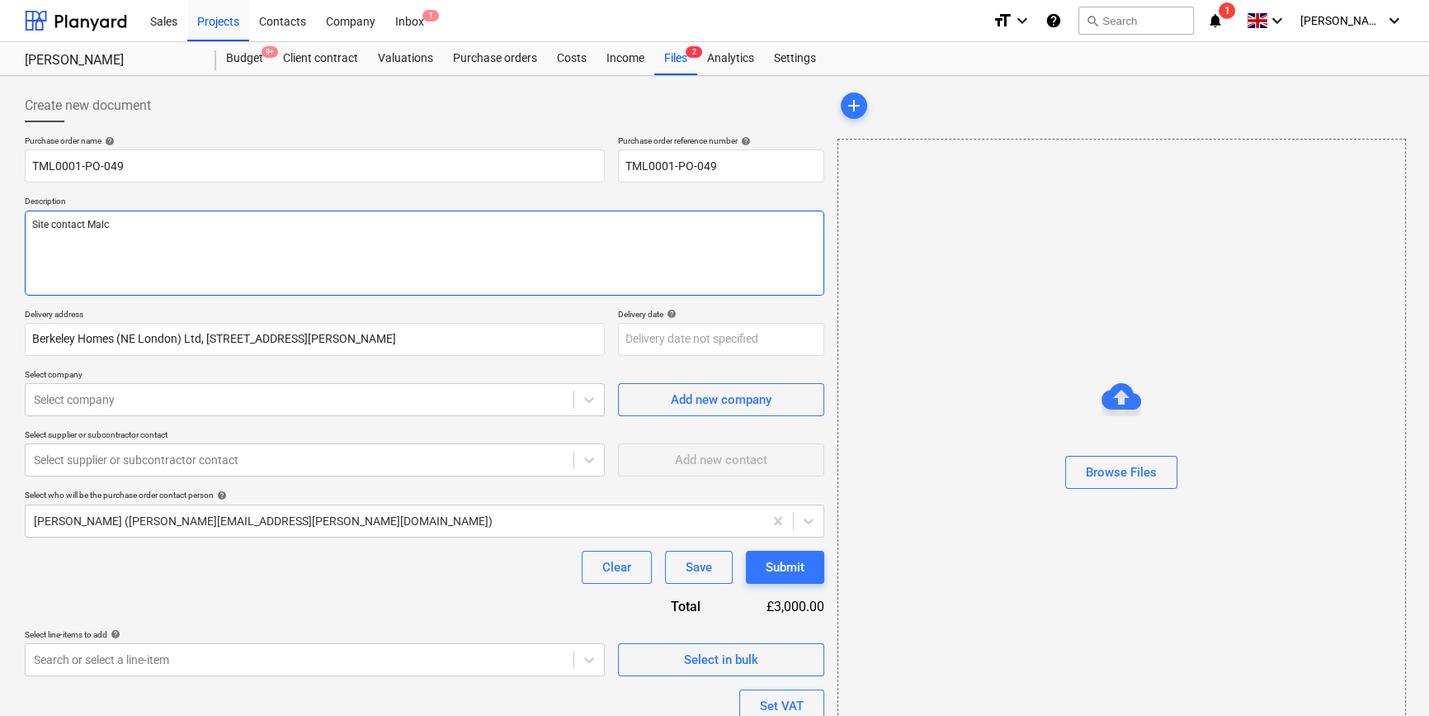
type textarea "x"
type textarea "Site contact Malco"
type textarea "x"
type textarea "Site contact Malcol"
type textarea "x"
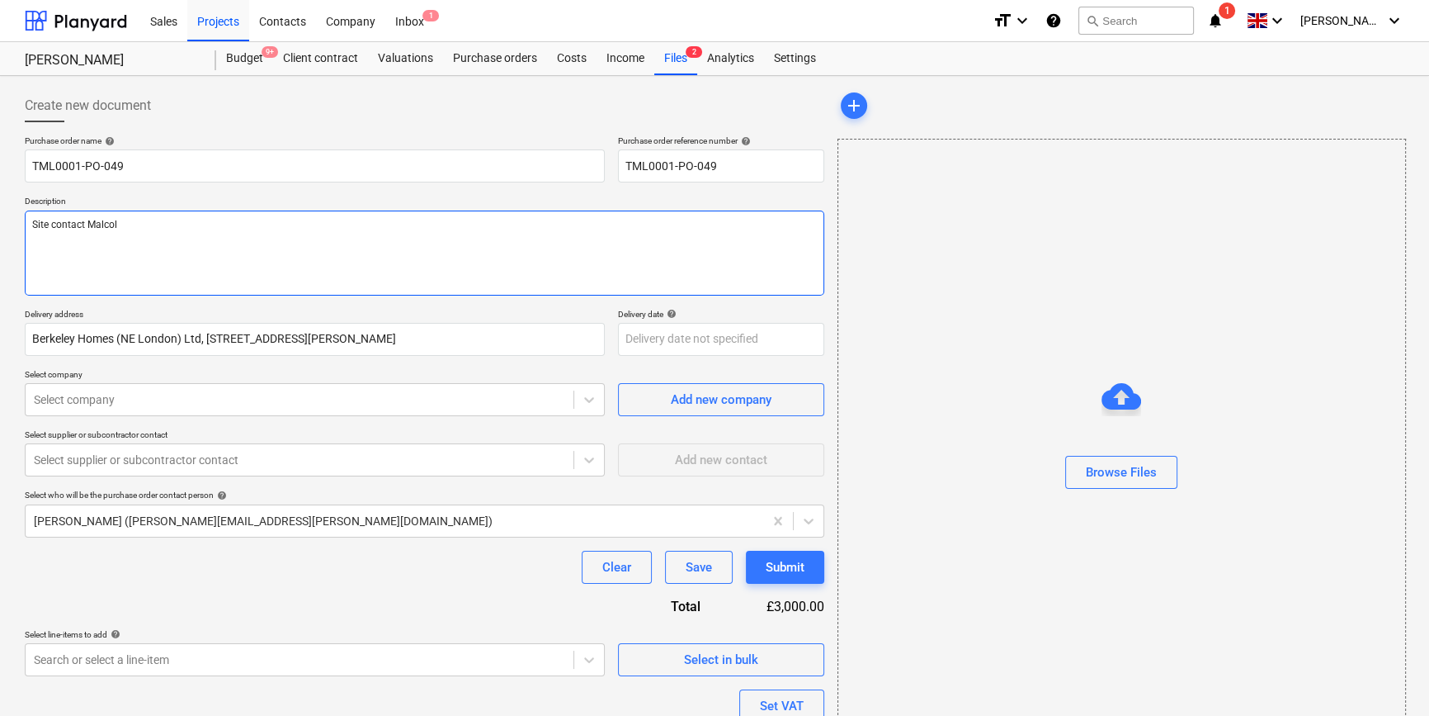
type textarea "Site contact [PERSON_NAME]"
type textarea "x"
type textarea "Site contact [PERSON_NAME]"
type textarea "x"
type textarea "Site contact [PERSON_NAME] 0"
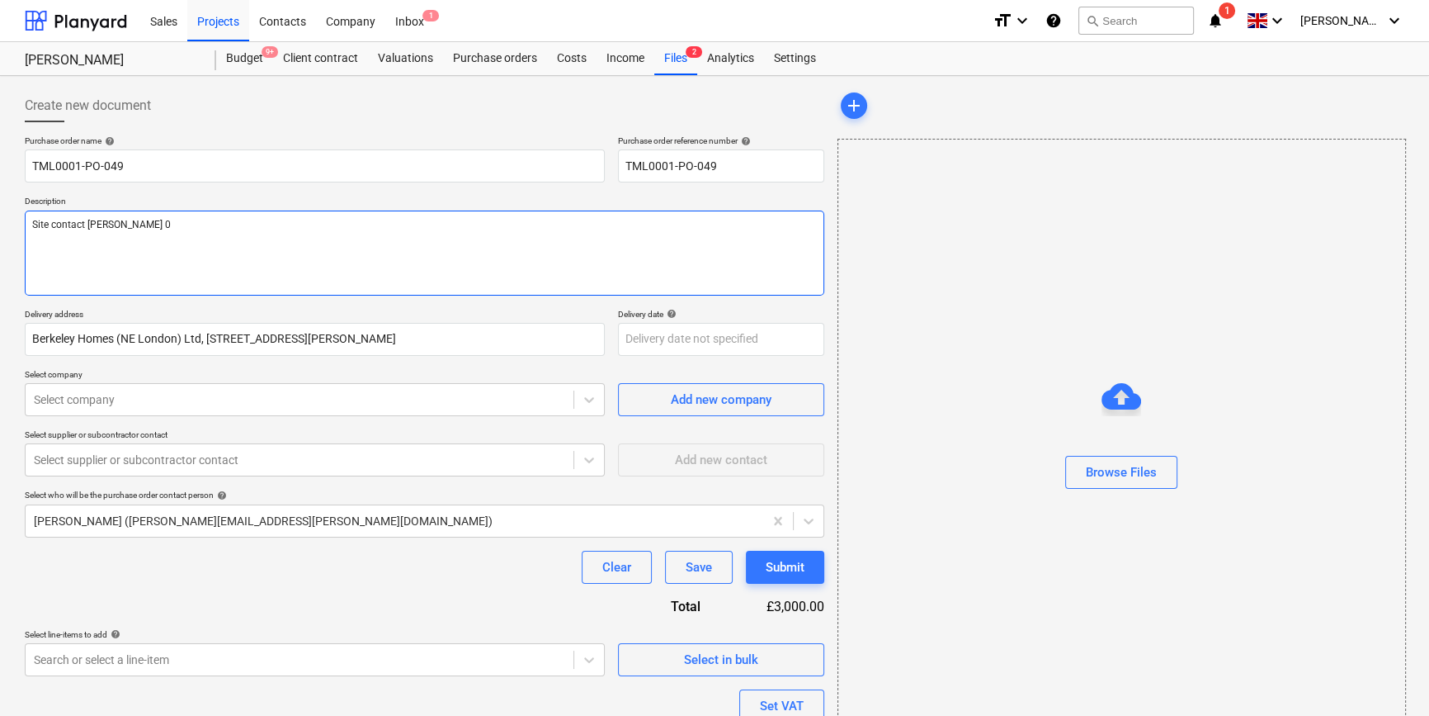
type textarea "x"
type textarea "Site contact [PERSON_NAME] 07"
type textarea "x"
type textarea "Site contact [PERSON_NAME] 079"
type textarea "x"
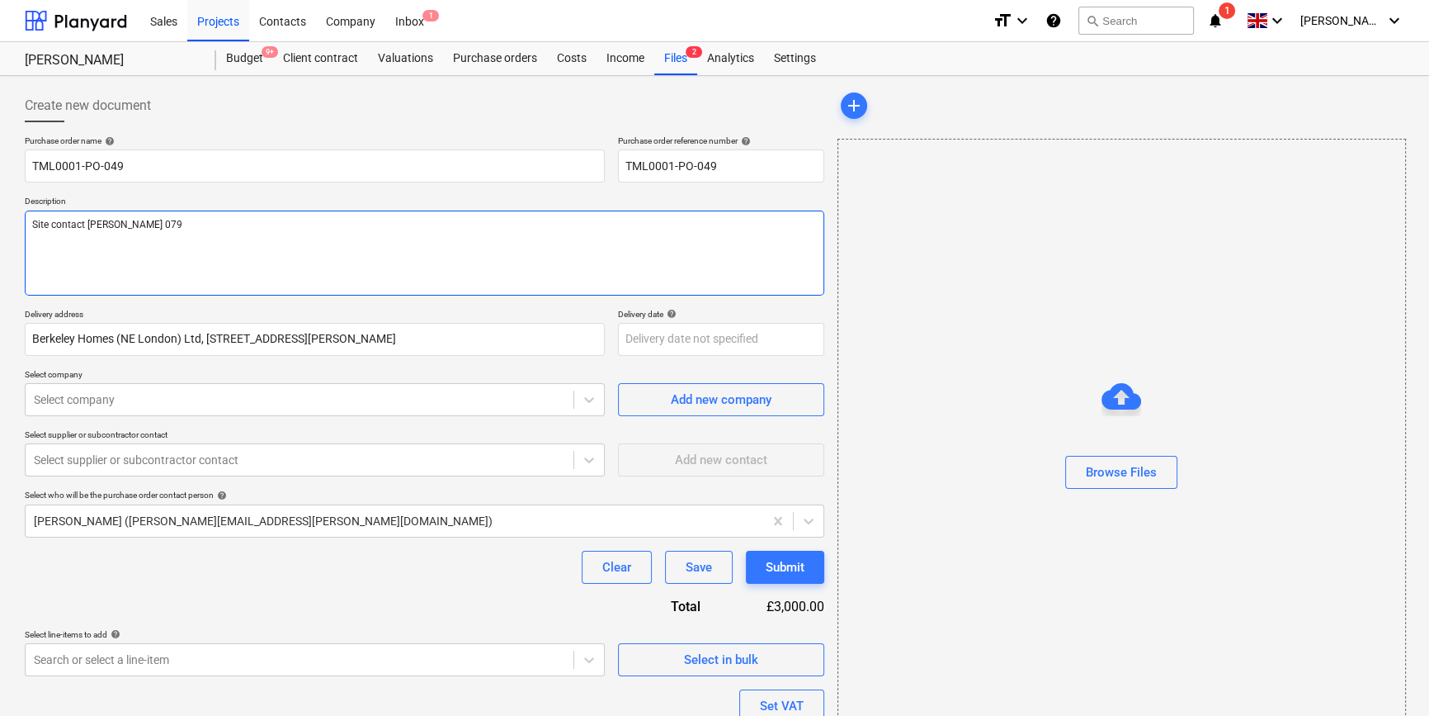
type textarea "Site contact [PERSON_NAME] 07"
type textarea "x"
type textarea "Site contact [PERSON_NAME] 074"
type textarea "x"
type textarea "Site contact [PERSON_NAME] 0747"
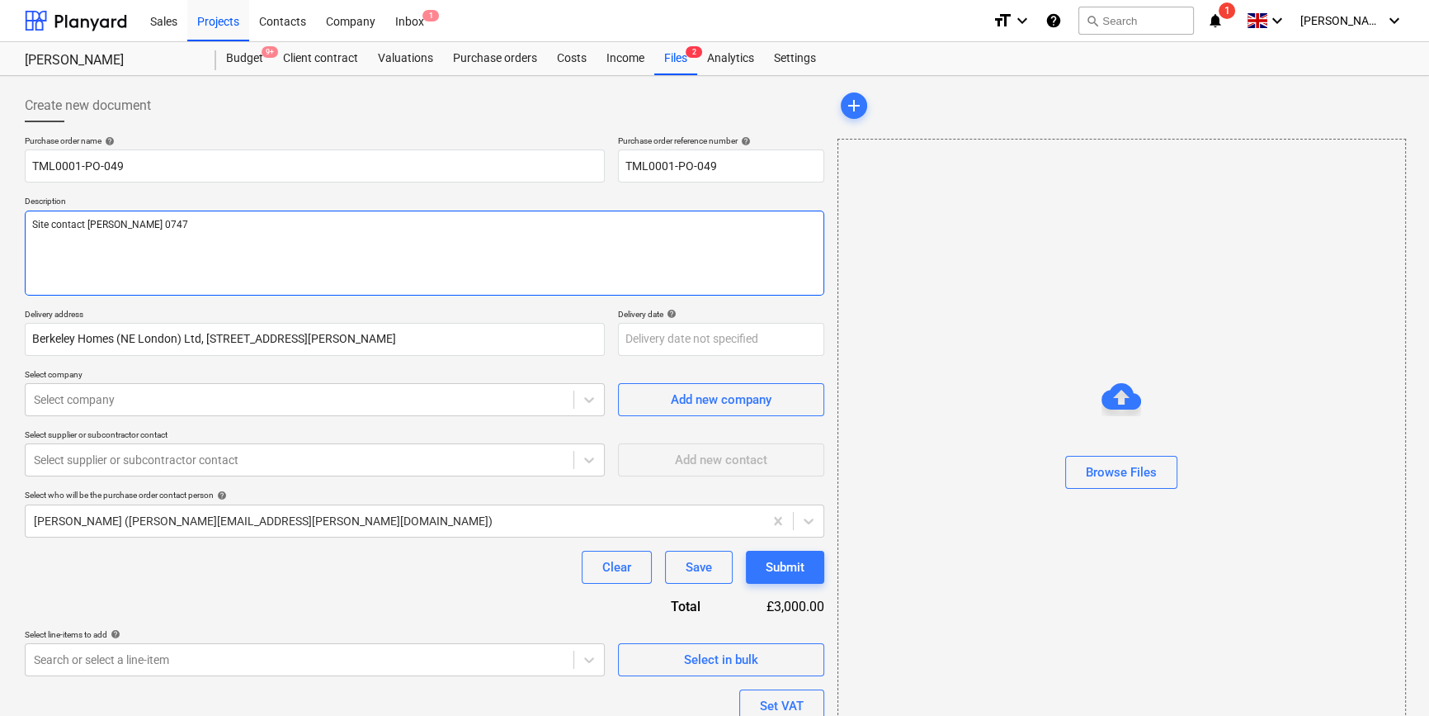
type textarea "x"
type textarea "Site contact [PERSON_NAME] 07479"
type textarea "x"
type textarea "Site contact [PERSON_NAME] 07479"
type textarea "x"
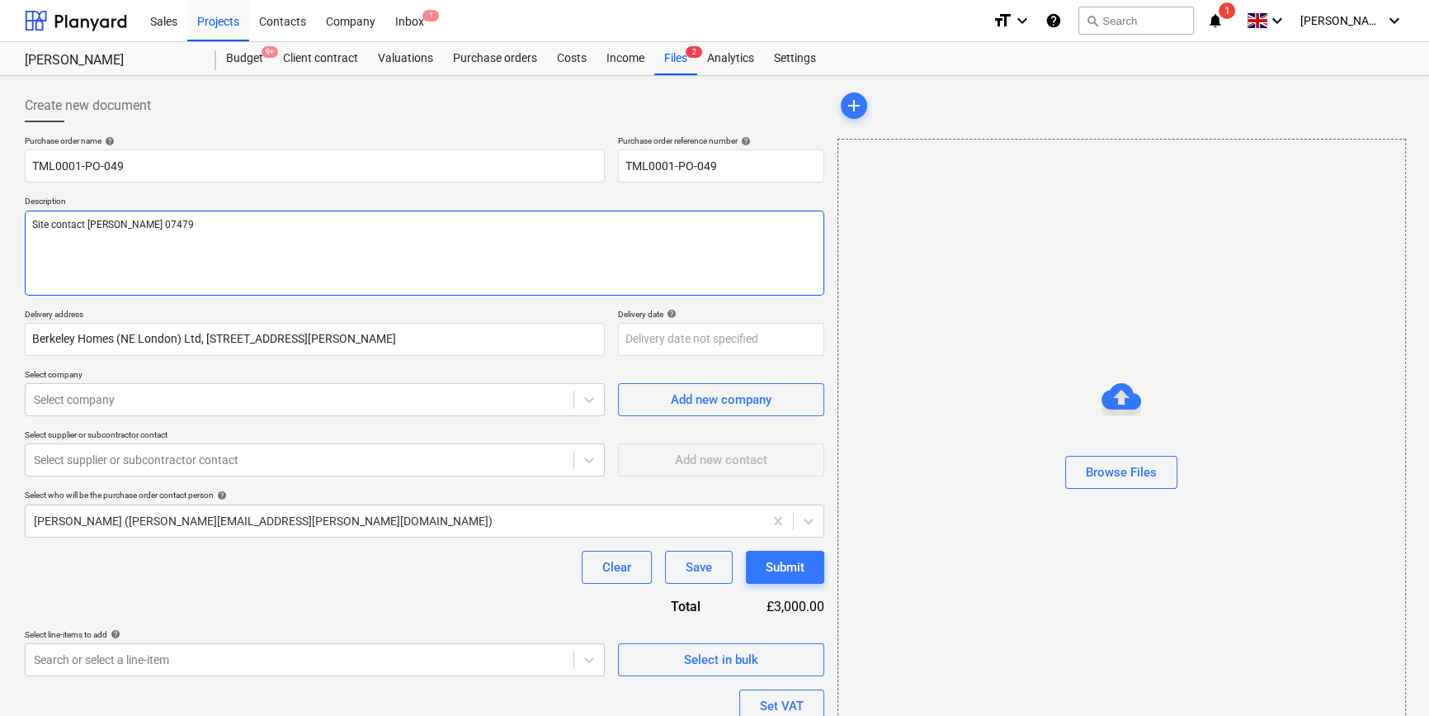
type textarea "Site contact [PERSON_NAME] 07479 3"
type textarea "x"
type textarea "Site contact [PERSON_NAME] [PHONE_NUMBER]"
type textarea "x"
type textarea "Site contact [PERSON_NAME] [PHONE_NUMBER]"
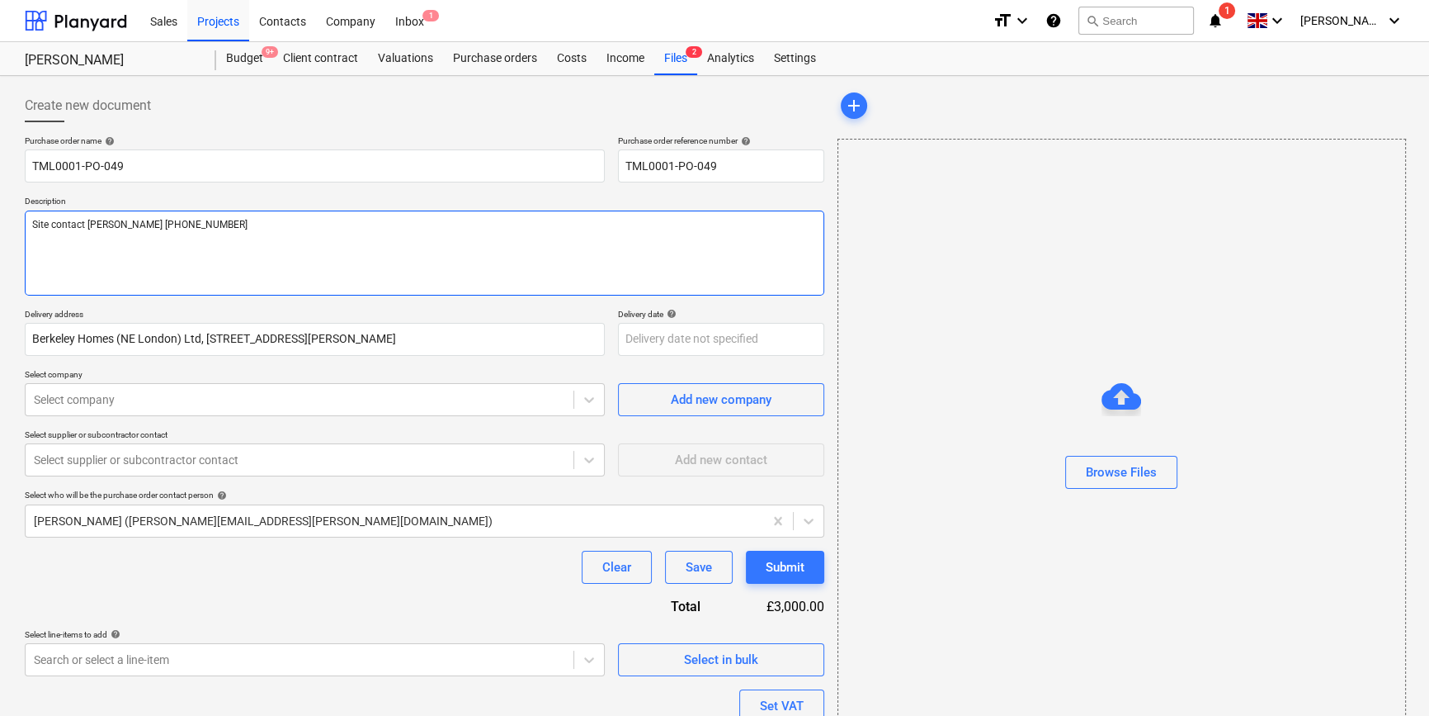
type textarea "x"
type textarea "Site contact [PERSON_NAME] [PHONE_NUMBER]"
type textarea "x"
type textarea "Site contact [PERSON_NAME] [PHONE_NUMBER]"
type textarea "x"
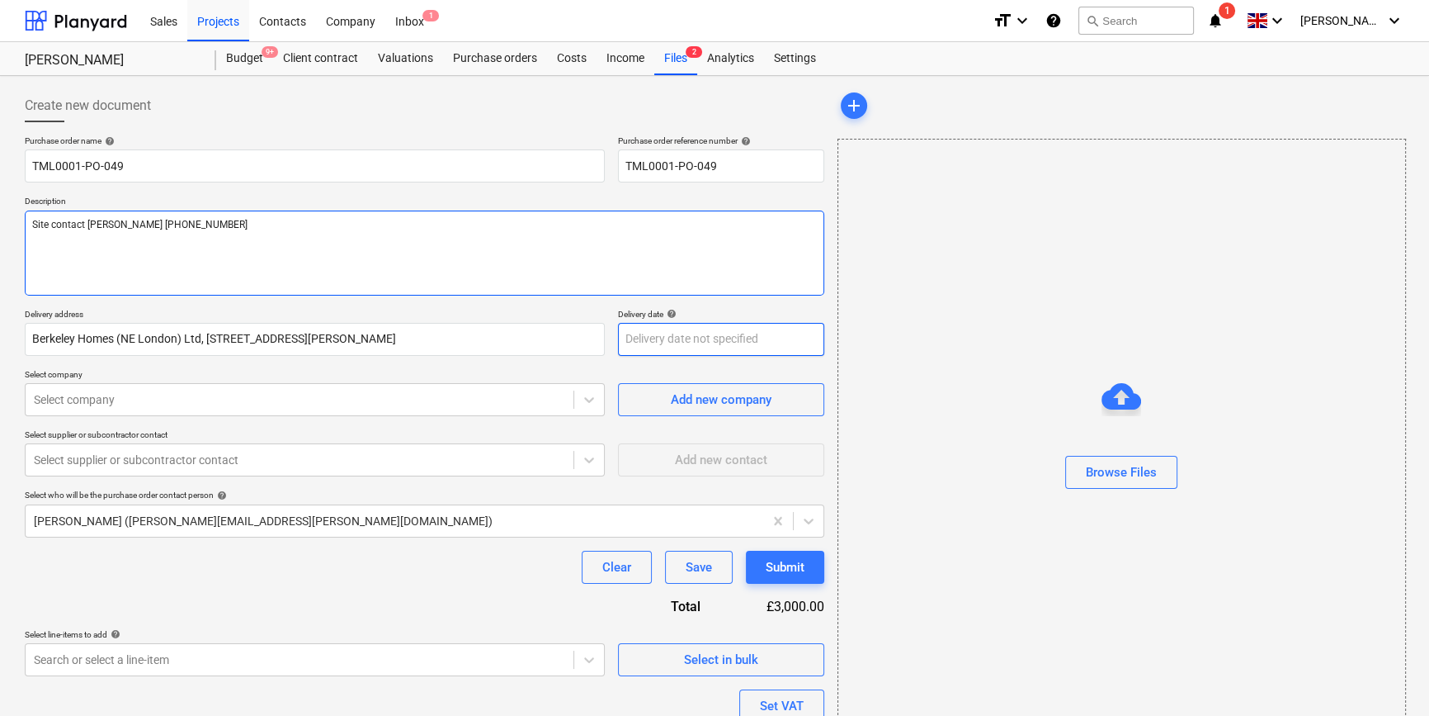
type textarea "Site contact [PERSON_NAME] [PHONE_NUMBER]"
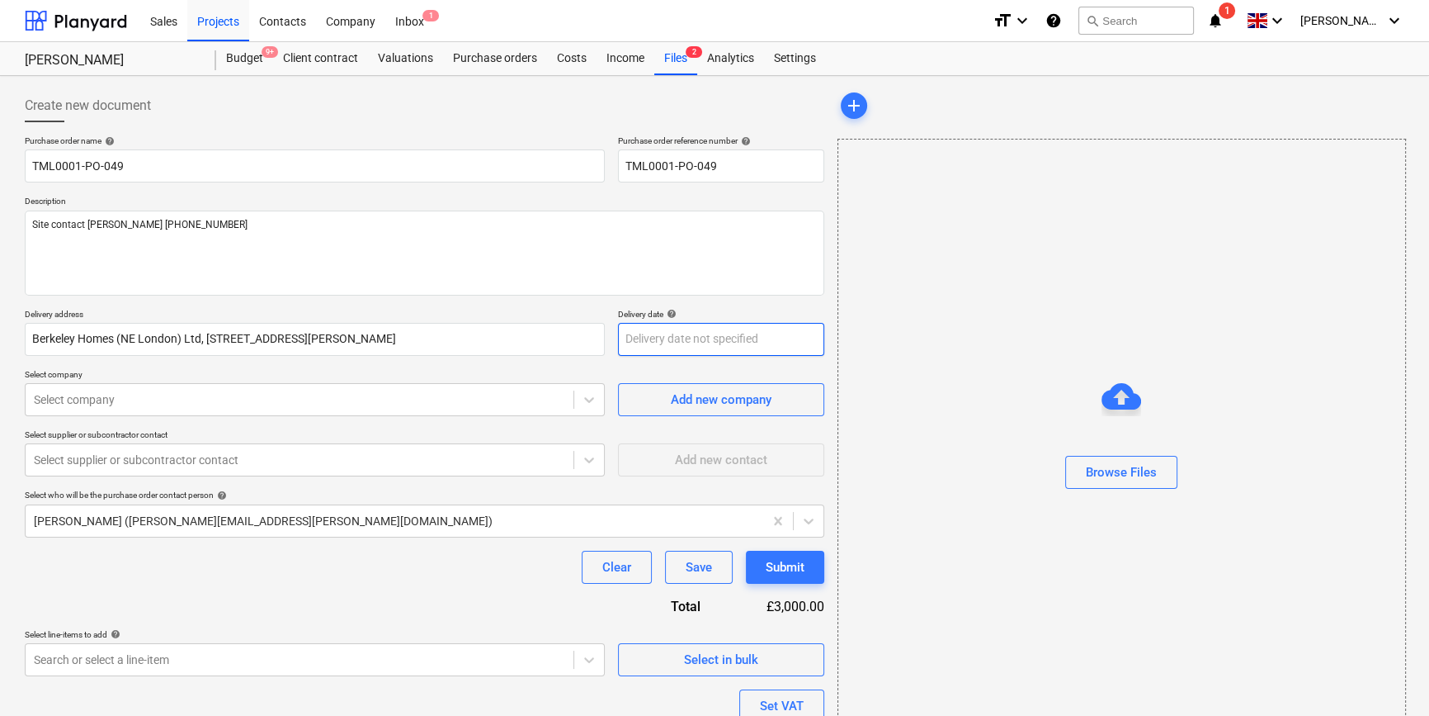
click at [656, 340] on body "Sales Projects Contacts Company Inbox 1 format_size keyboard_arrow_down help se…" at bounding box center [714, 358] width 1429 height 716
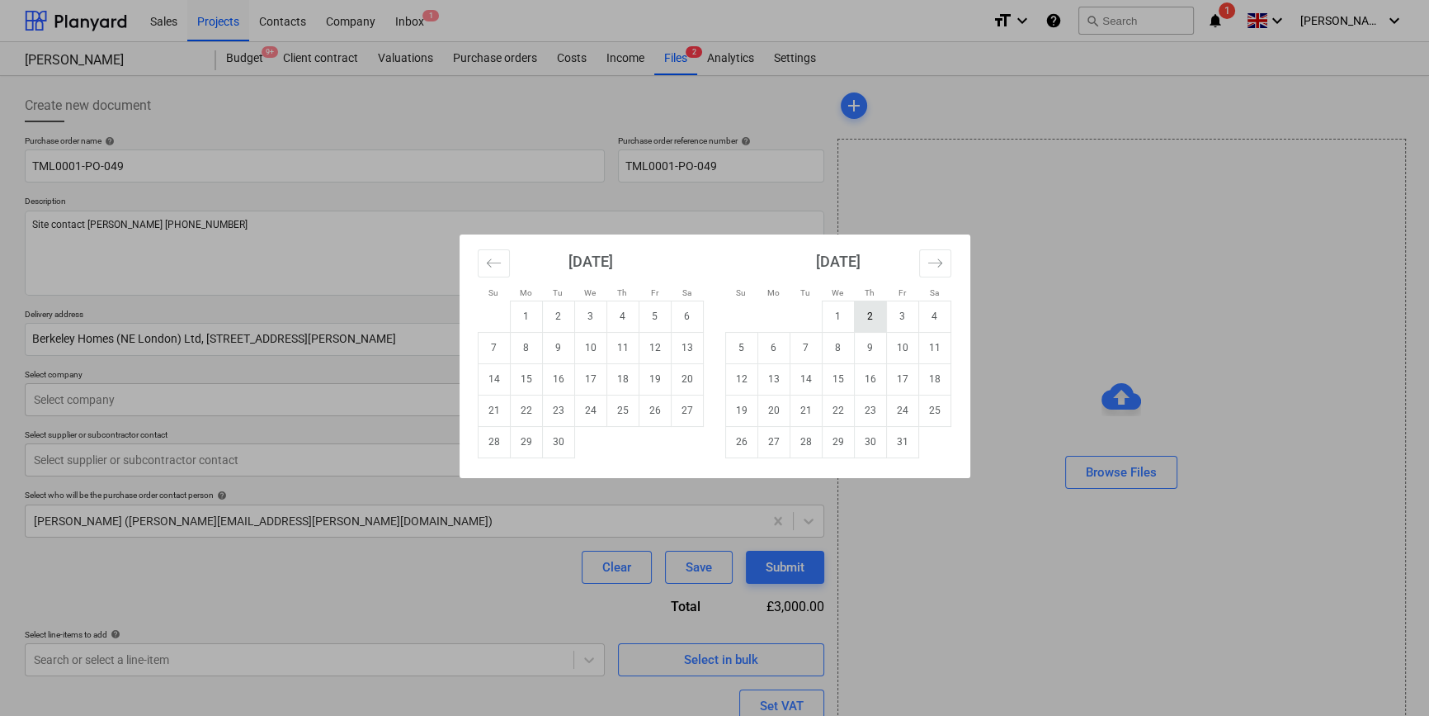
click at [870, 309] on td "2" at bounding box center [870, 315] width 32 height 31
type textarea "x"
type input "[DATE]"
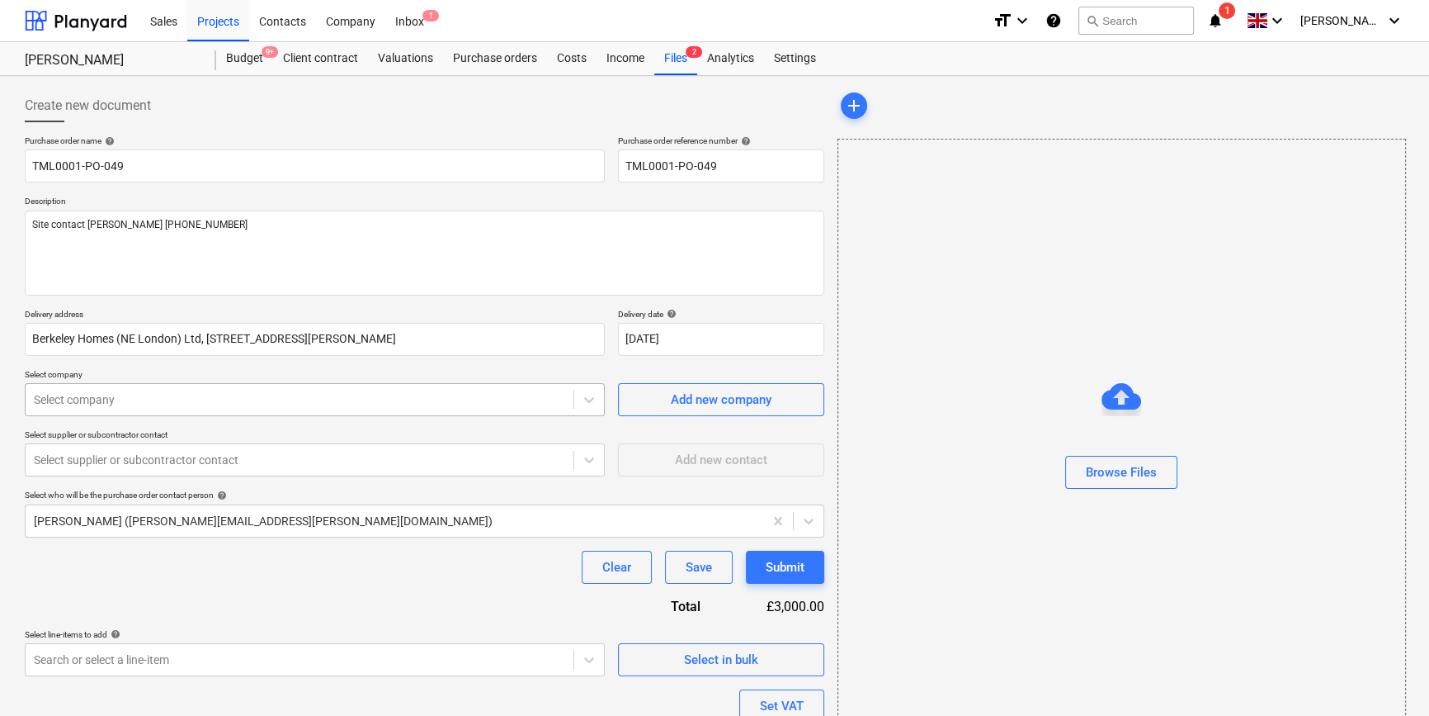
click at [249, 399] on div at bounding box center [299, 399] width 531 height 17
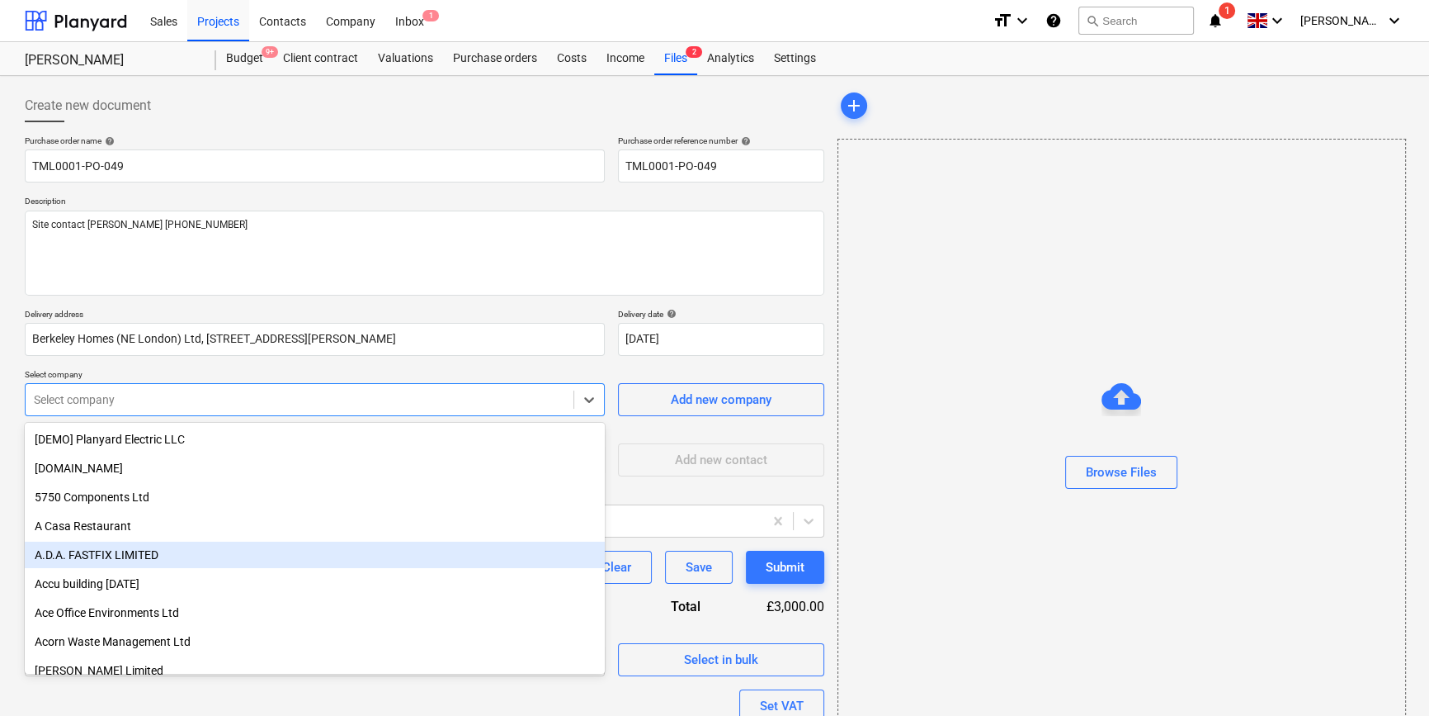
click at [112, 553] on div "A.D.A. FASTFIX LIMITED" at bounding box center [315, 554] width 580 height 26
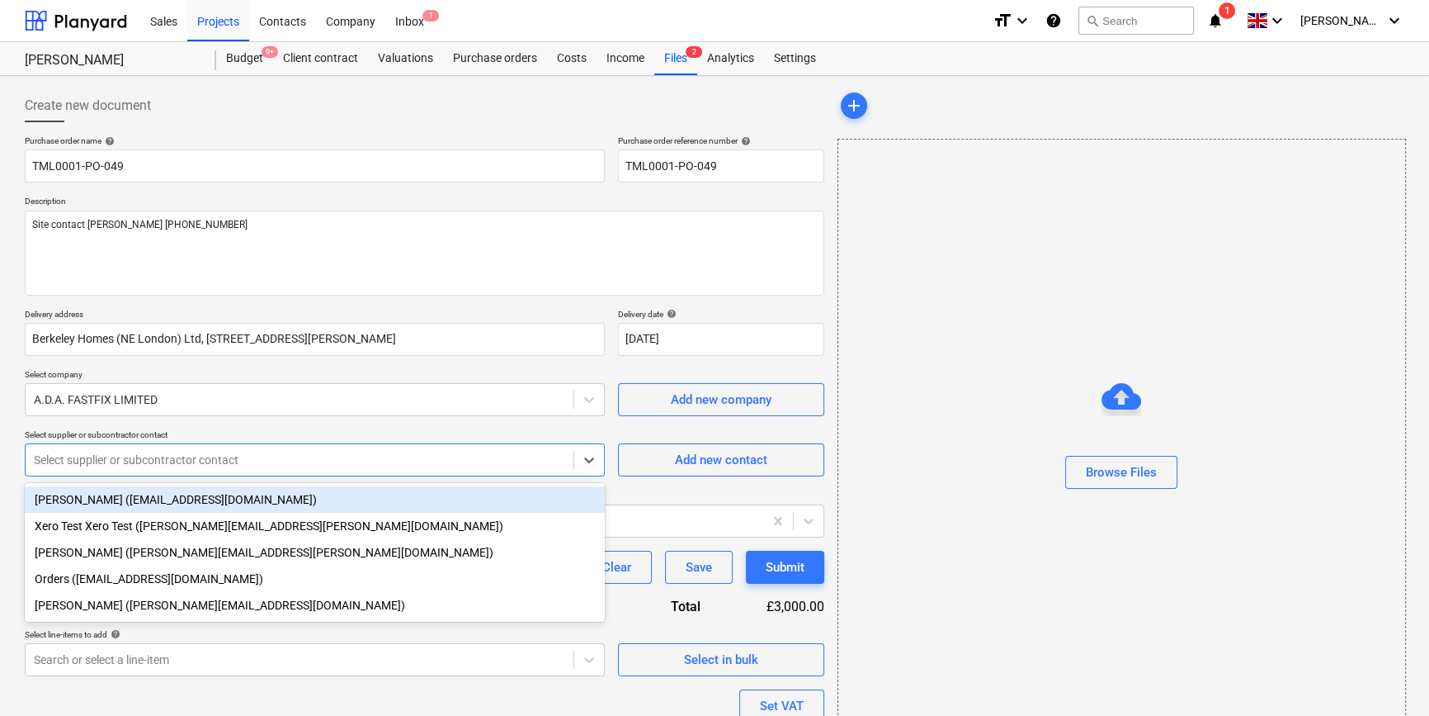
click at [98, 459] on div at bounding box center [299, 459] width 531 height 17
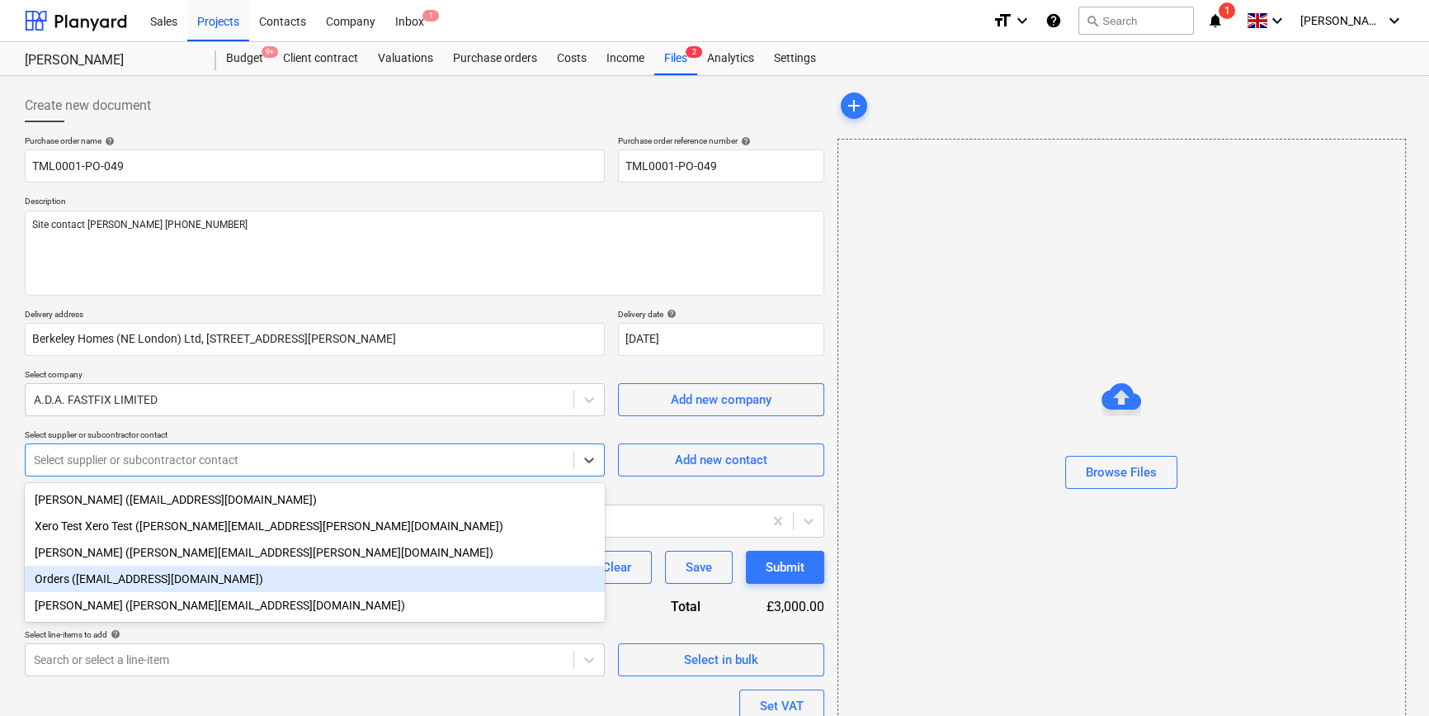
click at [101, 582] on div "Orders ([EMAIL_ADDRESS][DOMAIN_NAME])" at bounding box center [315, 578] width 580 height 26
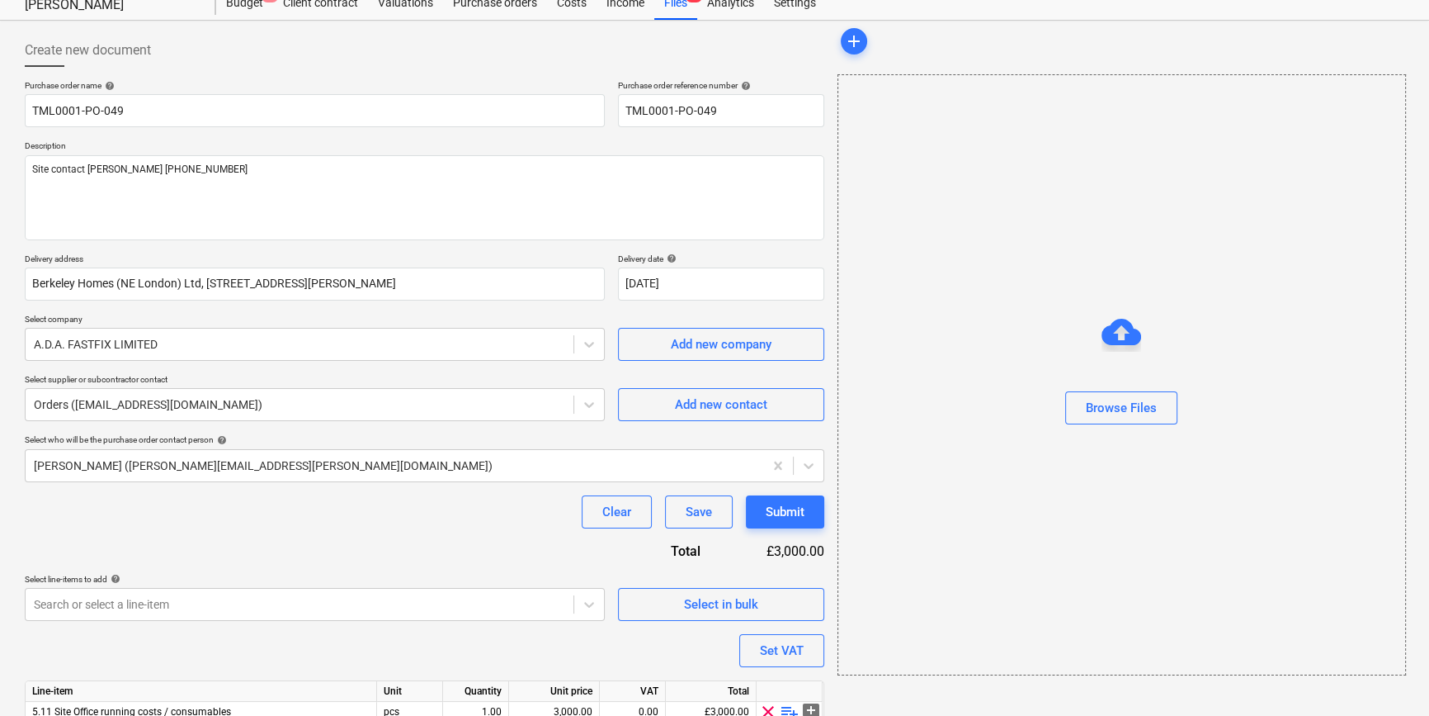
scroll to position [128, 0]
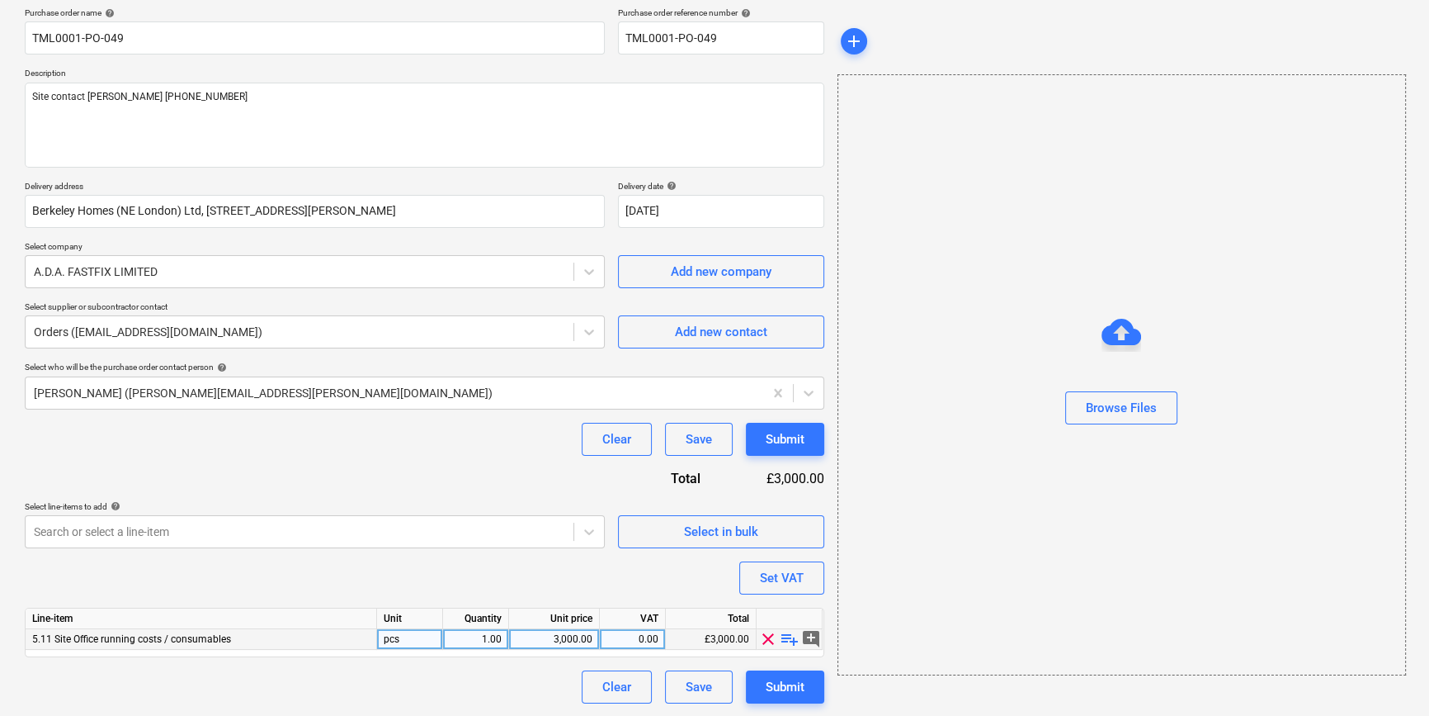
click at [783, 640] on span "playlist_add" at bounding box center [790, 639] width 20 height 20
type textarea "x"
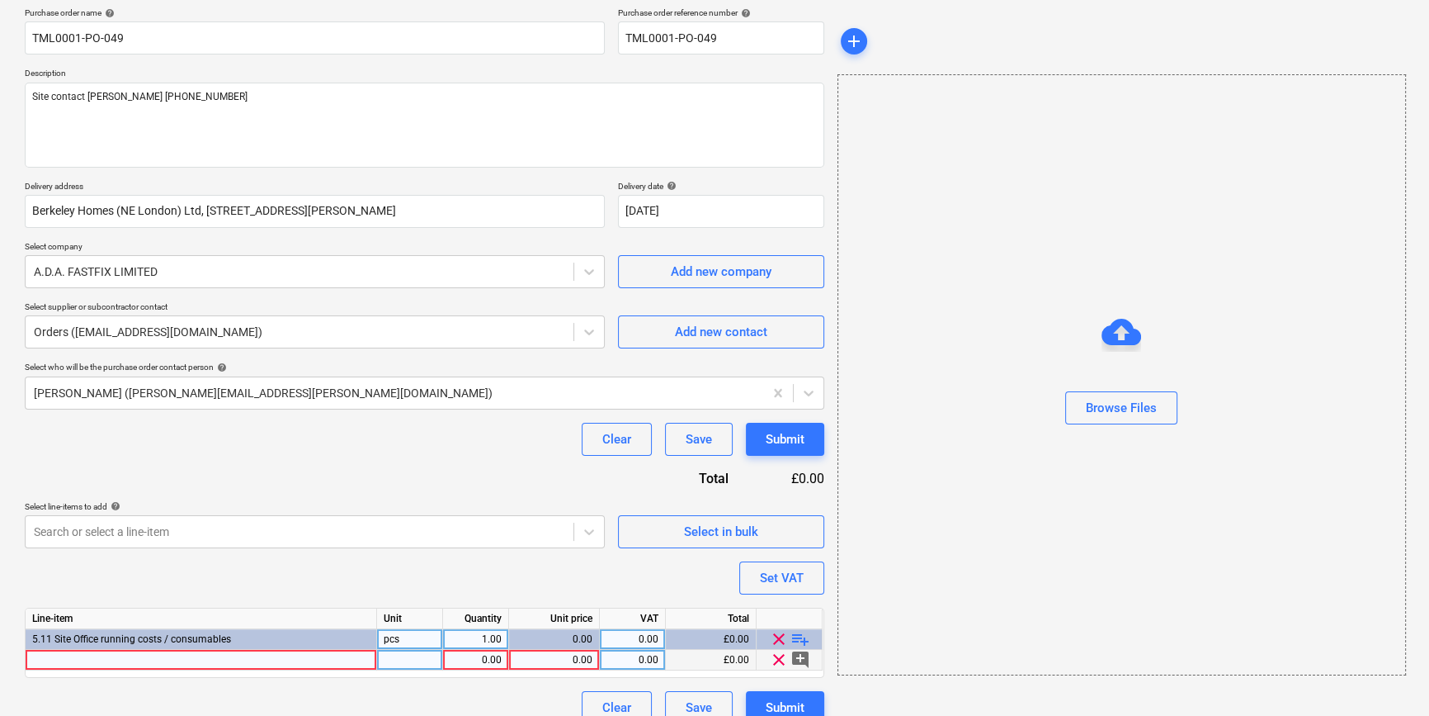
click at [97, 659] on div at bounding box center [202, 660] width 352 height 21
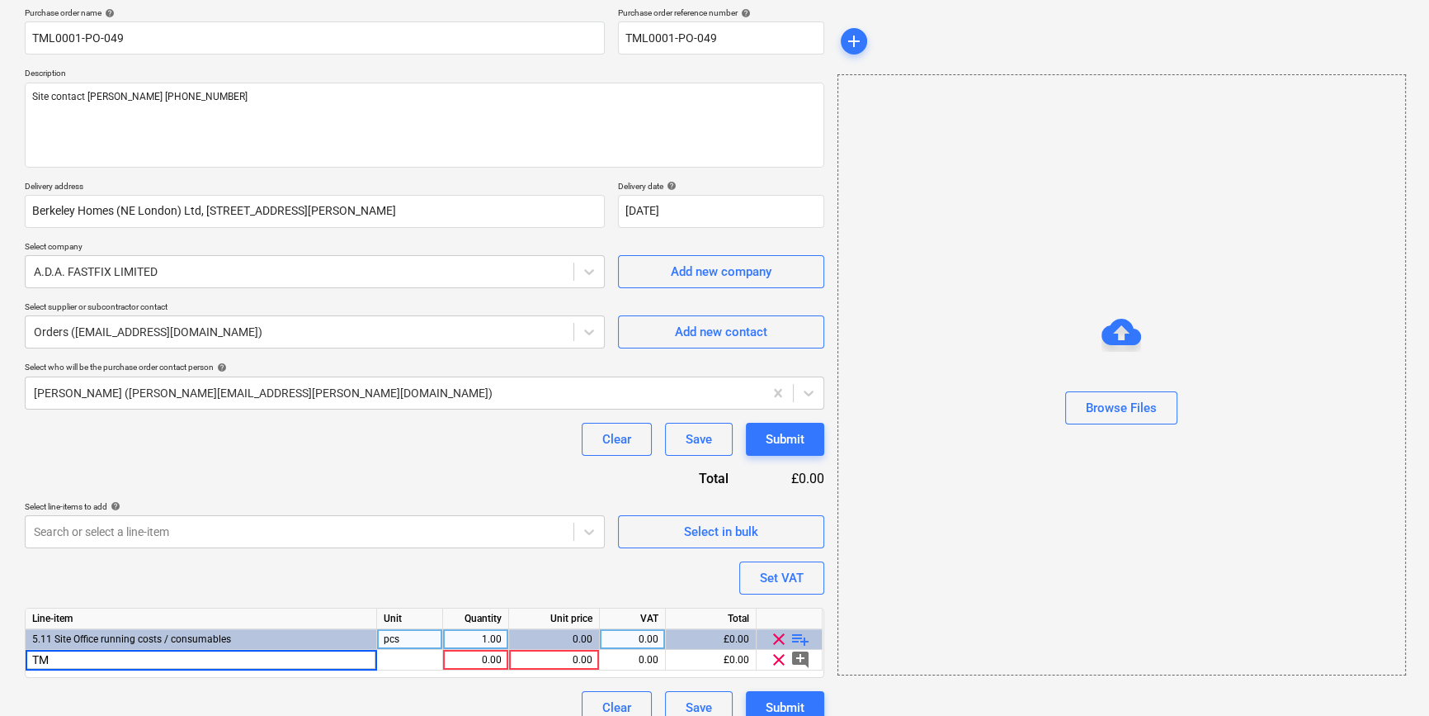
type input "T"
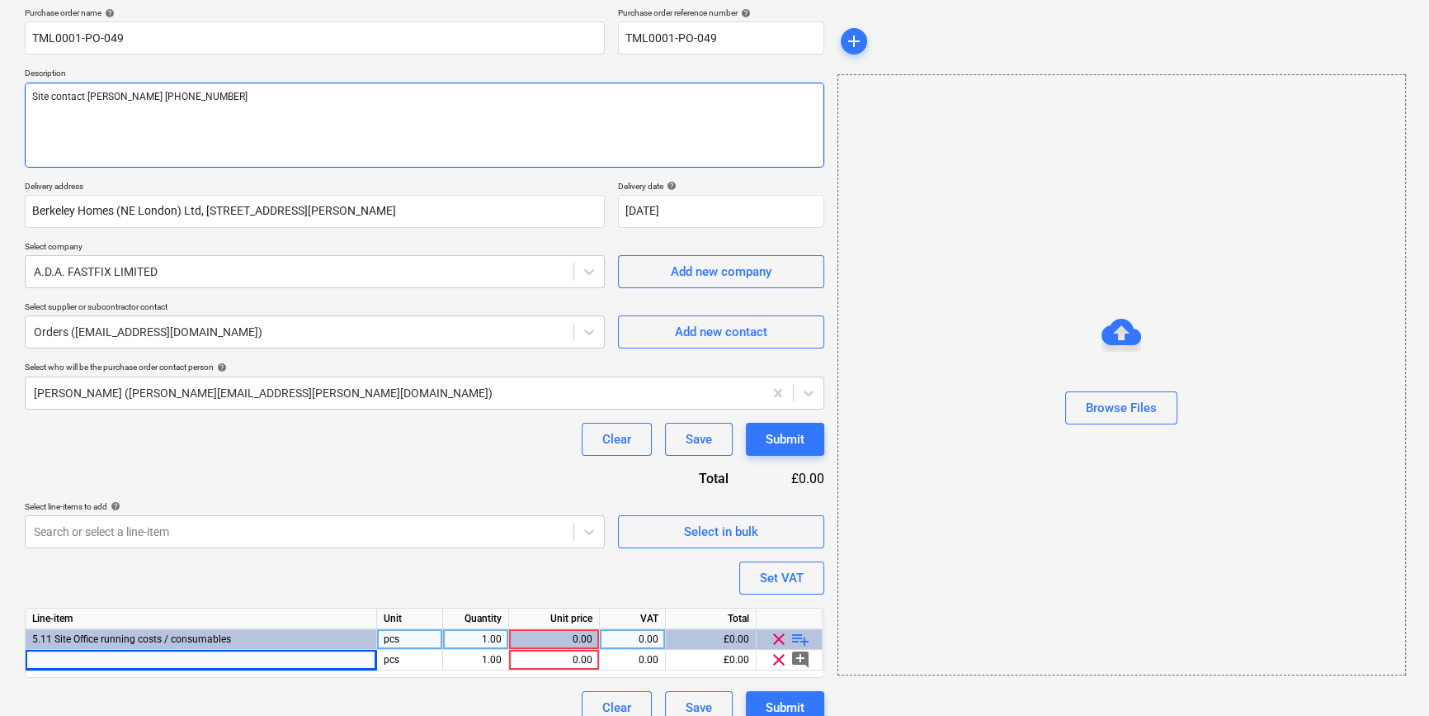
type textarea "x"
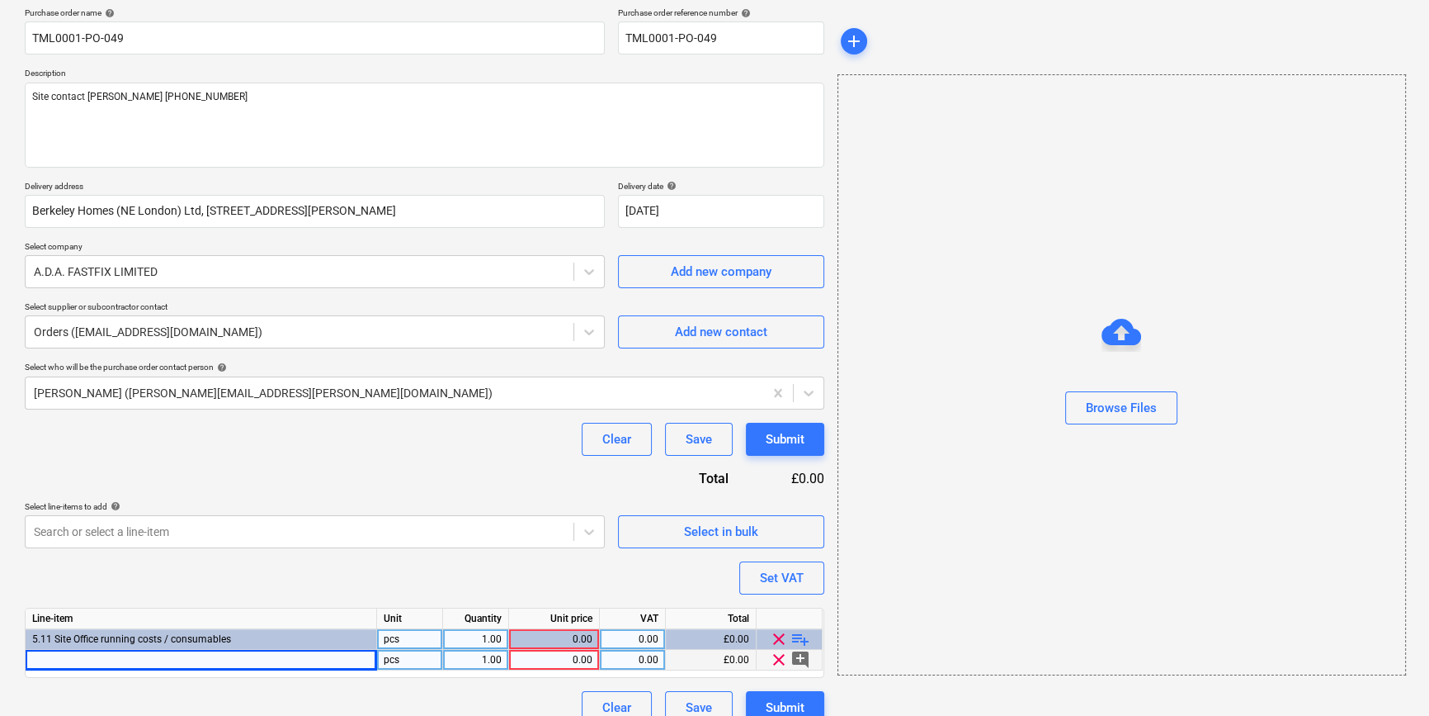
click at [140, 656] on div at bounding box center [202, 660] width 352 height 21
type input "Armorgard 6" Castor Set"
type textarea "x"
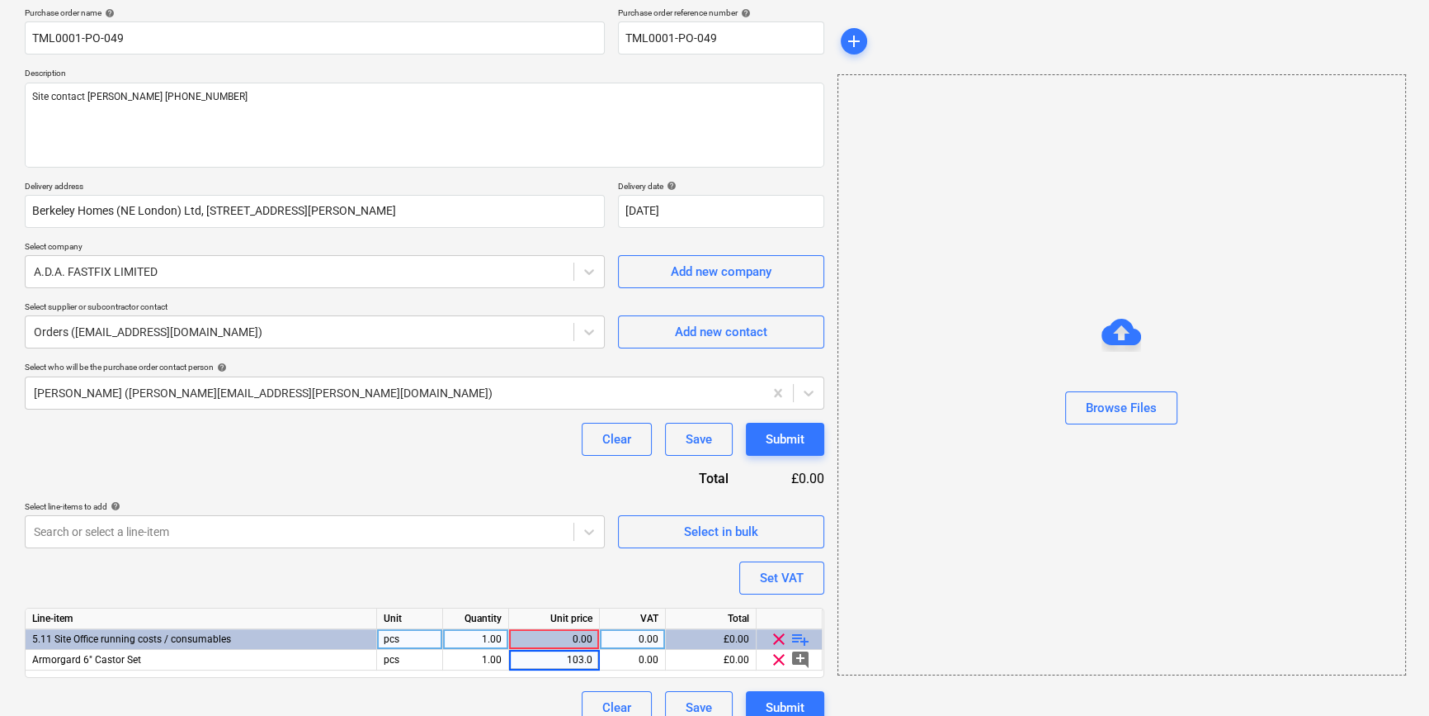
type input "103.09"
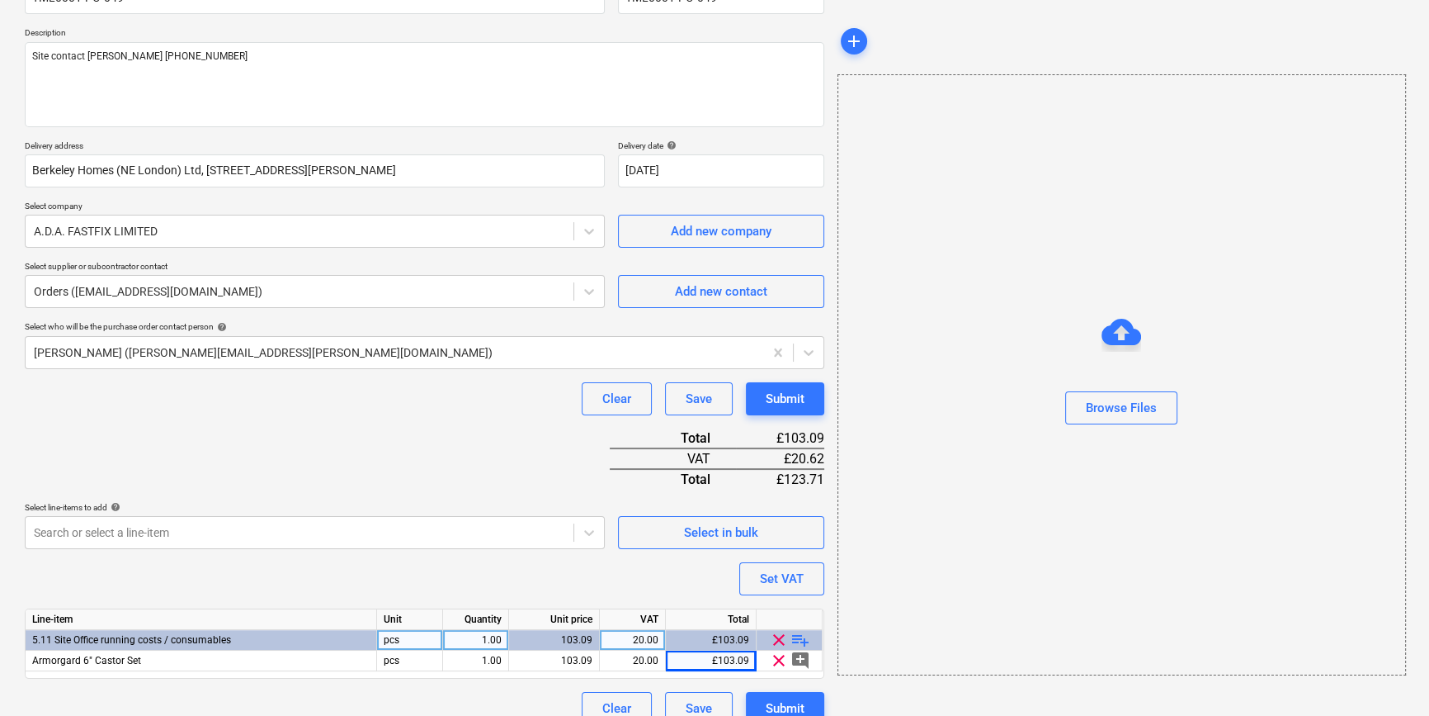
scroll to position [190, 0]
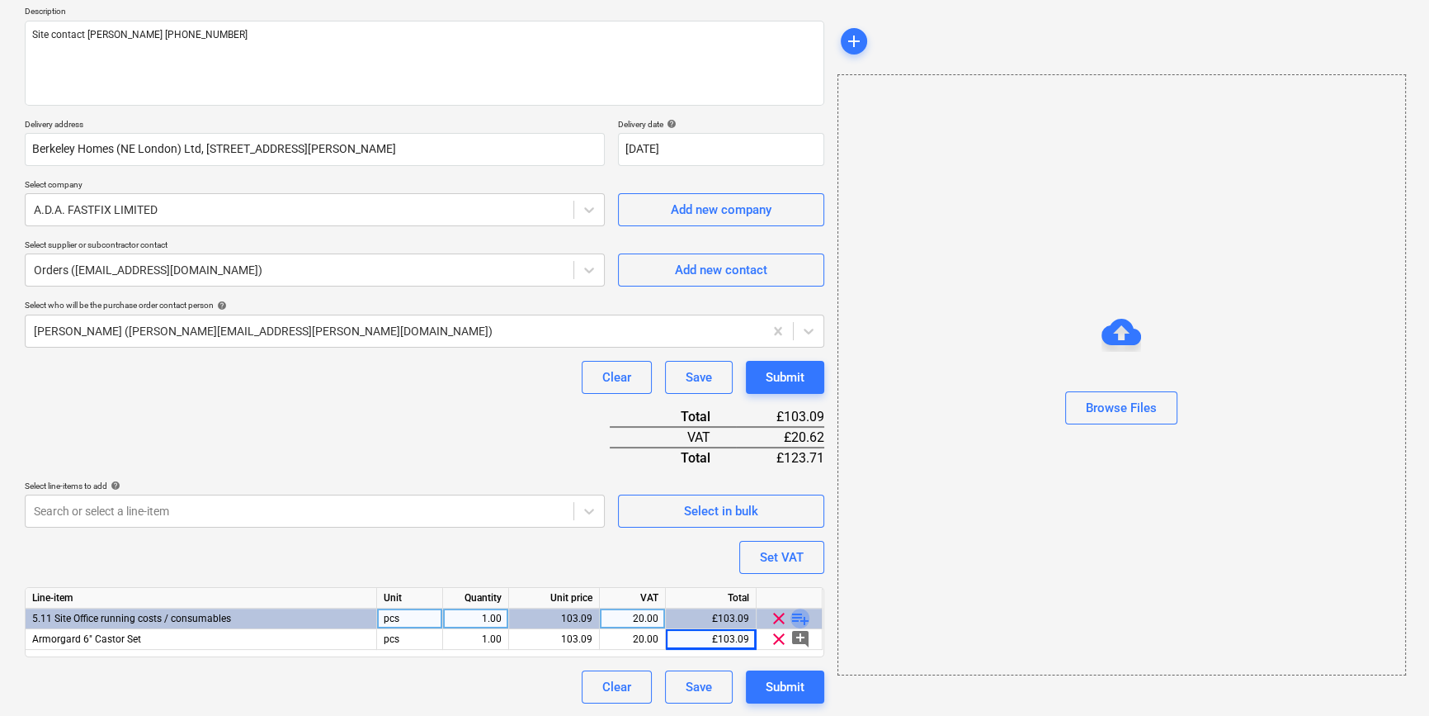
click at [799, 615] on span "playlist_add" at bounding box center [801, 618] width 20 height 20
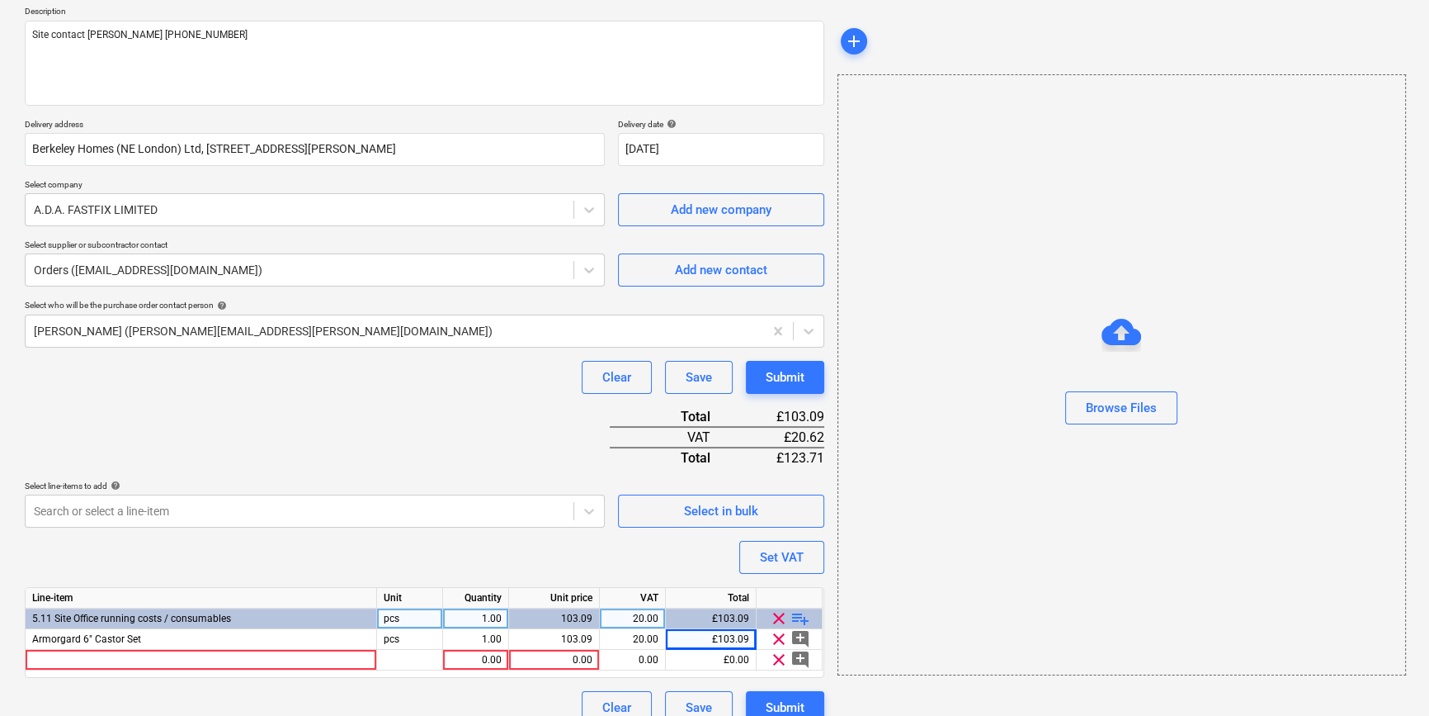
type textarea "x"
click at [109, 655] on div at bounding box center [202, 660] width 352 height 21
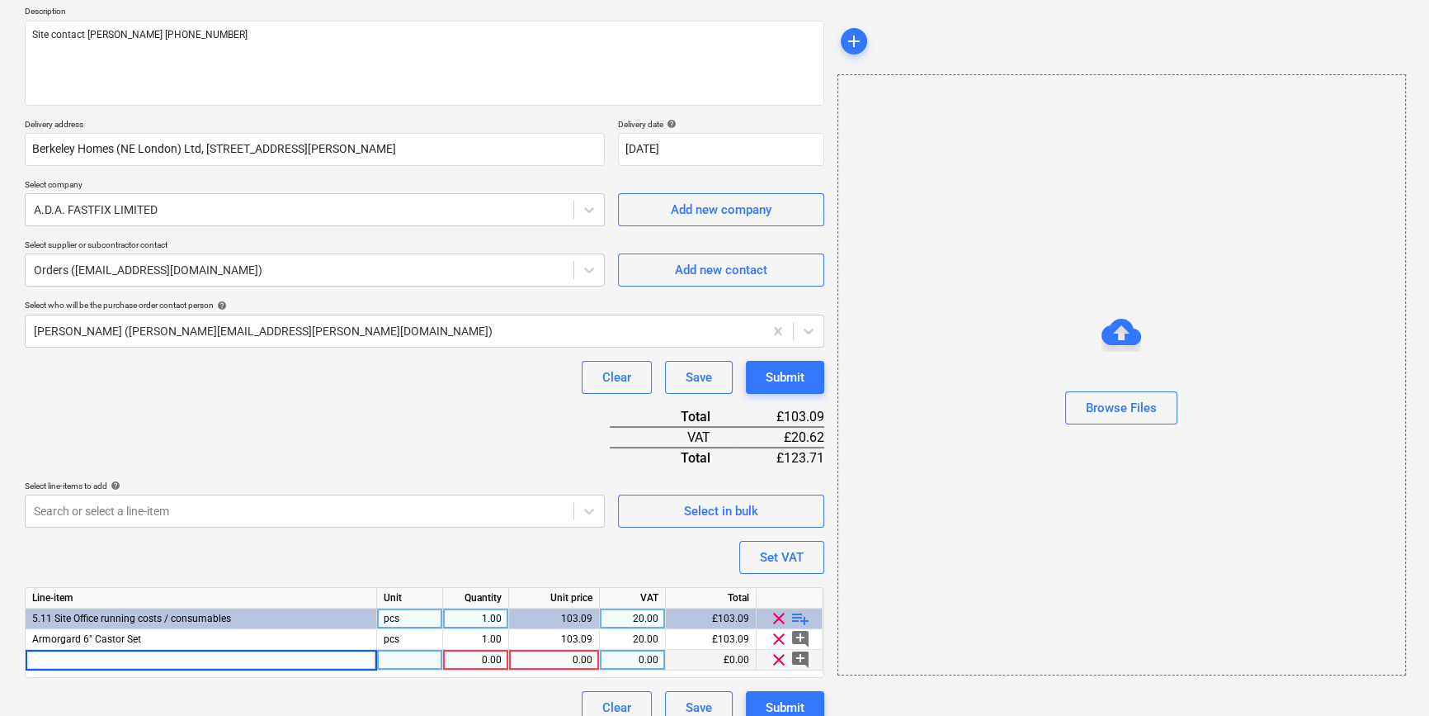
type input "[PERSON_NAME] Anti Mist Spectacle"
type textarea "x"
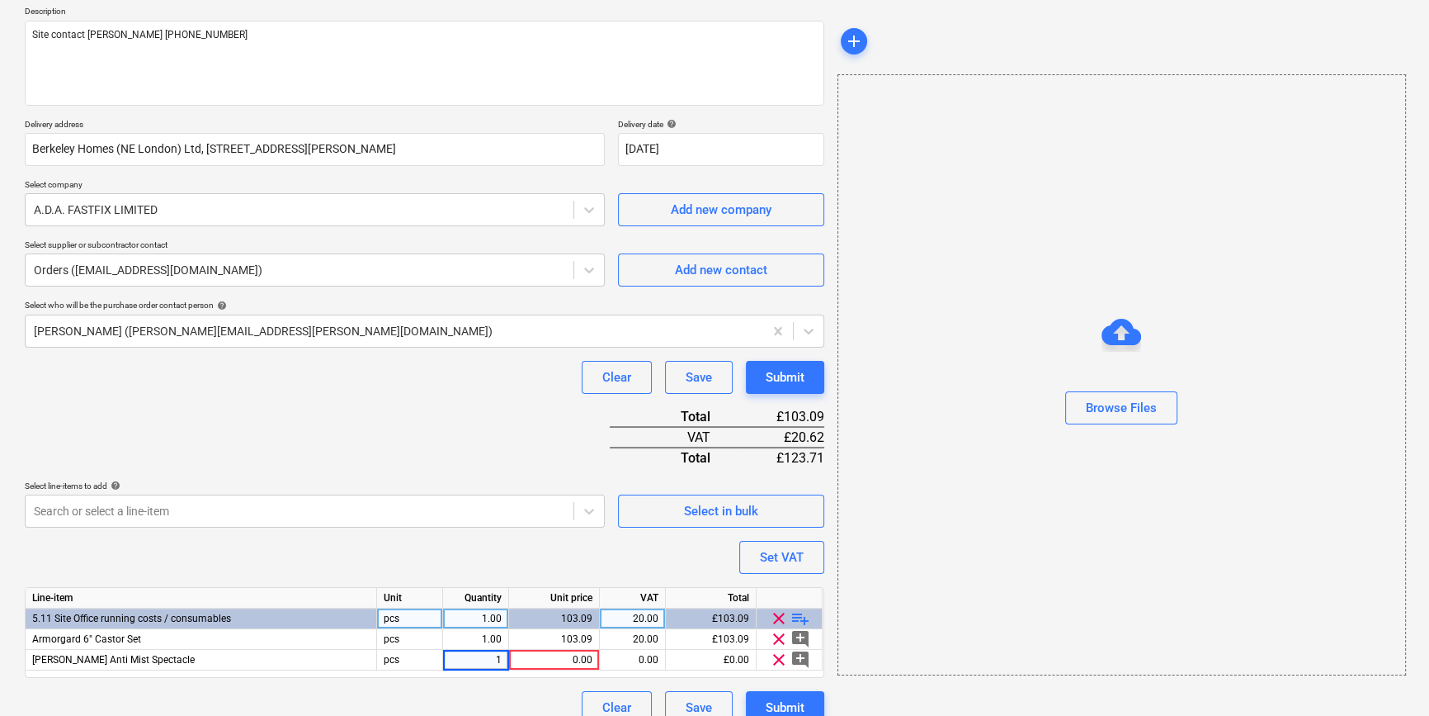
type input "10"
type textarea "x"
type input "2.75"
type textarea "x"
type input "20"
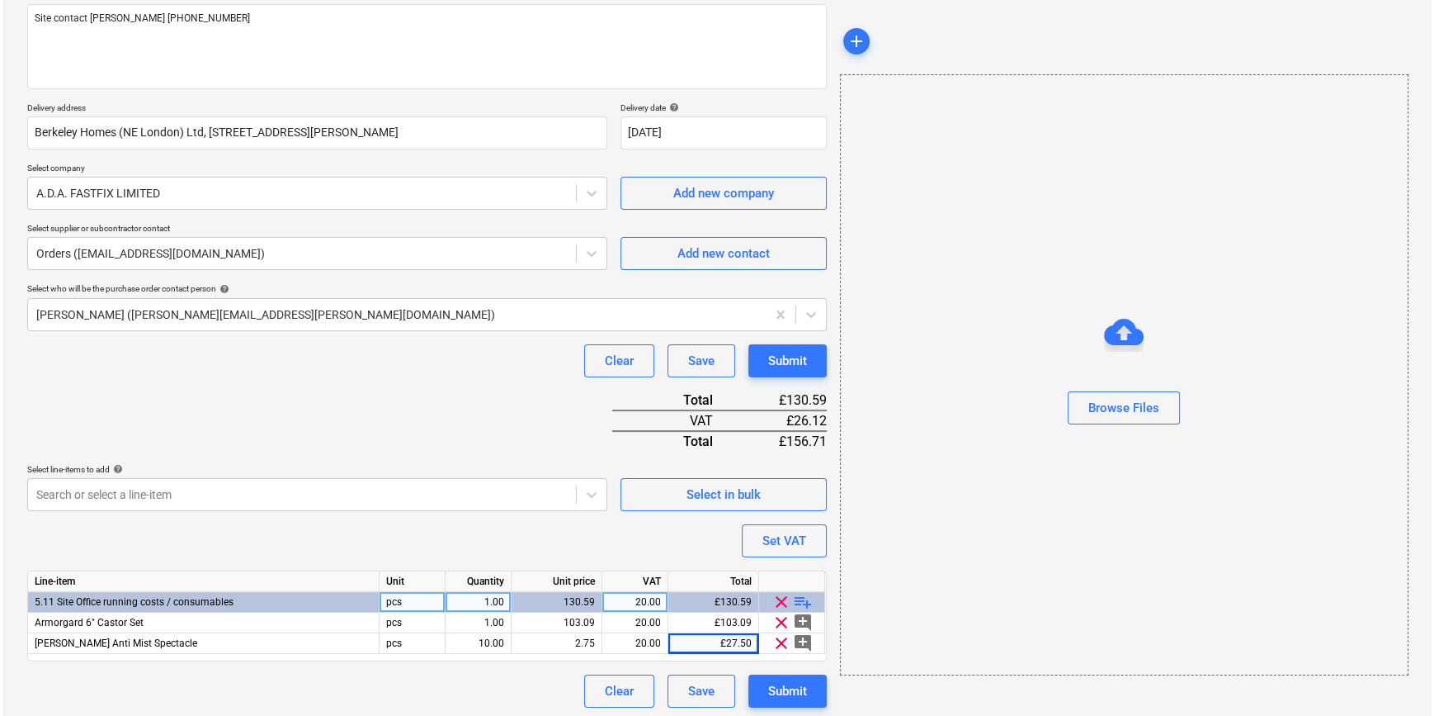
scroll to position [210, 0]
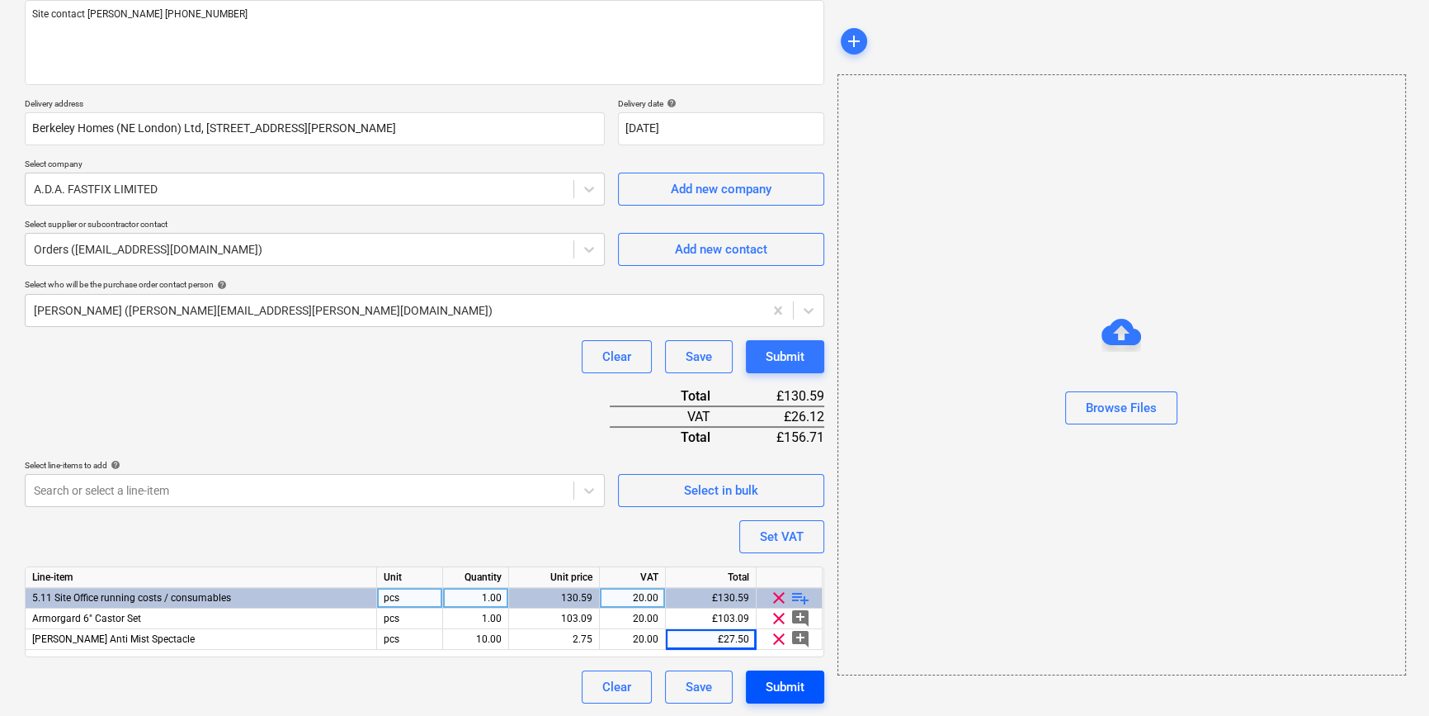
click at [794, 678] on div "Submit" at bounding box center [785, 686] width 39 height 21
type textarea "x"
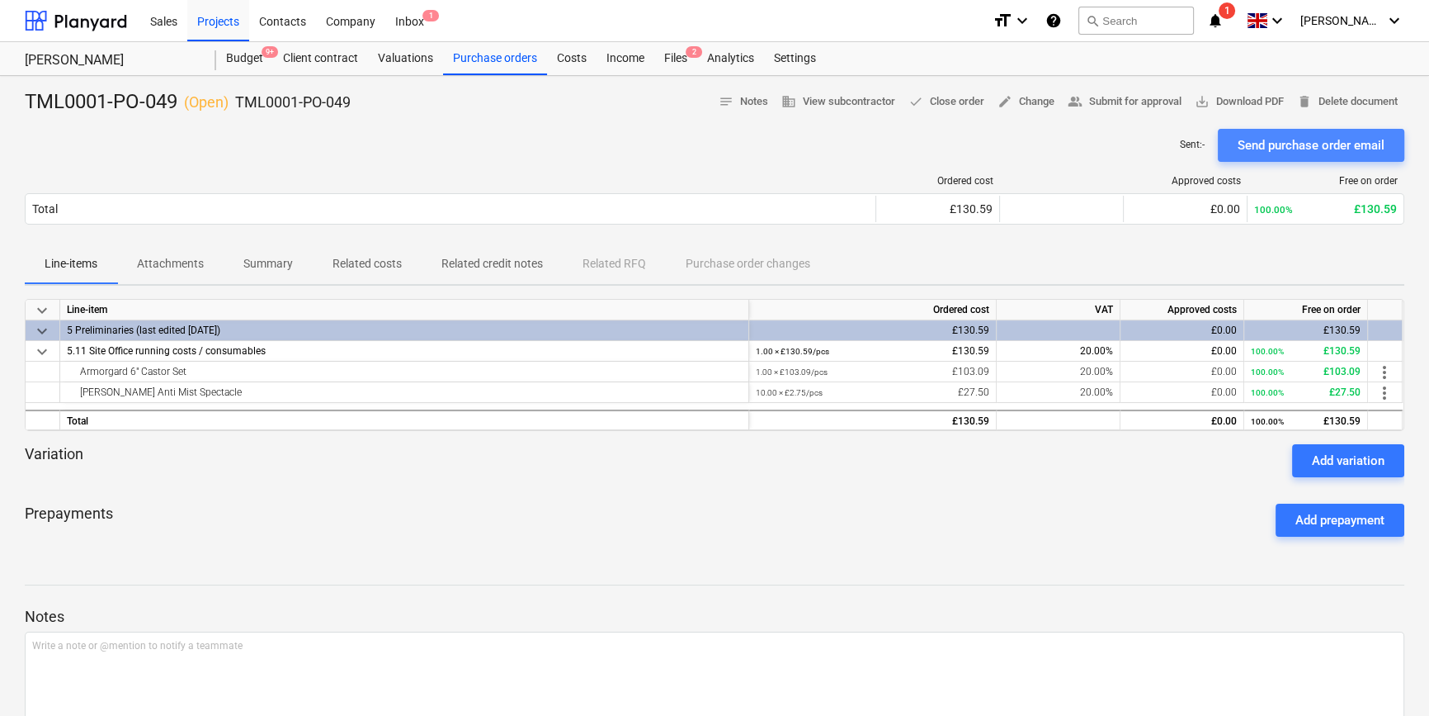
click at [1287, 144] on div "Send purchase order email" at bounding box center [1311, 145] width 147 height 21
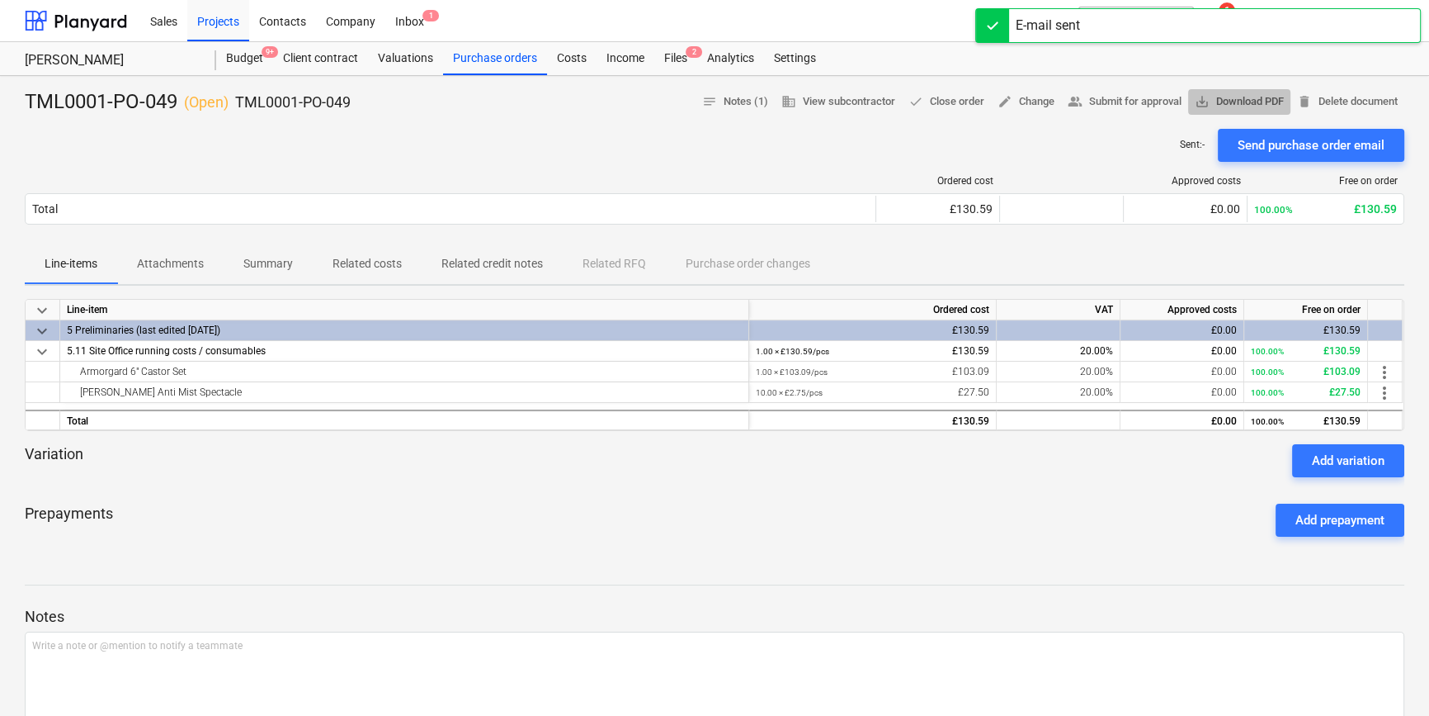
click at [1242, 105] on span "save_alt Download PDF" at bounding box center [1239, 101] width 89 height 19
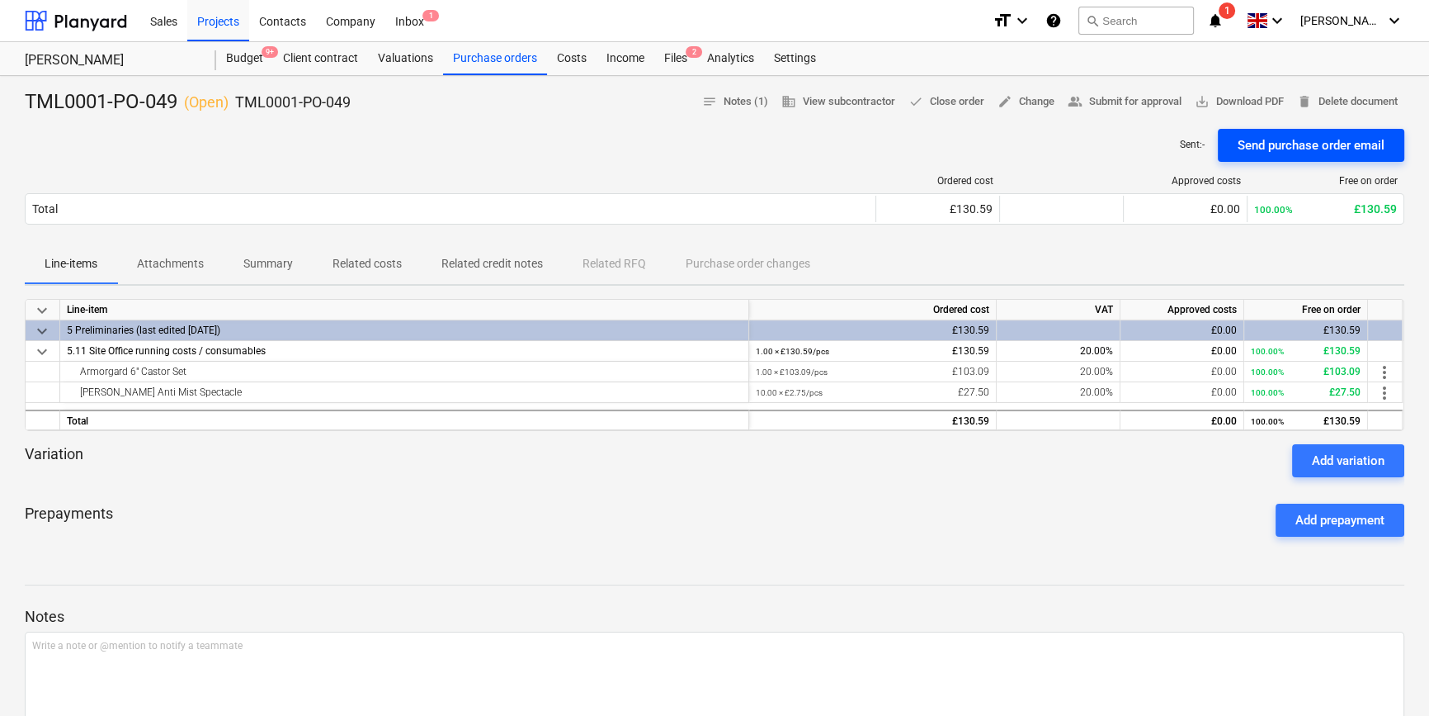
click at [1328, 149] on div "Send purchase order email" at bounding box center [1311, 145] width 147 height 21
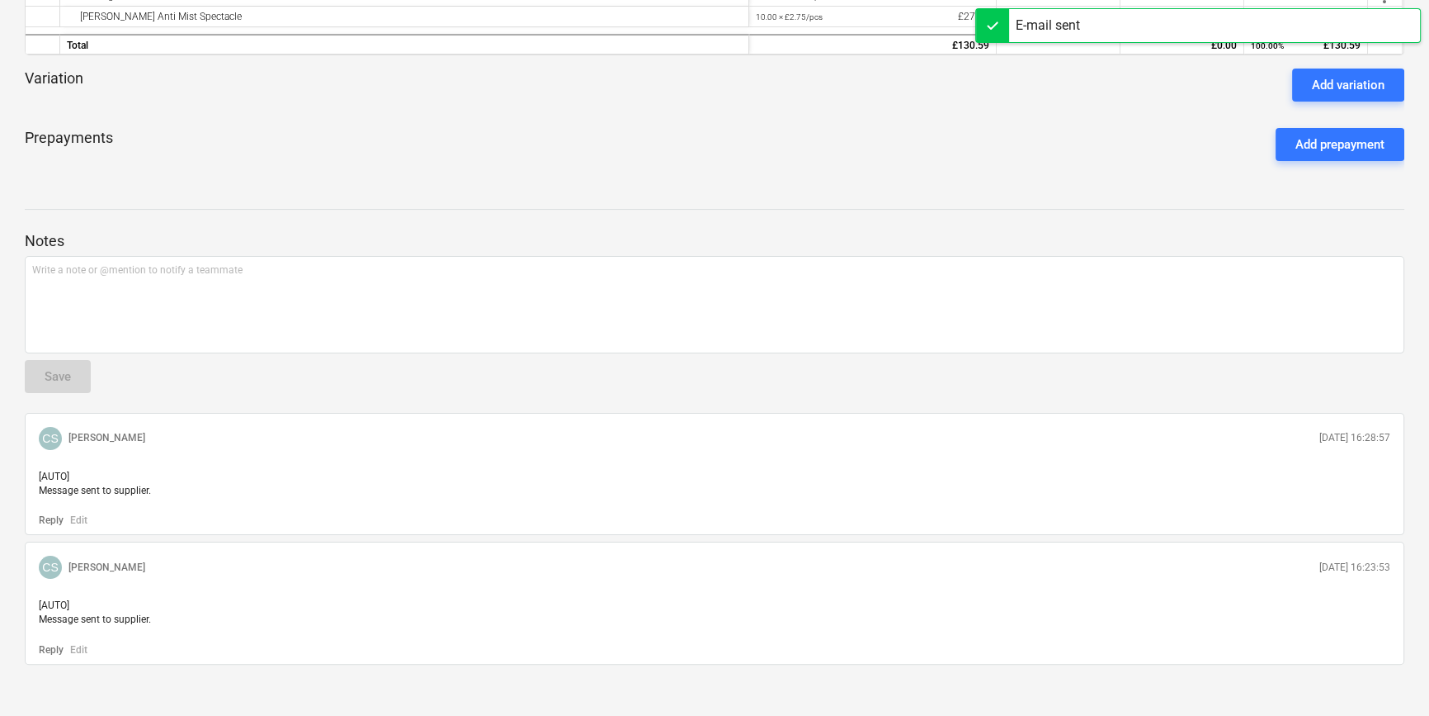
scroll to position [388, 0]
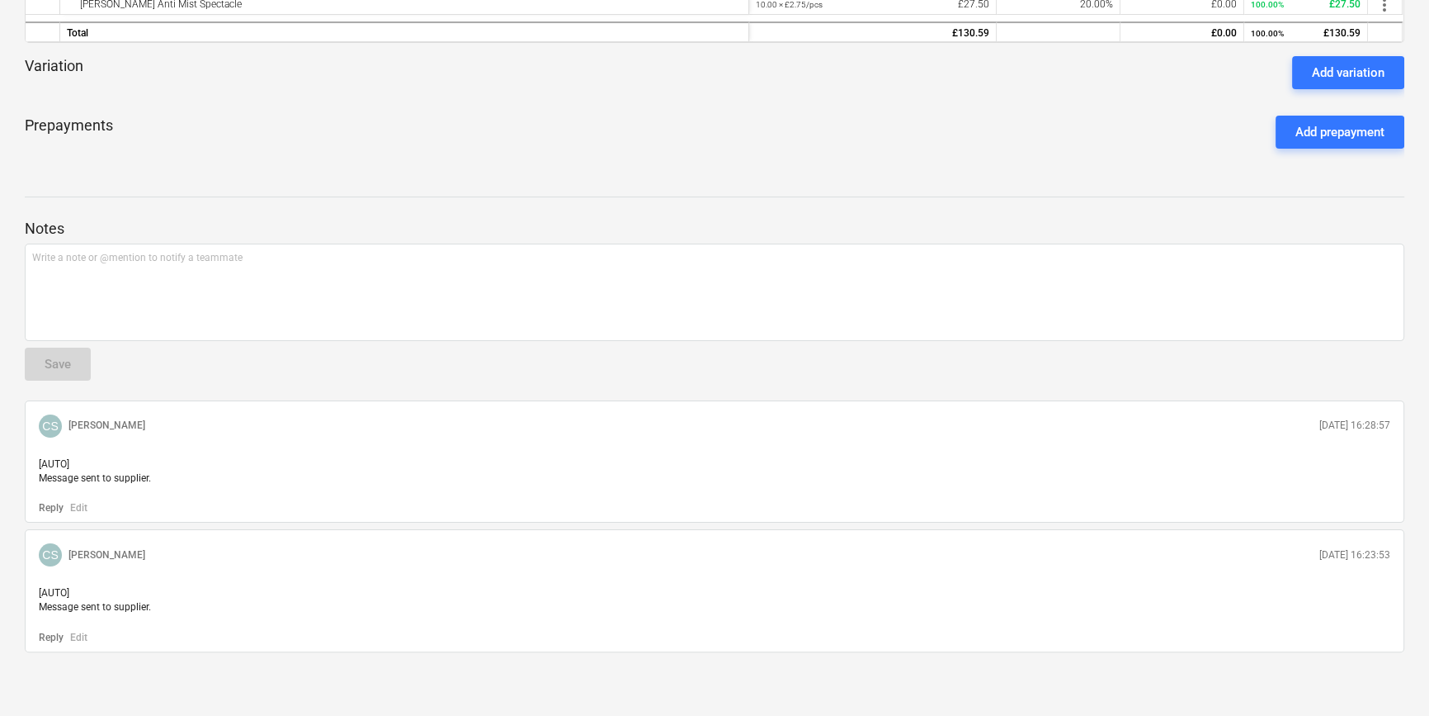
click at [42, 509] on p "Reply" at bounding box center [51, 508] width 25 height 14
click at [675, 357] on div "Notes ﻿ @ [PERSON_NAME] ﻿ ﻿ ﻿ Save CS [PERSON_NAME] [DATE] 16:28:57 [AUTO] Mess…" at bounding box center [715, 413] width 1380 height 477
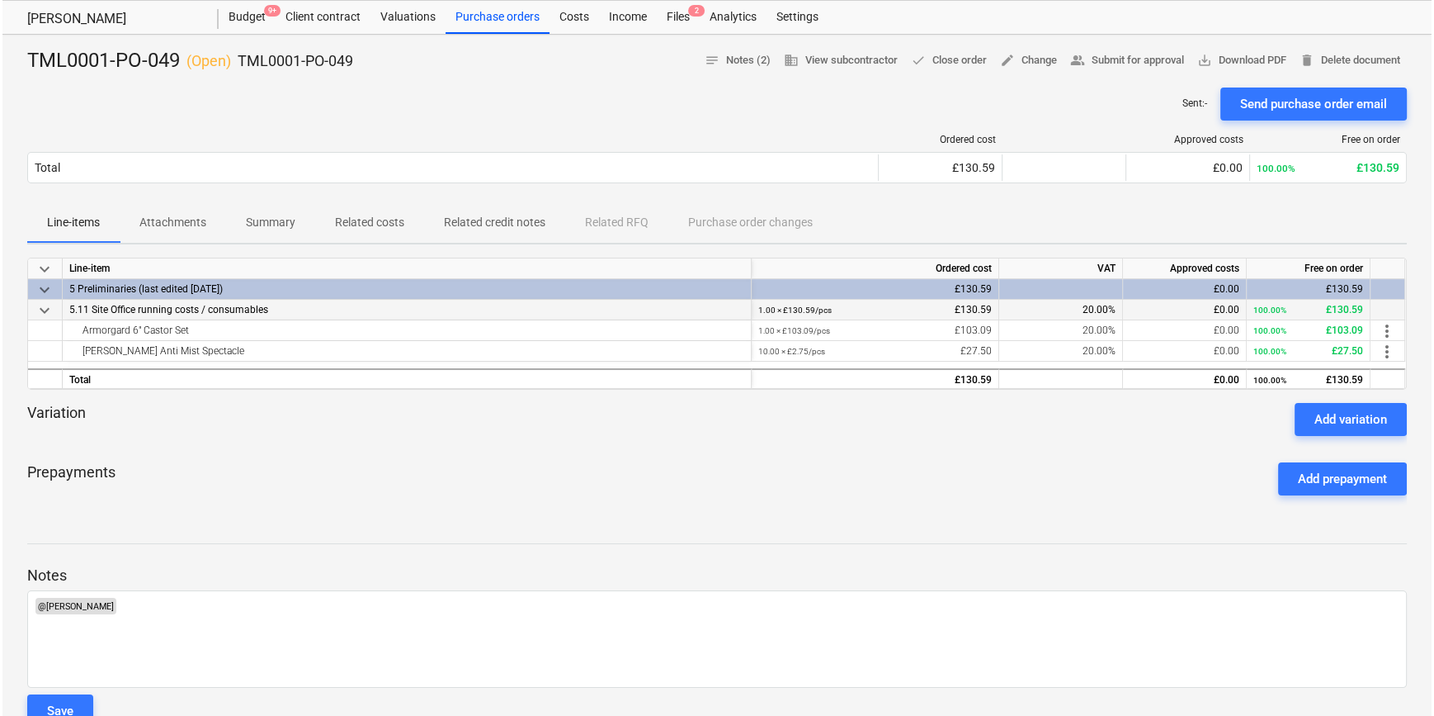
scroll to position [0, 0]
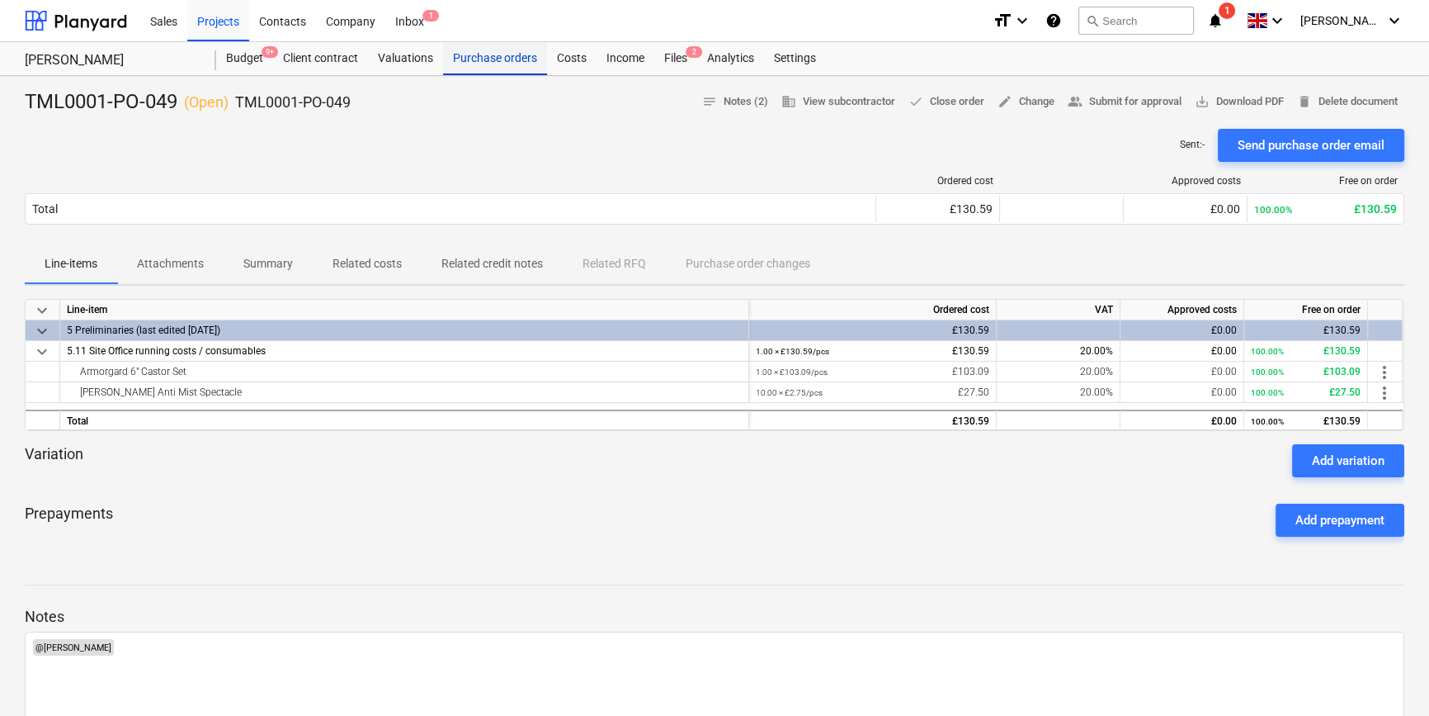
click at [489, 61] on div "Purchase orders" at bounding box center [495, 58] width 104 height 33
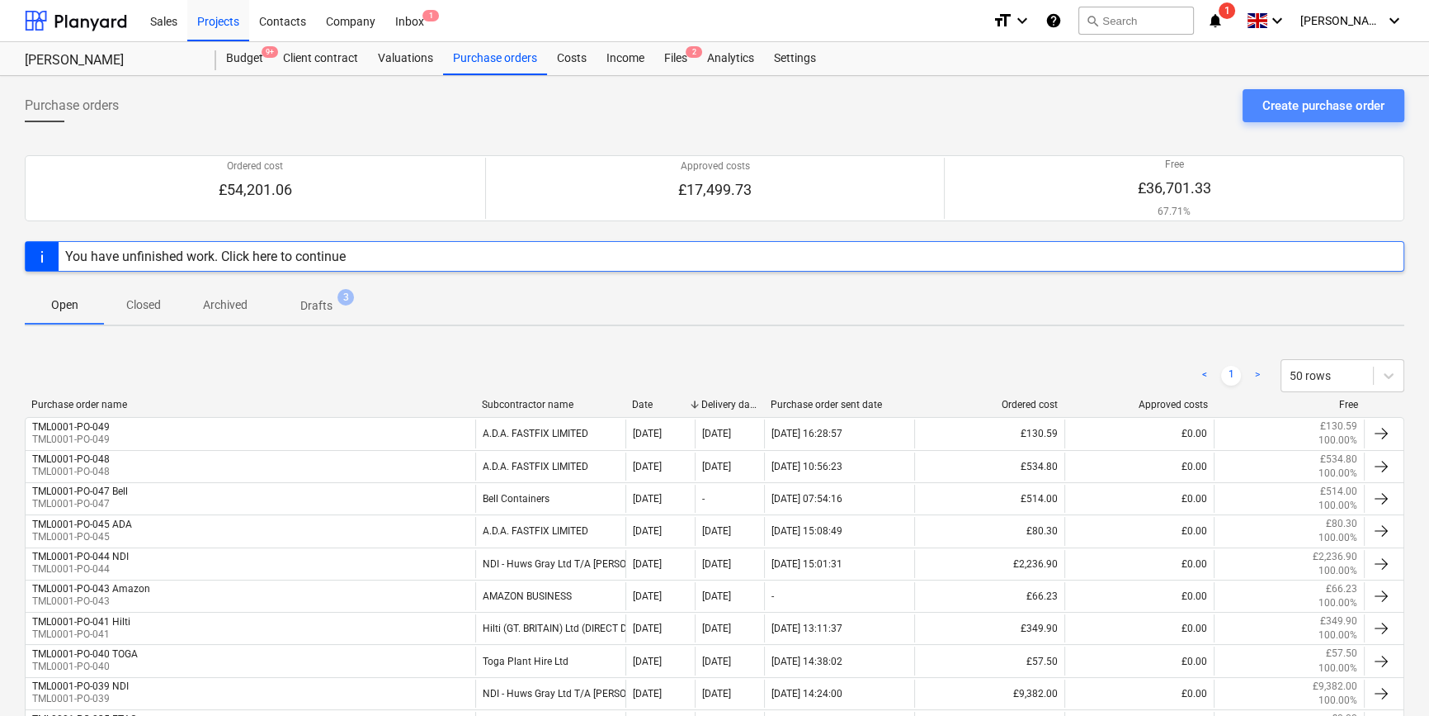
click at [1304, 102] on div "Create purchase order" at bounding box center [1324, 105] width 122 height 21
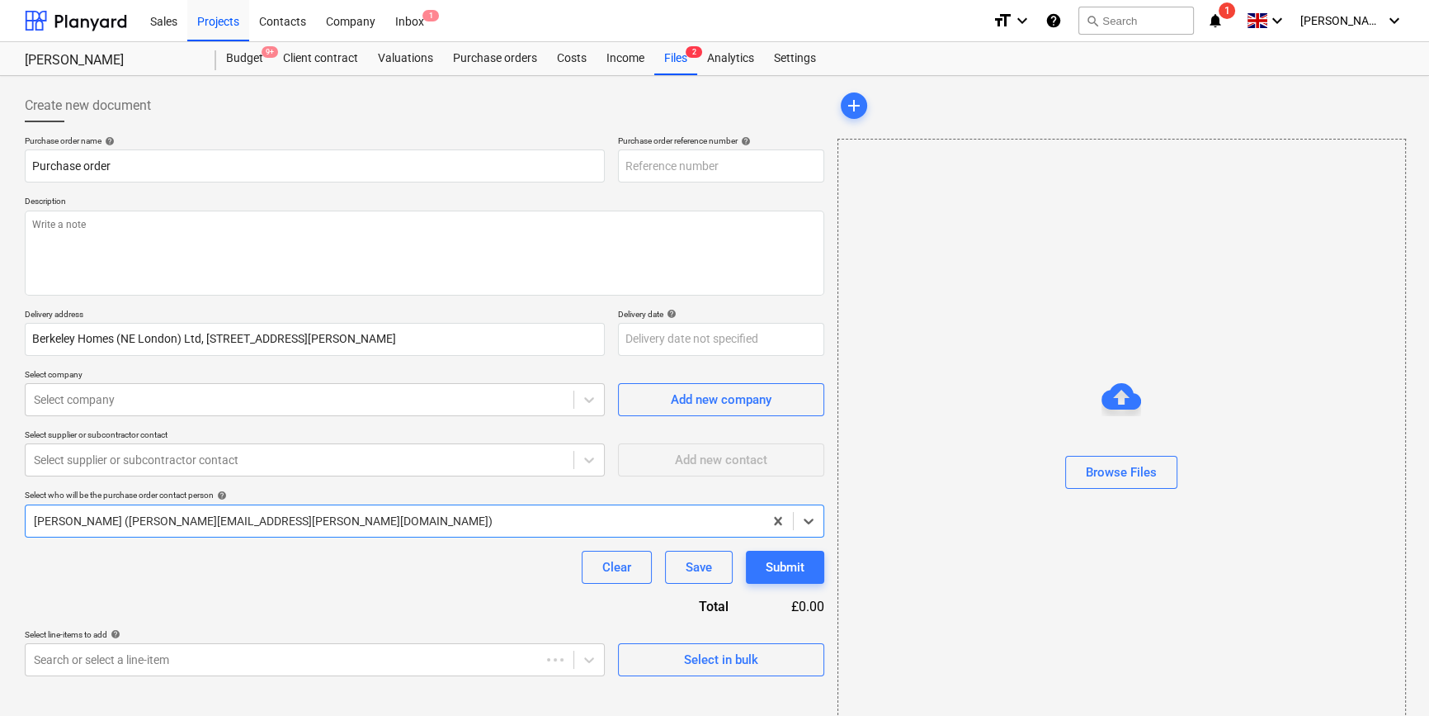
type textarea "x"
type input "TML0001-PO-050"
drag, startPoint x: 728, startPoint y: 167, endPoint x: 619, endPoint y: 176, distance: 109.3
click at [619, 176] on input "TML0001-PO-050" at bounding box center [721, 165] width 206 height 33
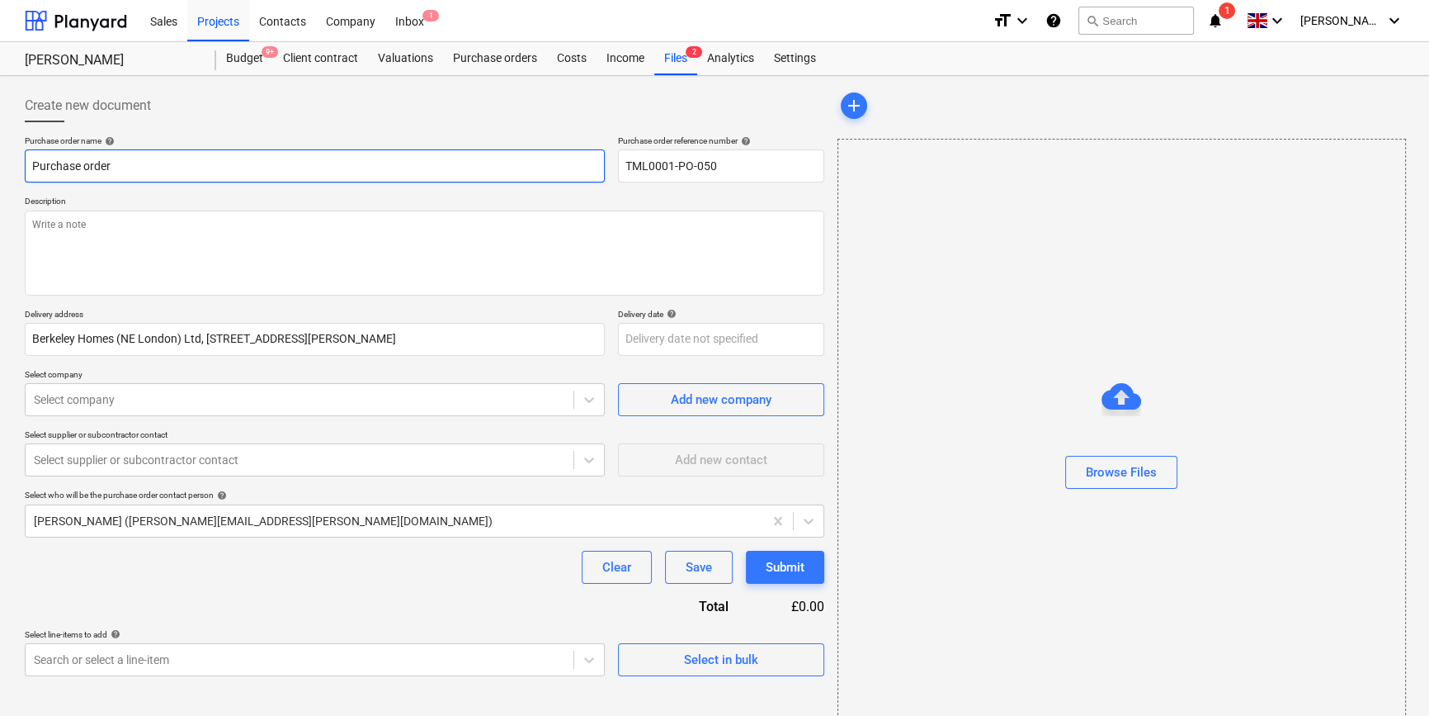
drag, startPoint x: 111, startPoint y: 167, endPoint x: 28, endPoint y: 168, distance: 82.5
click at [28, 168] on input "Purchase order" at bounding box center [315, 165] width 580 height 33
paste input "TML0001-PO-050"
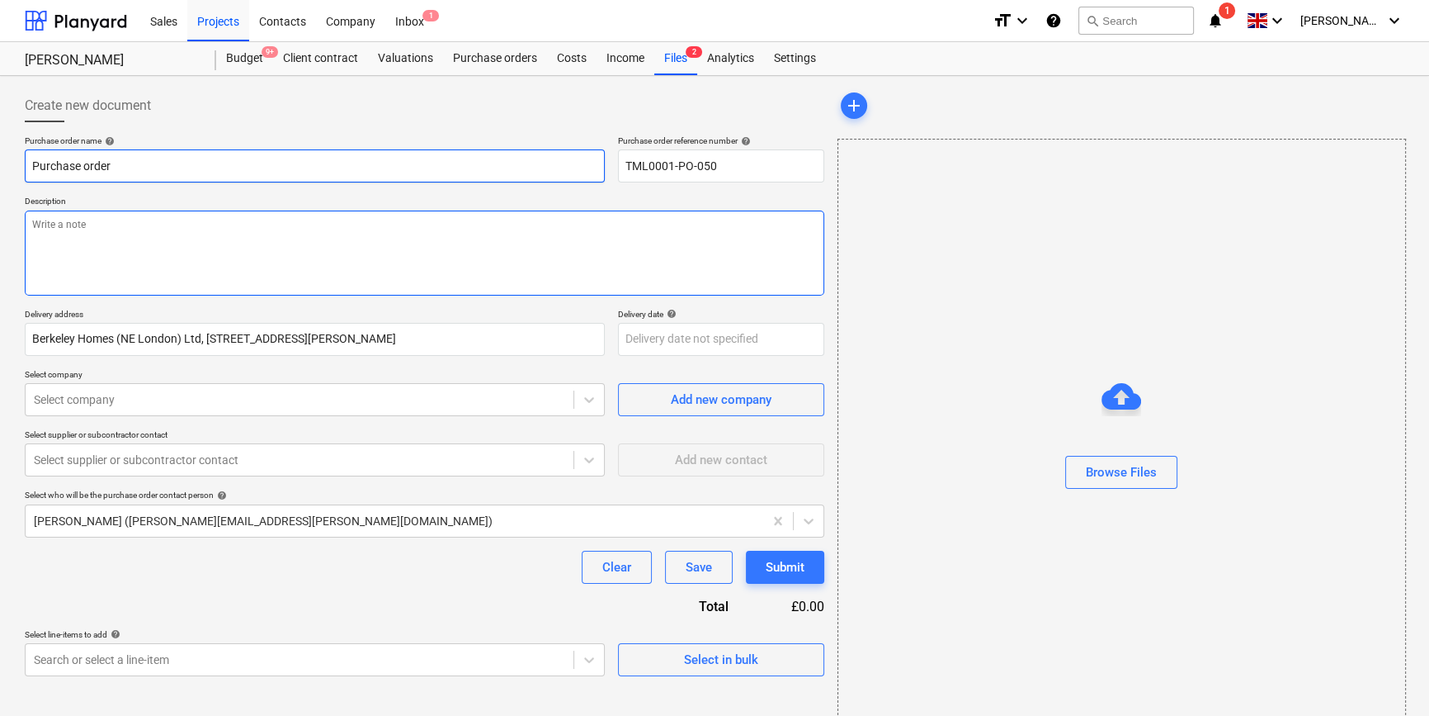
type textarea "x"
type input "TML0001-PO-050"
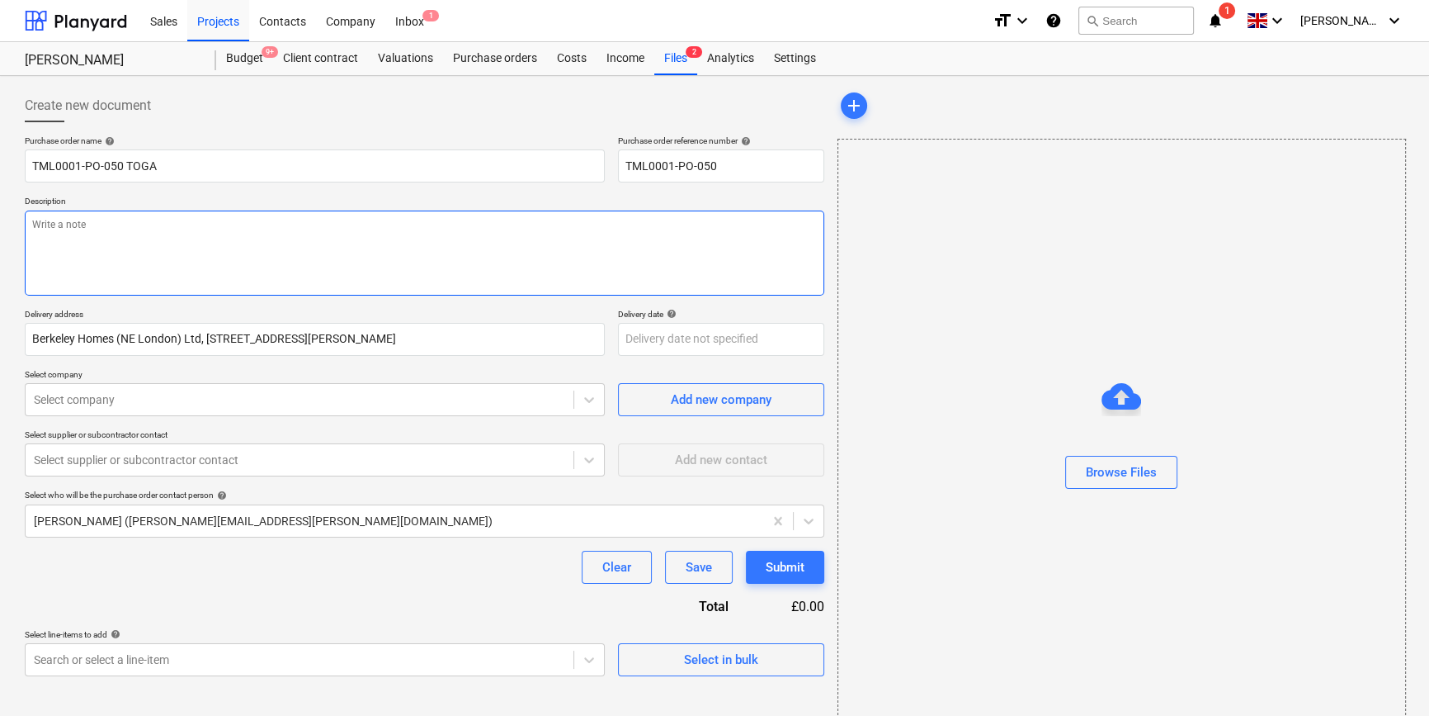
click at [96, 250] on textarea at bounding box center [425, 252] width 800 height 85
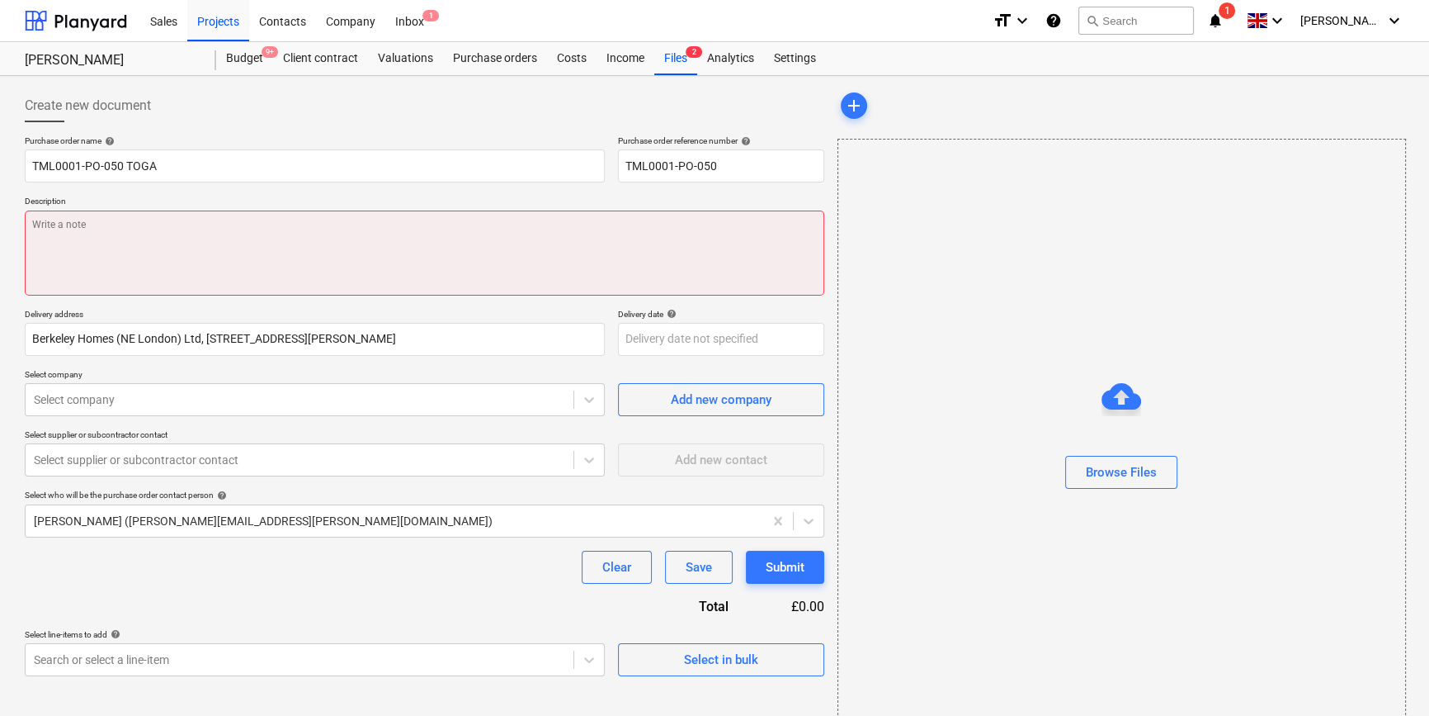
click at [131, 239] on textarea at bounding box center [425, 252] width 800 height 85
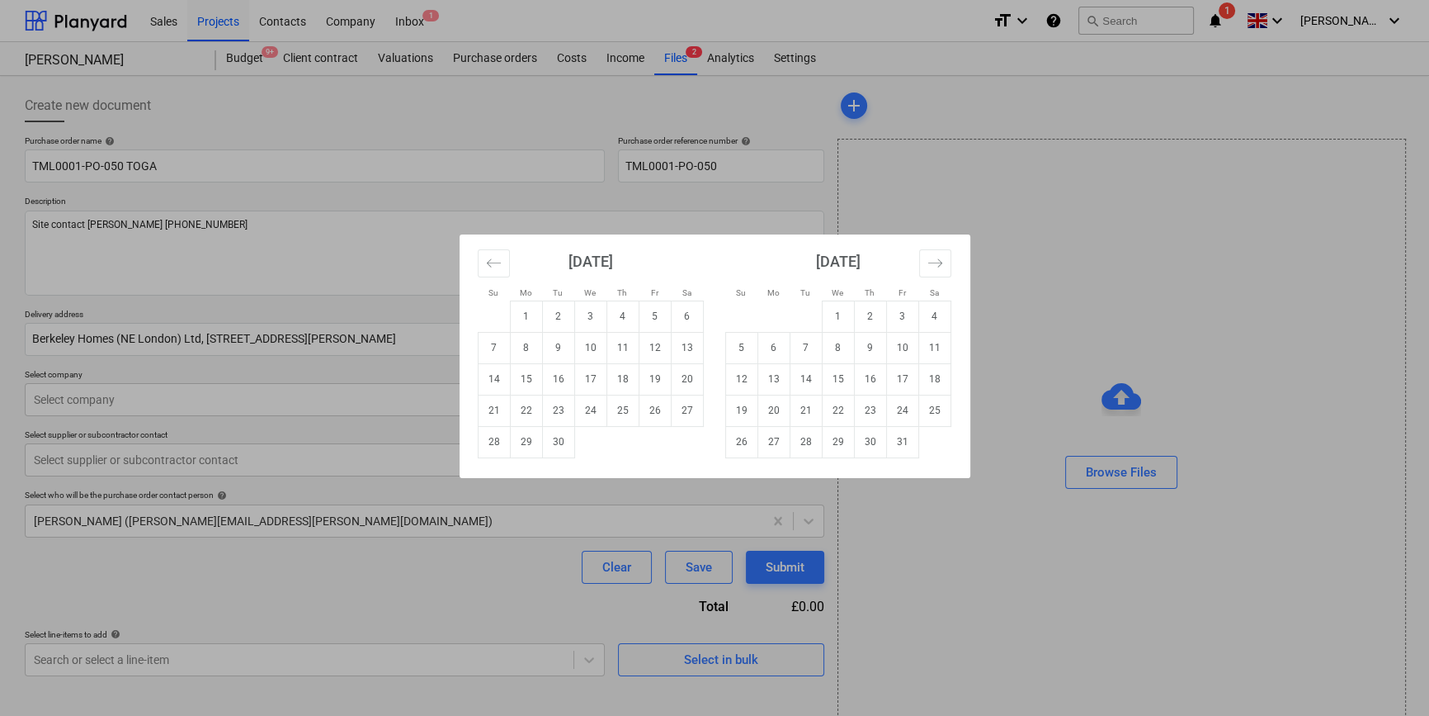
click at [647, 338] on body "Sales Projects Contacts Company Inbox 1 format_size keyboard_arrow_down help se…" at bounding box center [714, 358] width 1429 height 716
click at [866, 306] on td "2" at bounding box center [870, 315] width 32 height 31
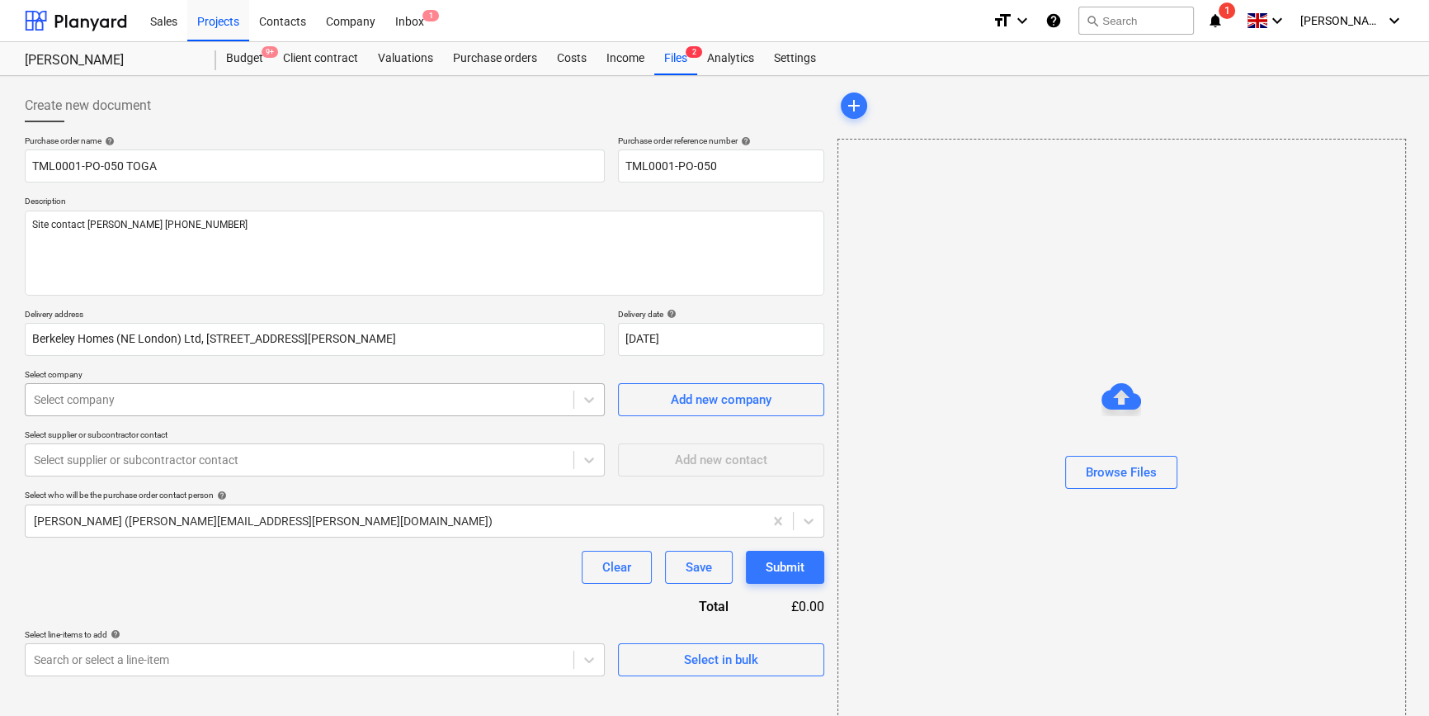
click at [427, 394] on div at bounding box center [299, 399] width 531 height 17
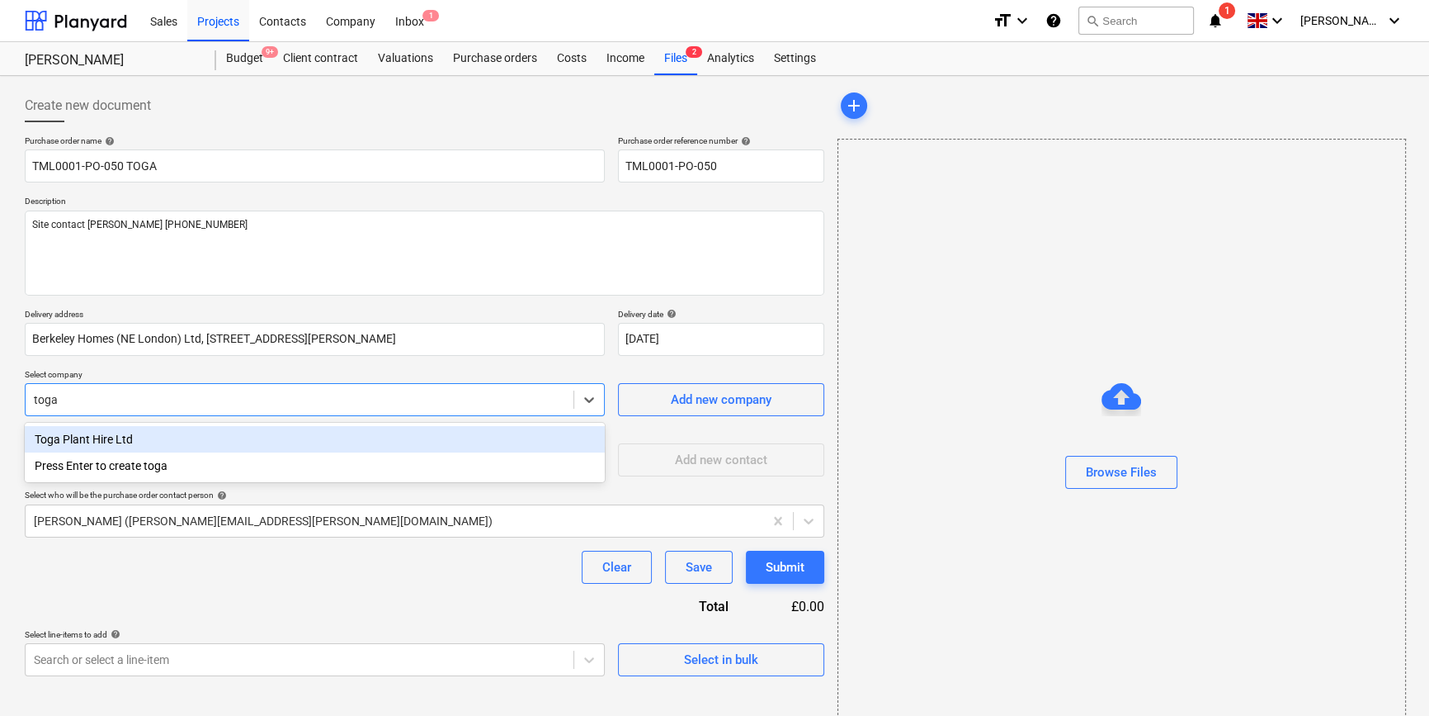
click at [116, 435] on div "Toga Plant Hire Ltd" at bounding box center [315, 439] width 580 height 26
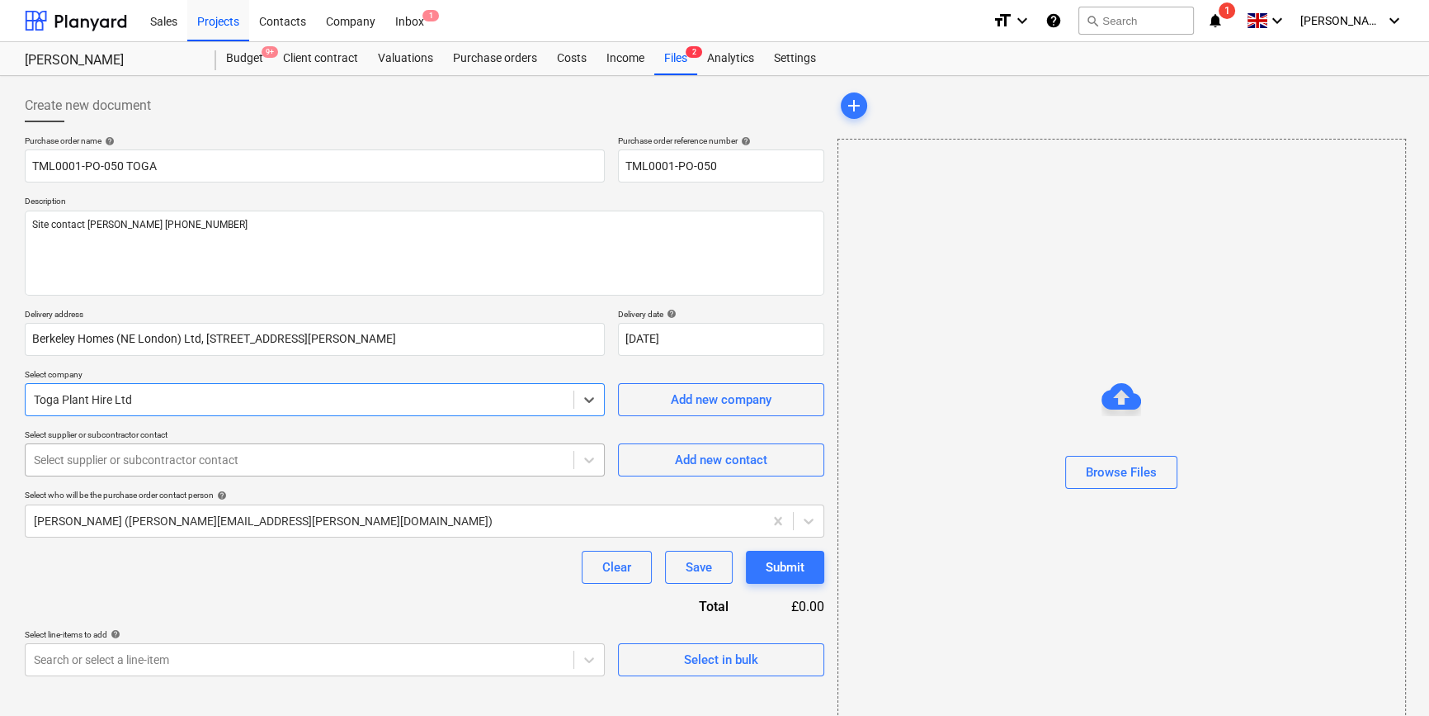
click at [349, 454] on div at bounding box center [299, 459] width 531 height 17
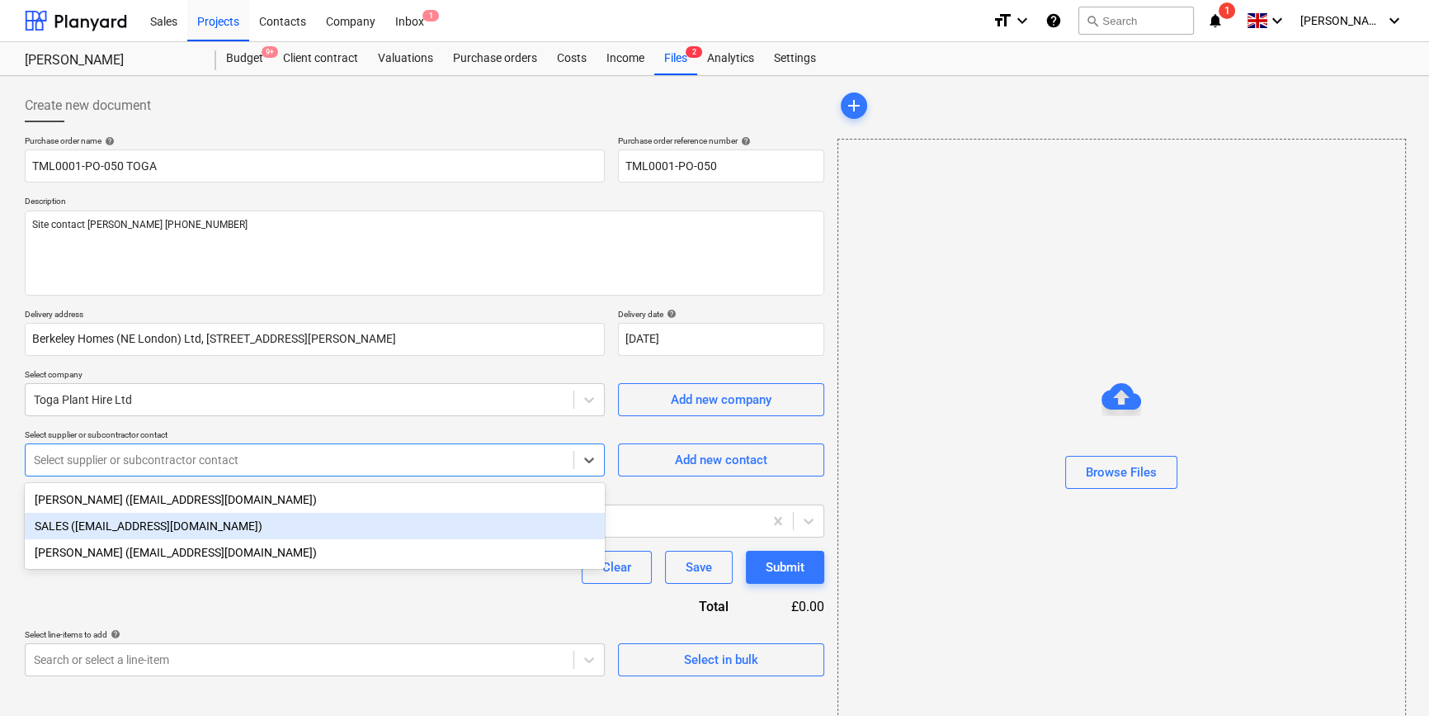
click at [130, 522] on div "SALES ([EMAIL_ADDRESS][DOMAIN_NAME])" at bounding box center [315, 526] width 580 height 26
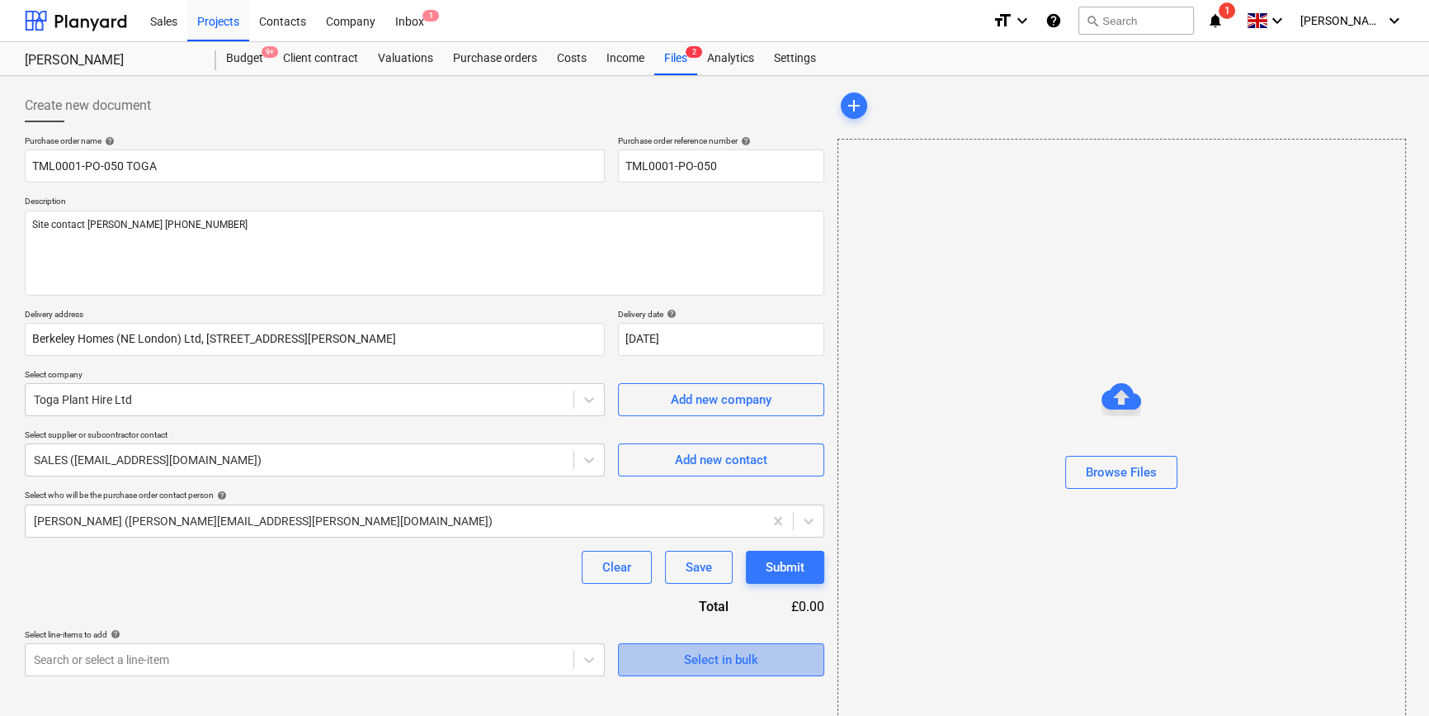
click at [739, 661] on div "Select in bulk" at bounding box center [721, 659] width 74 height 21
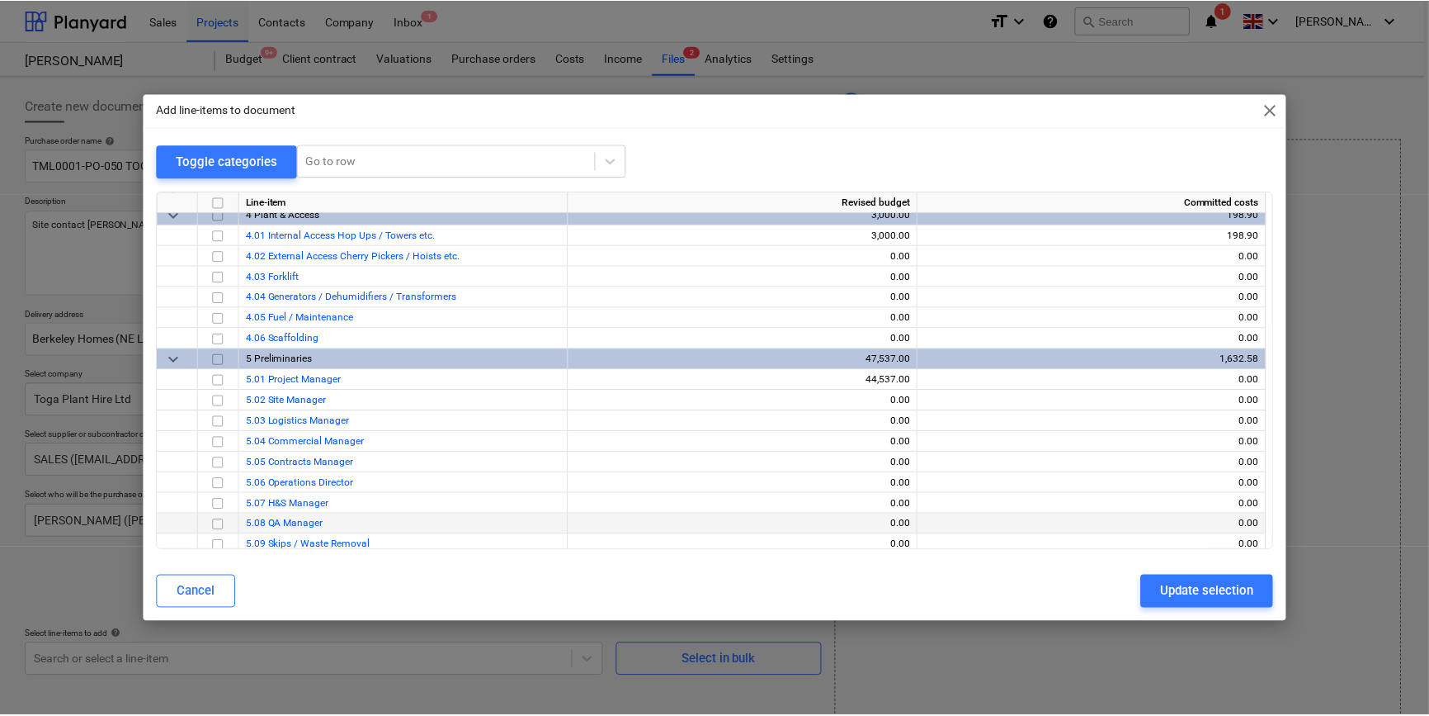
scroll to position [675, 0]
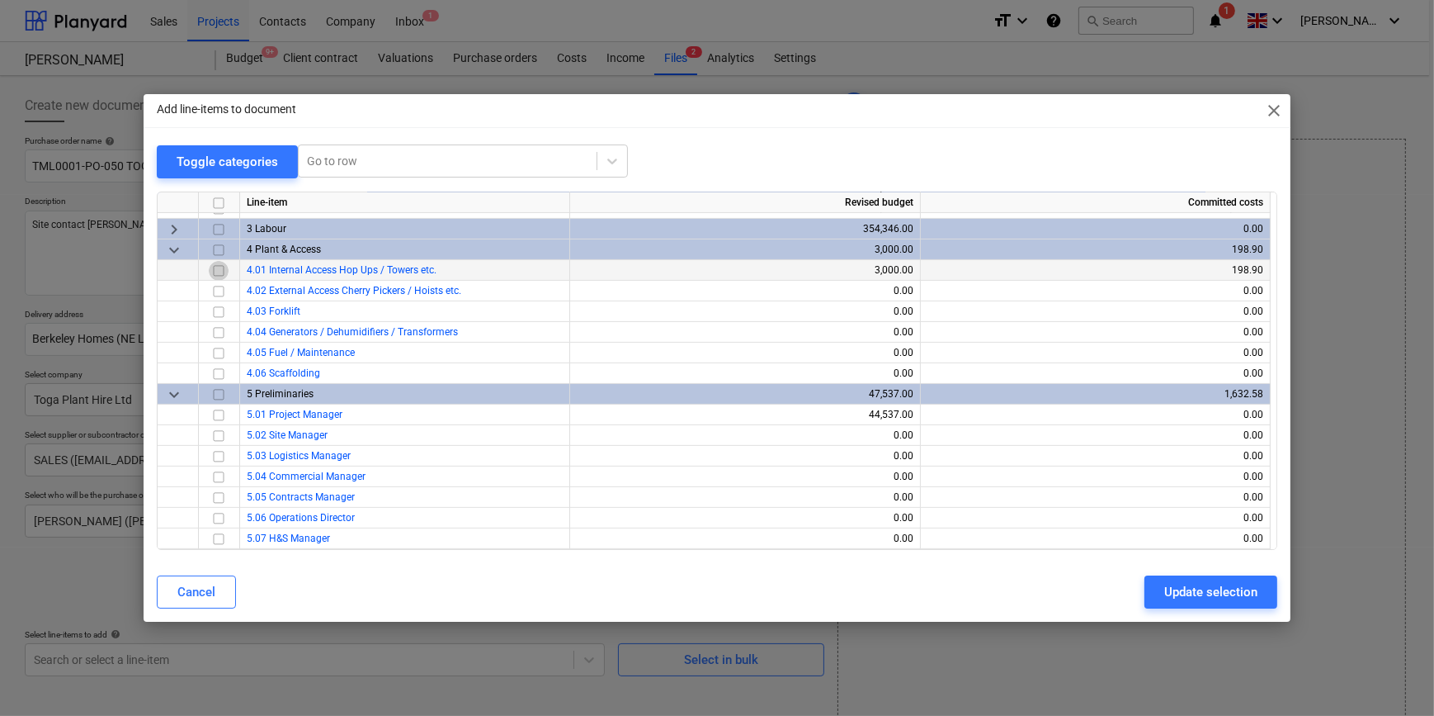
click at [215, 270] on input "checkbox" at bounding box center [219, 270] width 20 height 20
click at [1198, 592] on div "Update selection" at bounding box center [1211, 591] width 93 height 21
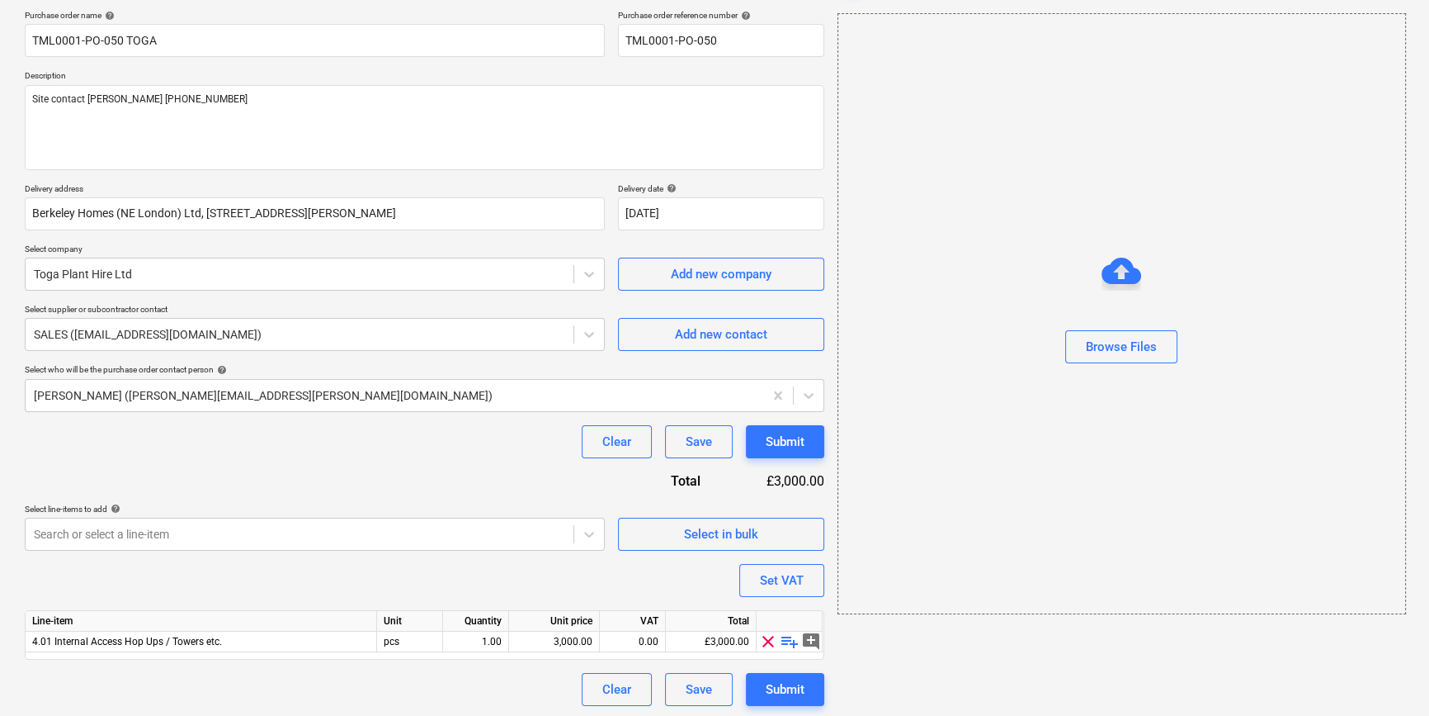
scroll to position [128, 0]
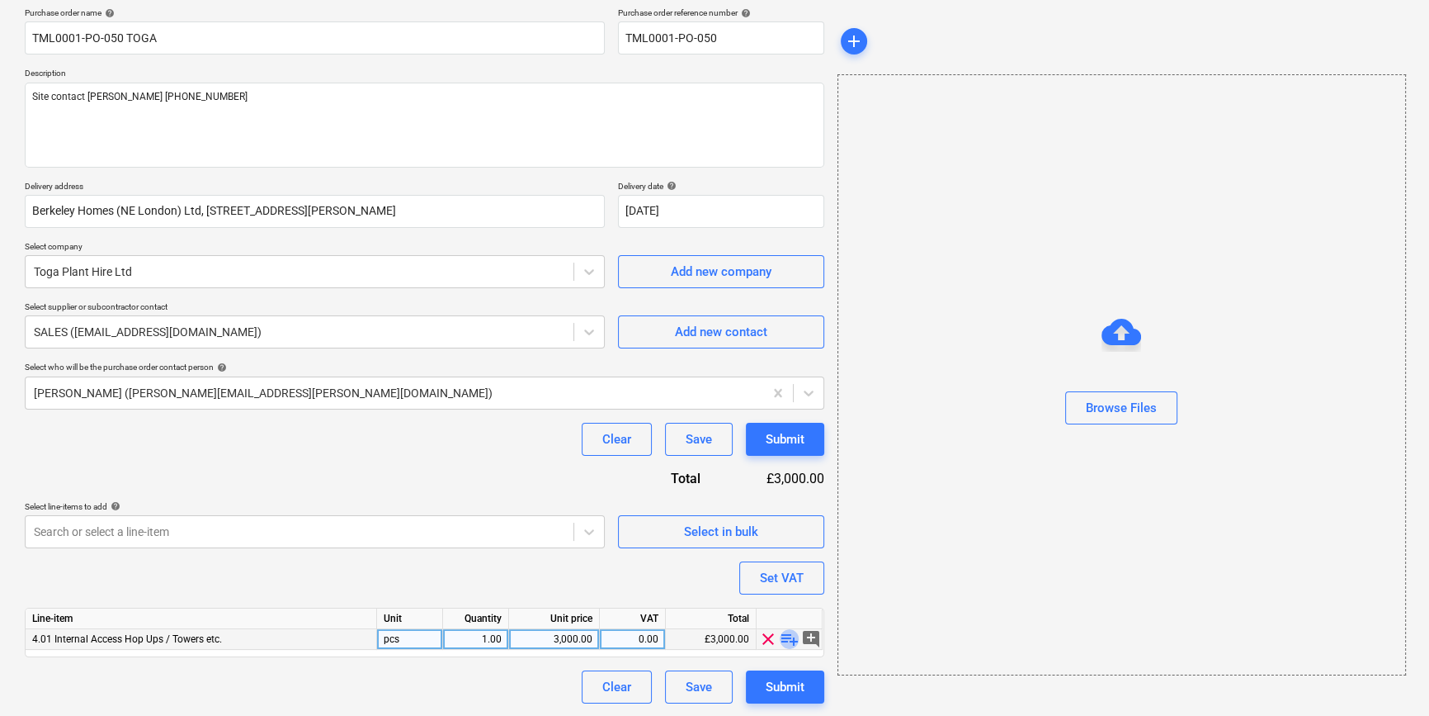
click at [785, 638] on span "playlist_add" at bounding box center [790, 639] width 20 height 20
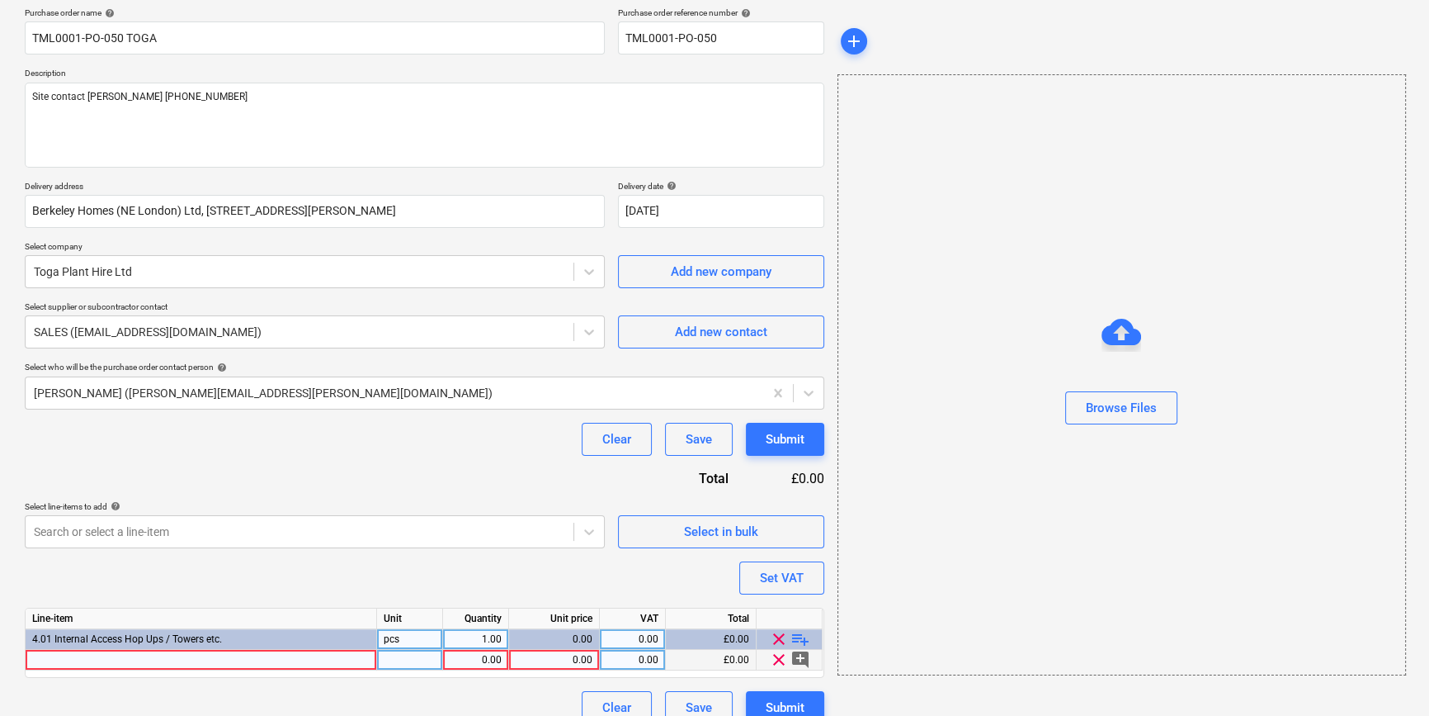
click at [50, 655] on div at bounding box center [202, 660] width 352 height 21
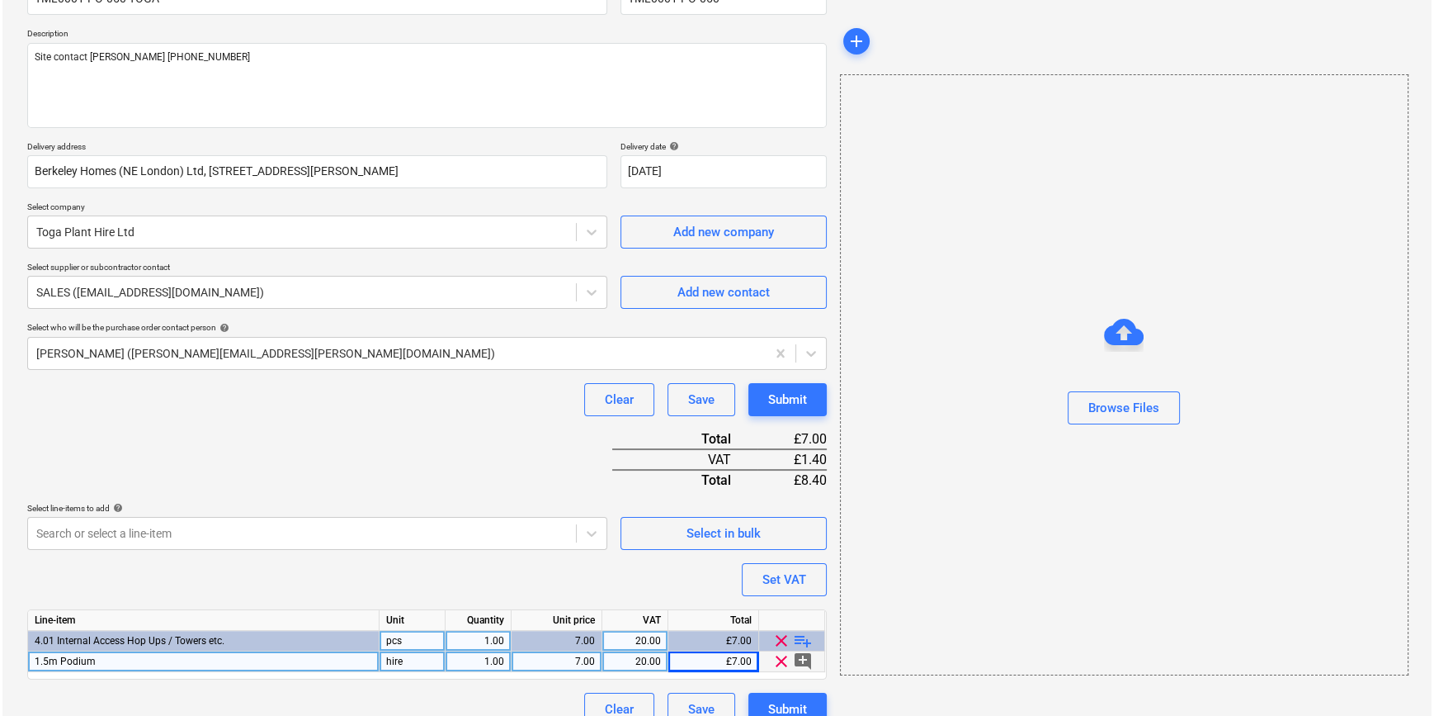
scroll to position [190, 0]
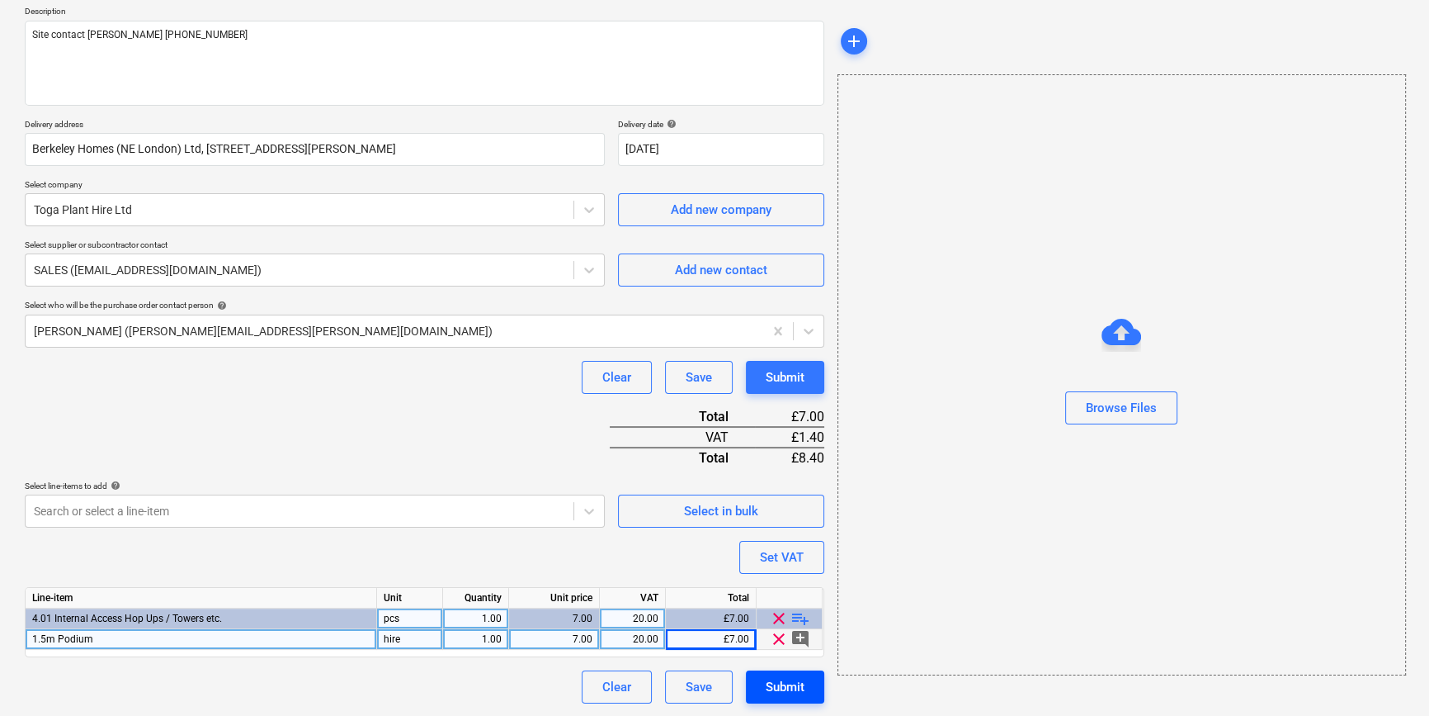
click at [797, 688] on div "Submit" at bounding box center [785, 686] width 39 height 21
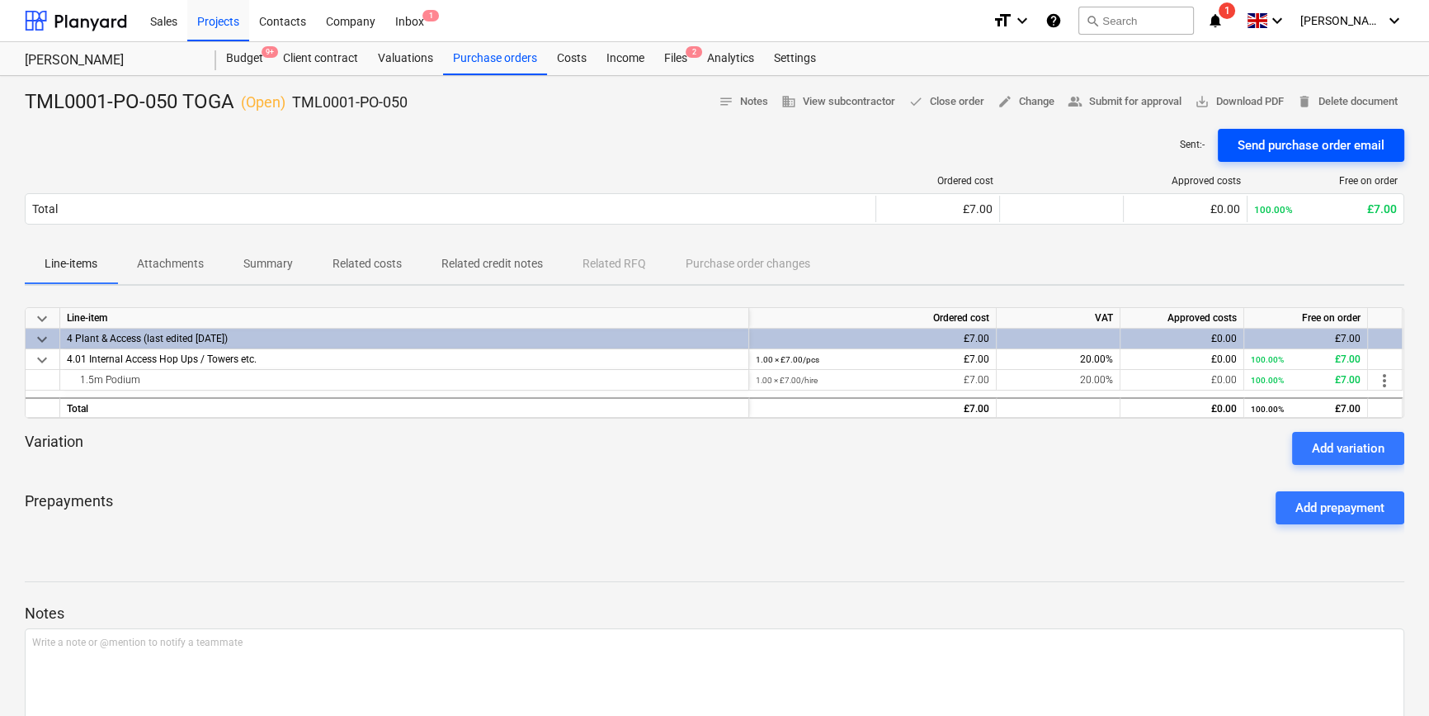
click at [1292, 142] on div "Send purchase order email" at bounding box center [1311, 145] width 147 height 21
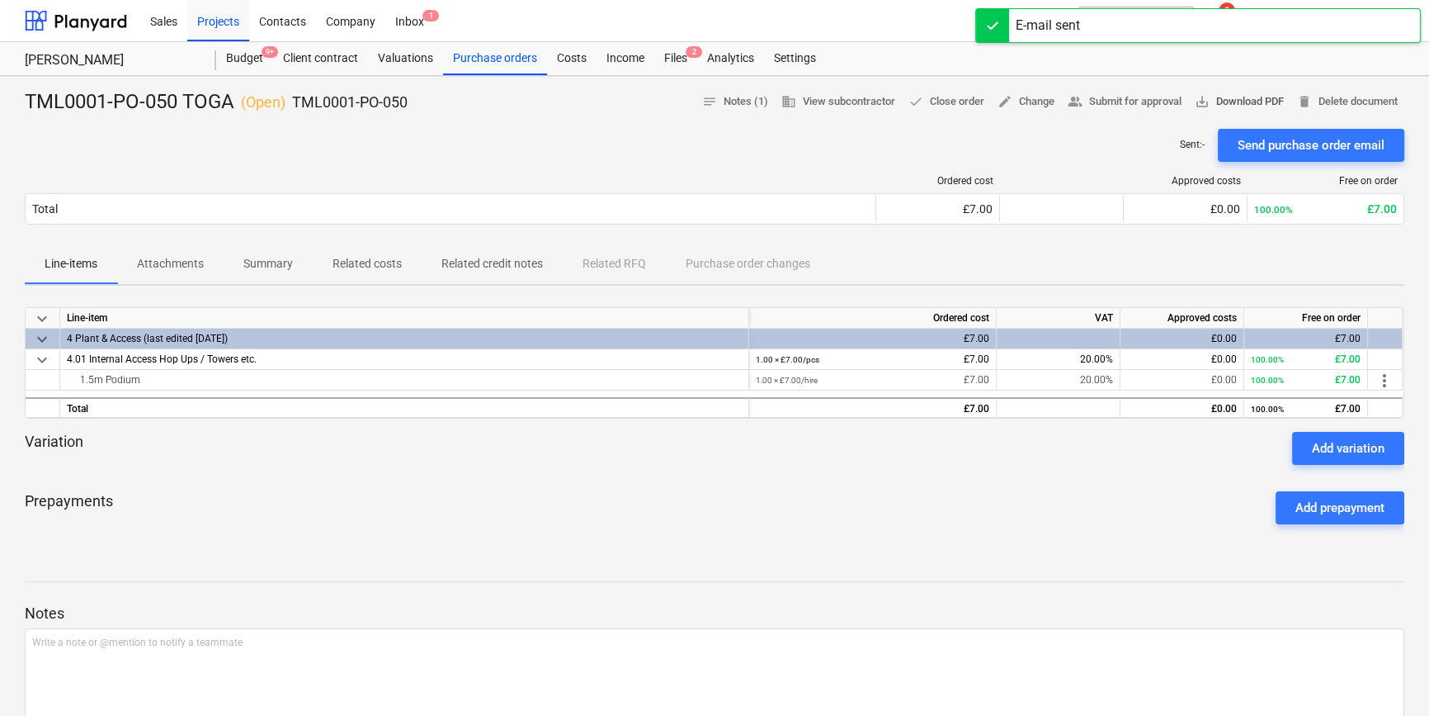
click at [1241, 102] on span "save_alt Download PDF" at bounding box center [1239, 101] width 89 height 19
